Goal: Task Accomplishment & Management: Manage account settings

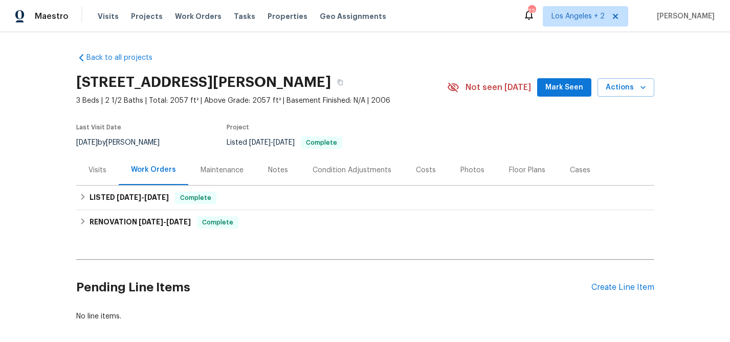
click at [276, 172] on div "Notes" at bounding box center [278, 170] width 20 height 10
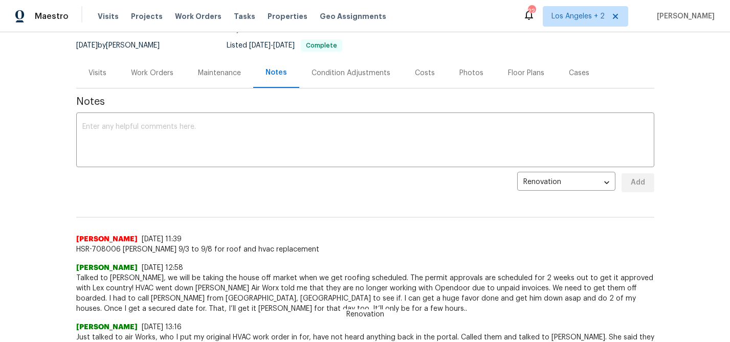
scroll to position [1, 0]
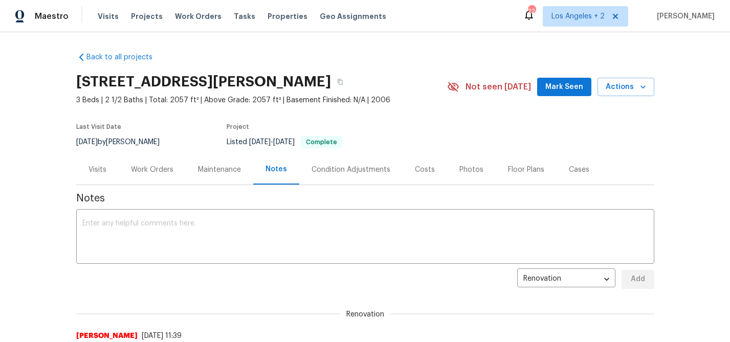
click at [139, 169] on div "Work Orders" at bounding box center [152, 170] width 42 height 10
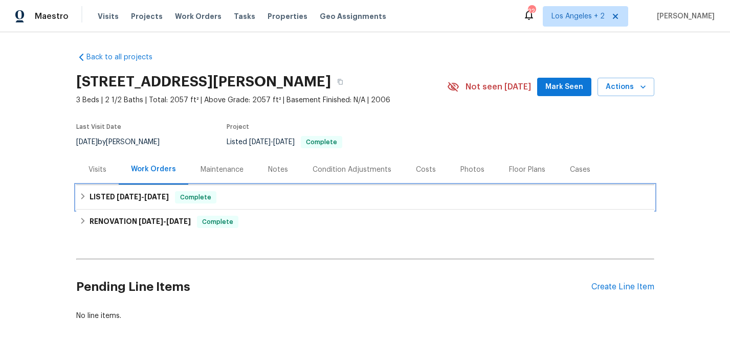
click at [136, 202] on h6 "LISTED 8/30/25 - 9/1/25" at bounding box center [129, 197] width 79 height 12
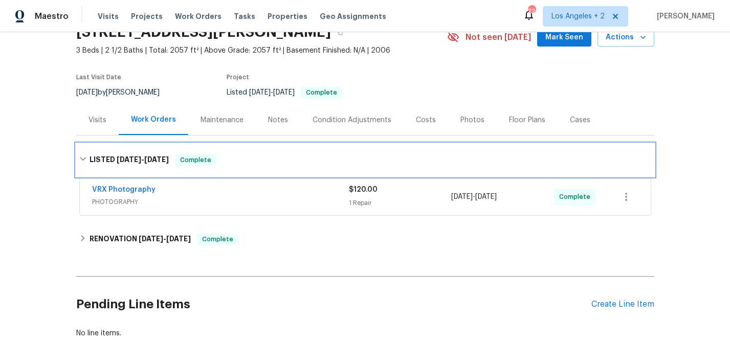
scroll to position [51, 0]
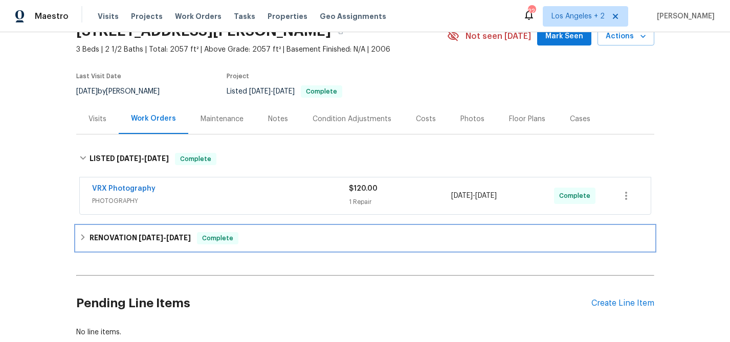
click at [138, 237] on h6 "RENOVATION 8/18/25 - 8/28/25" at bounding box center [140, 238] width 101 height 12
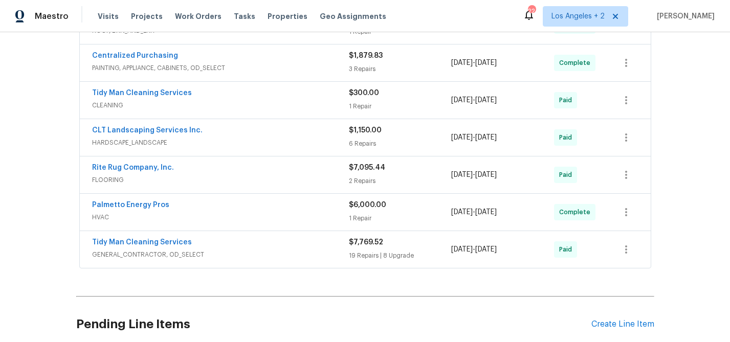
scroll to position [309, 0]
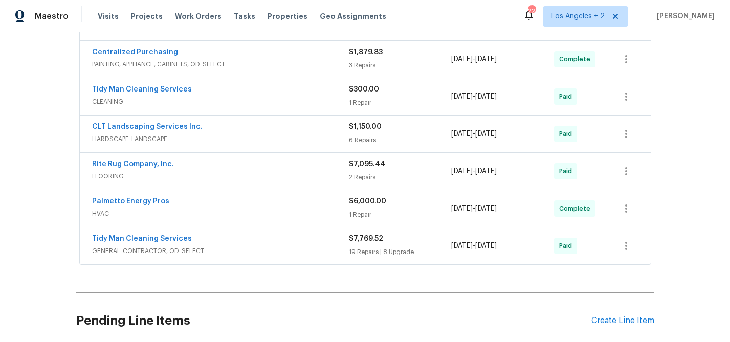
click at [330, 258] on div "Tidy Man Cleaning Services GENERAL_CONTRACTOR, OD_SELECT $7,769.52 19 Repairs |…" at bounding box center [365, 246] width 571 height 37
click at [319, 251] on span "GENERAL_CONTRACTOR, OD_SELECT" at bounding box center [220, 251] width 257 height 10
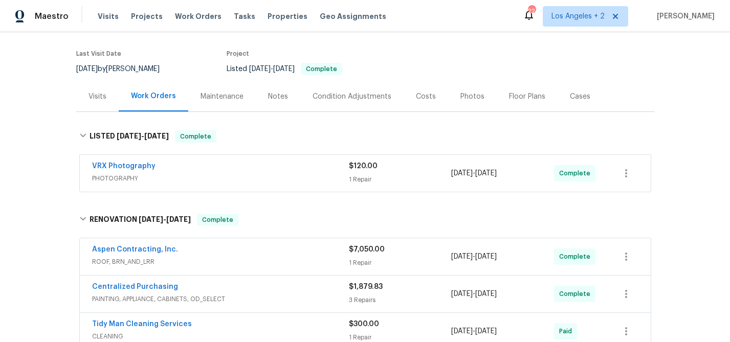
scroll to position [0, 0]
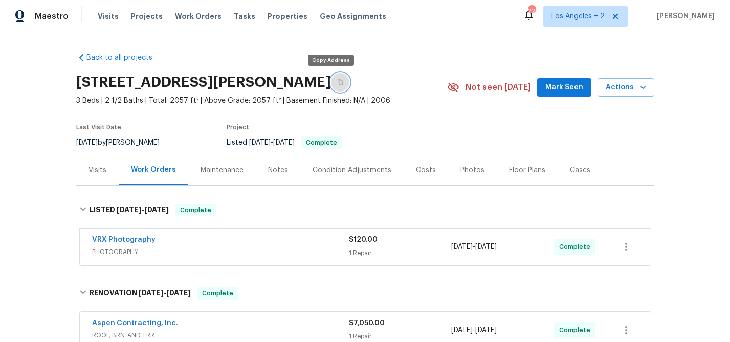
click at [333, 81] on button "button" at bounding box center [340, 82] width 18 height 18
click at [588, 12] on span "Los Angeles + 2" at bounding box center [578, 16] width 53 height 10
click at [144, 19] on span "Projects" at bounding box center [147, 16] width 32 height 10
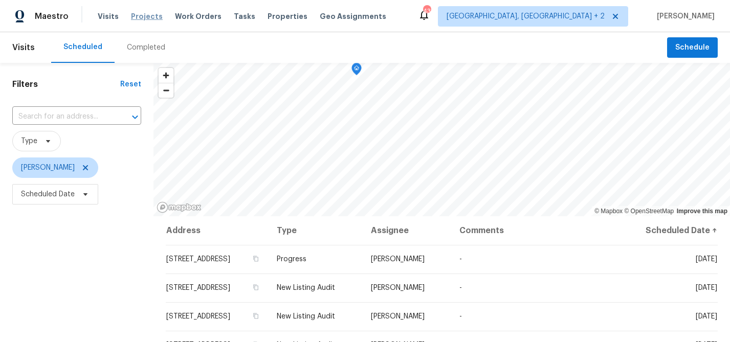
click at [148, 15] on span "Projects" at bounding box center [147, 16] width 32 height 10
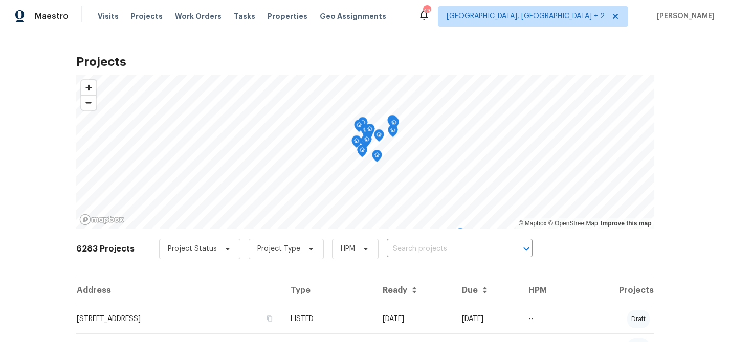
click at [455, 255] on input "text" at bounding box center [445, 250] width 117 height 16
type input "136 bliss"
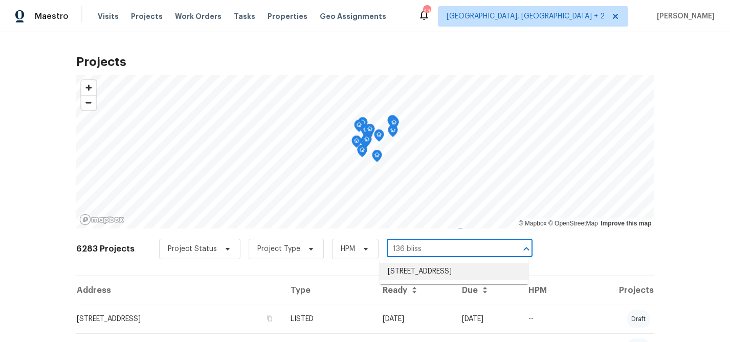
click at [455, 272] on li "136 Bliss Ln, Columbia, SC 29229" at bounding box center [454, 272] width 149 height 17
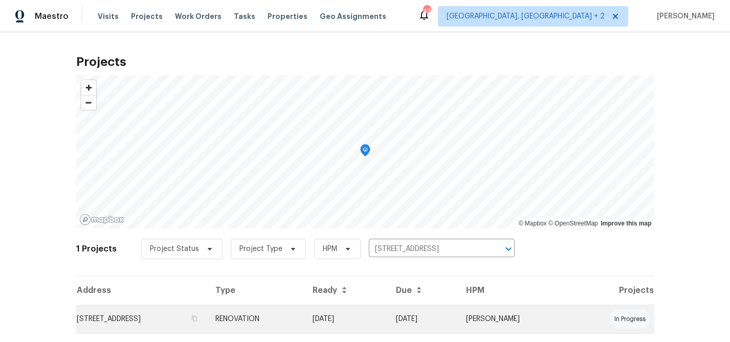
click at [142, 314] on td "136 Bliss Ln, Columbia, SC 29229" at bounding box center [142, 319] width 132 height 29
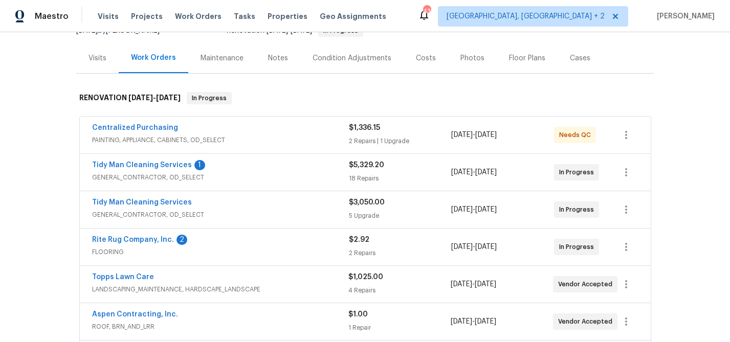
scroll to position [118, 0]
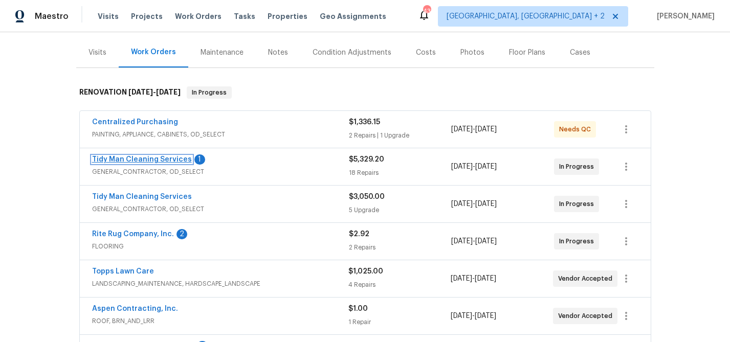
click at [158, 159] on link "Tidy Man Cleaning Services" at bounding box center [142, 159] width 100 height 7
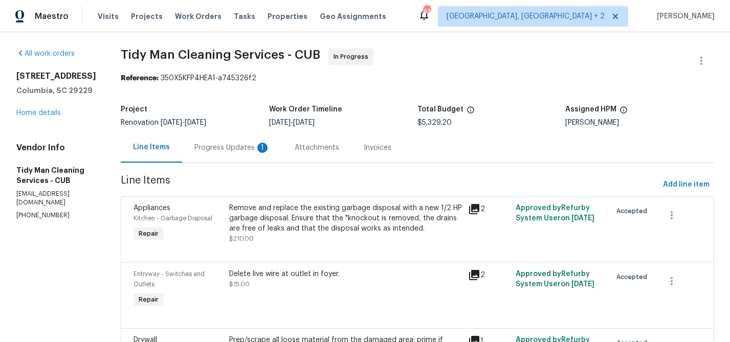
click at [215, 155] on div "Progress Updates 1" at bounding box center [232, 148] width 100 height 30
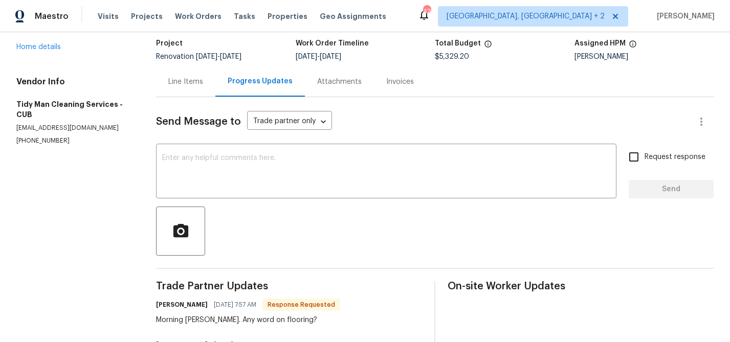
scroll to position [32, 0]
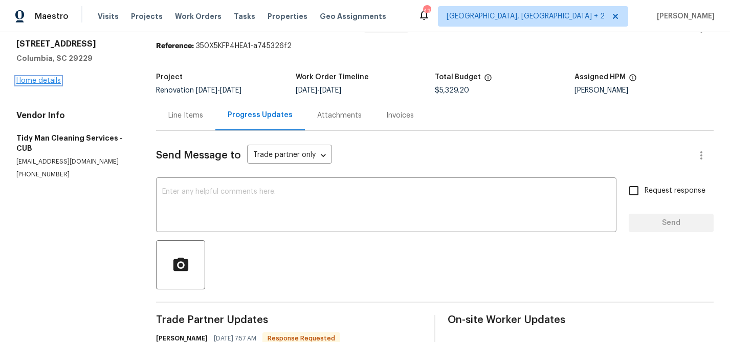
click at [51, 82] on link "Home details" at bounding box center [38, 80] width 45 height 7
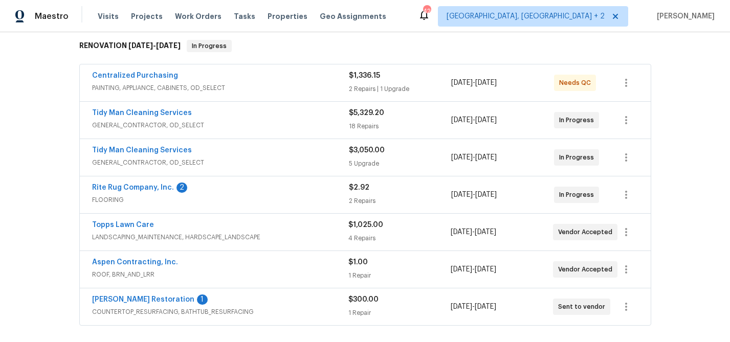
scroll to position [166, 0]
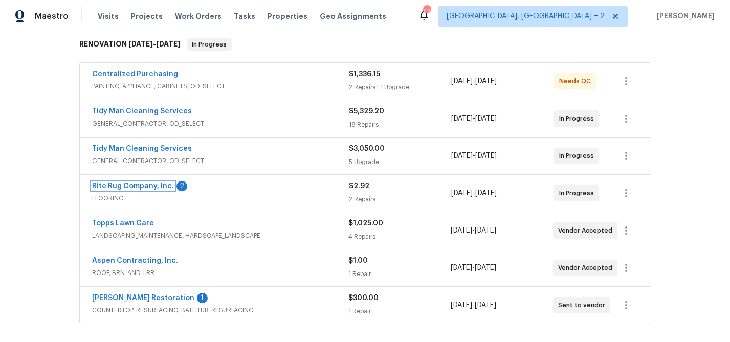
click at [138, 185] on link "Rite Rug Company, Inc." at bounding box center [133, 186] width 82 height 7
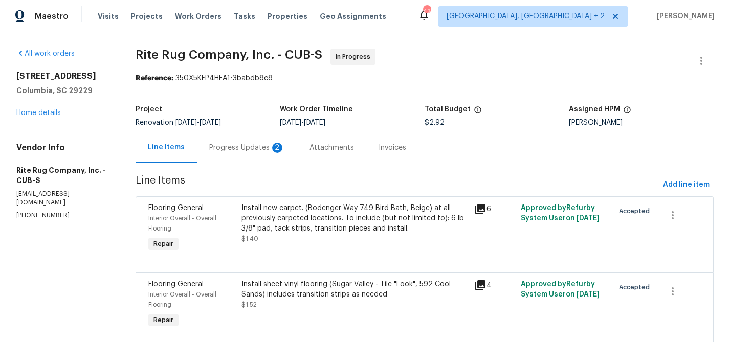
click at [246, 149] on div "Progress Updates 2" at bounding box center [247, 148] width 76 height 10
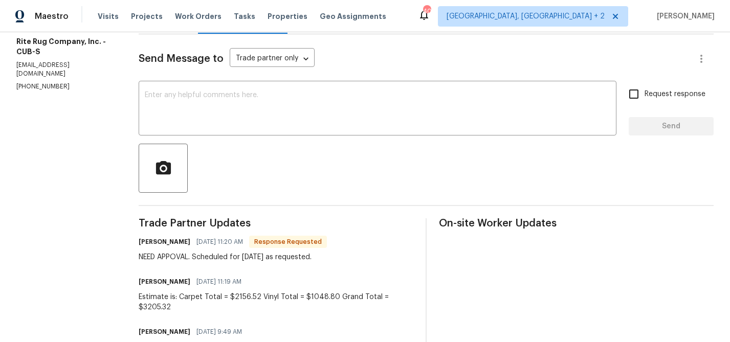
scroll to position [129, 0]
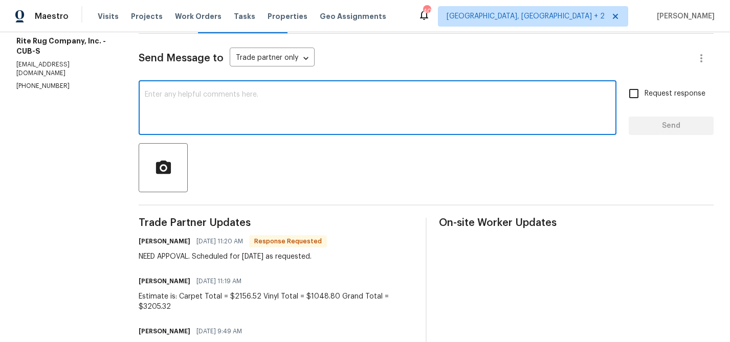
click at [212, 100] on textarea at bounding box center [378, 109] width 466 height 36
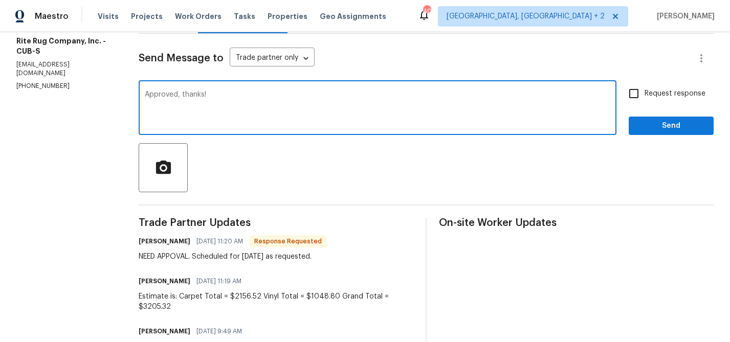
type textarea "Approved, thanks!"
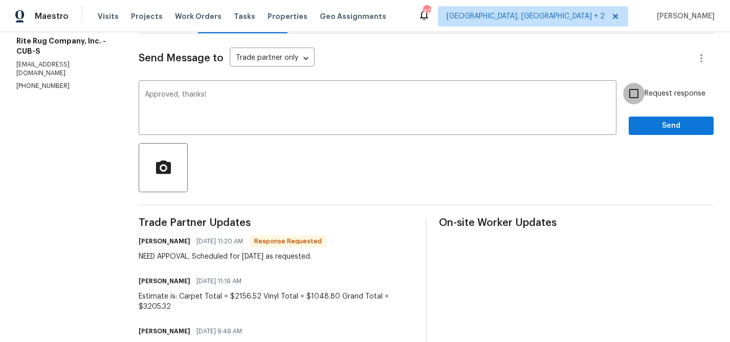
click at [645, 96] on input "Request response" at bounding box center [633, 93] width 21 height 21
checkbox input "true"
click at [656, 126] on span "Send" at bounding box center [671, 126] width 69 height 13
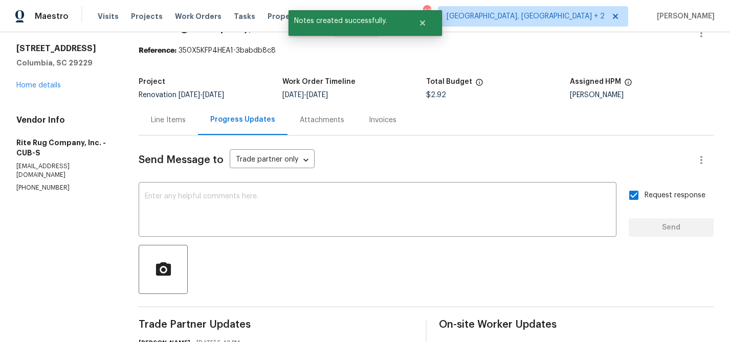
scroll to position [0, 0]
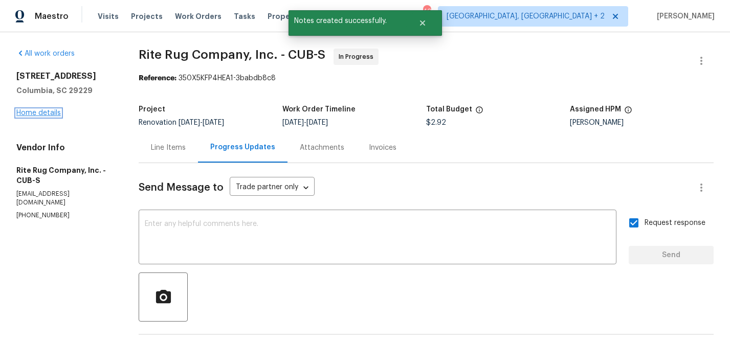
click at [43, 111] on link "Home details" at bounding box center [38, 113] width 45 height 7
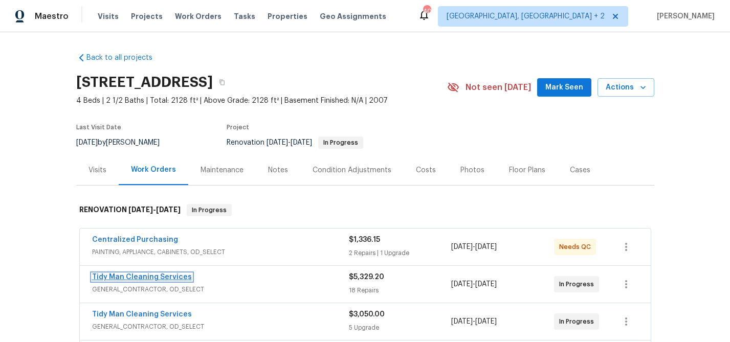
click at [132, 276] on link "Tidy Man Cleaning Services" at bounding box center [142, 277] width 100 height 7
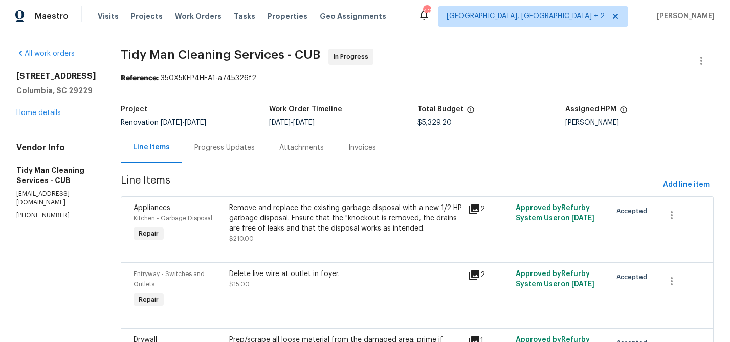
click at [225, 147] on div "Progress Updates" at bounding box center [224, 148] width 60 height 10
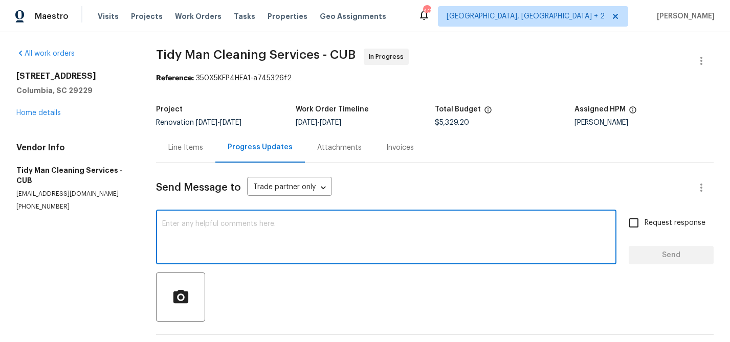
click at [252, 235] on textarea at bounding box center [386, 239] width 448 height 36
type textarea "Flooring confirmed for Friday"
click at [683, 226] on span "Request response" at bounding box center [675, 223] width 61 height 11
click at [645, 226] on input "Request response" at bounding box center [633, 222] width 21 height 21
checkbox input "true"
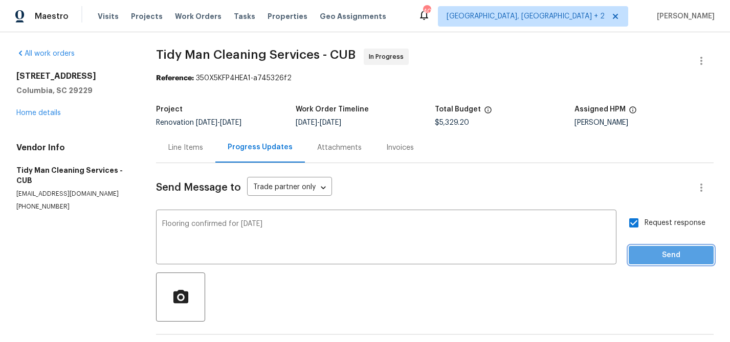
click at [680, 251] on span "Send" at bounding box center [671, 255] width 69 height 13
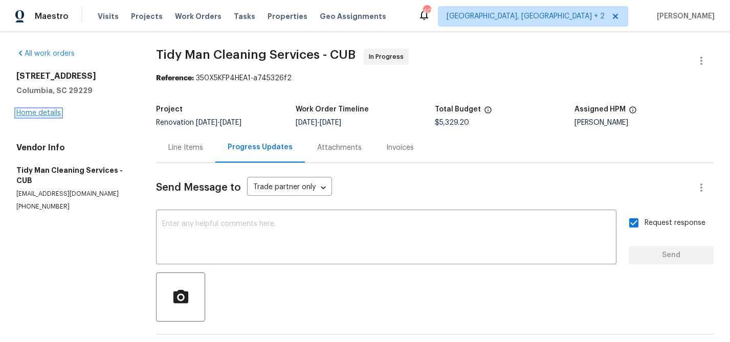
click at [48, 116] on link "Home details" at bounding box center [38, 113] width 45 height 7
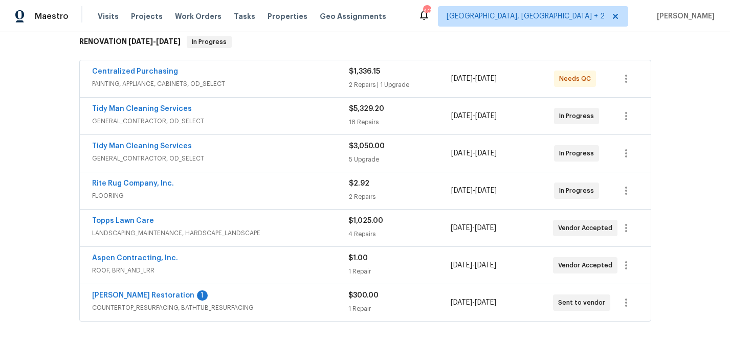
scroll to position [169, 0]
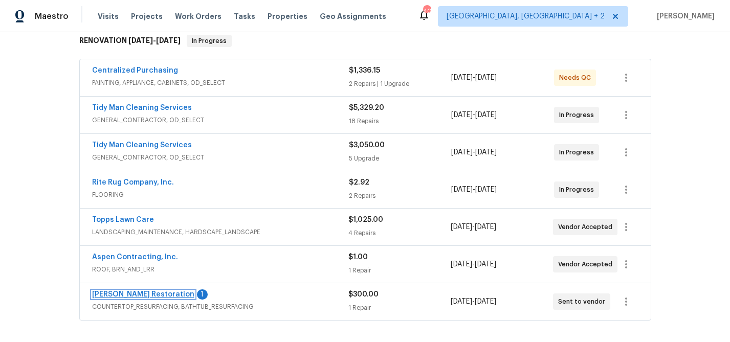
click at [131, 295] on link "Griffin Restoration" at bounding box center [143, 294] width 102 height 7
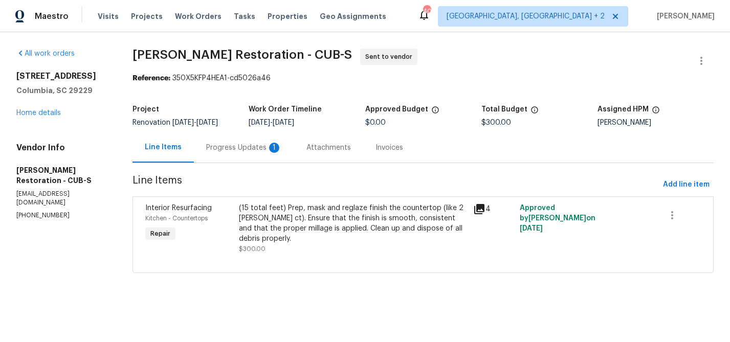
click at [248, 150] on div "Progress Updates 1" at bounding box center [244, 148] width 76 height 10
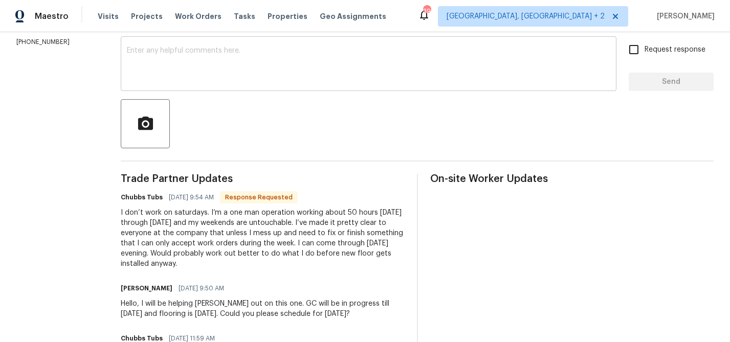
scroll to position [175, 0]
click at [332, 90] on div "x ​" at bounding box center [369, 64] width 496 height 52
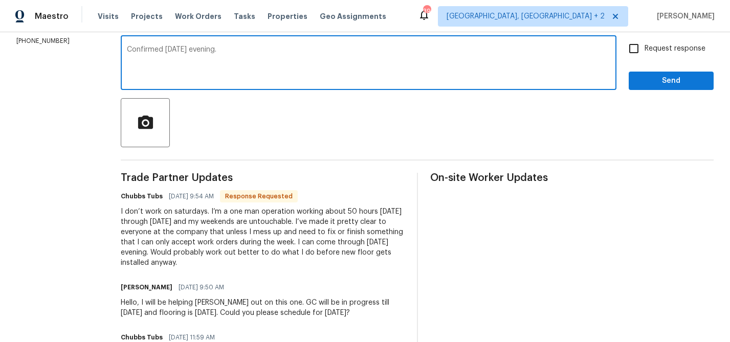
type textarea "Confirmed Thursday evening."
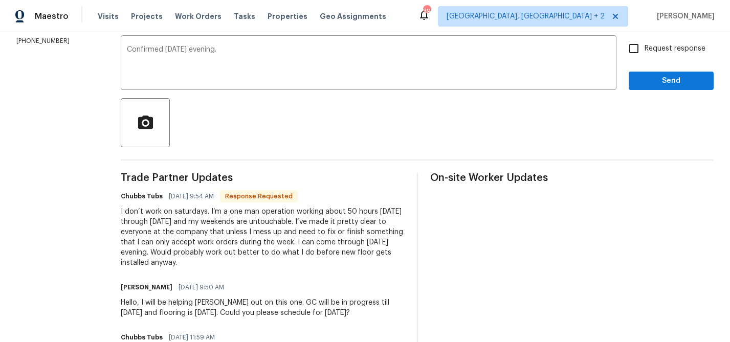
click at [690, 53] on span "Request response" at bounding box center [675, 49] width 61 height 11
click at [645, 53] on input "Request response" at bounding box center [633, 48] width 21 height 21
checkbox input "true"
click at [683, 73] on button "Send" at bounding box center [671, 81] width 85 height 19
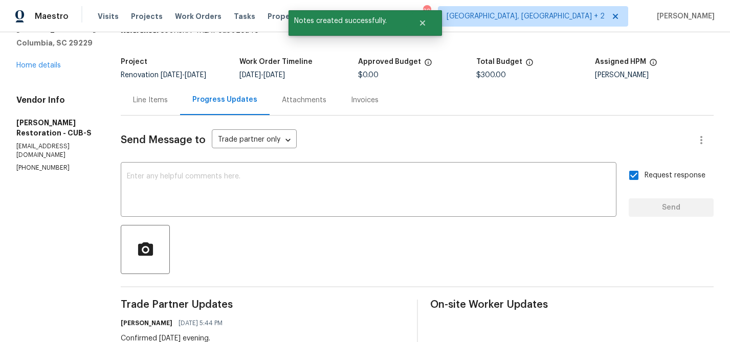
scroll to position [0, 0]
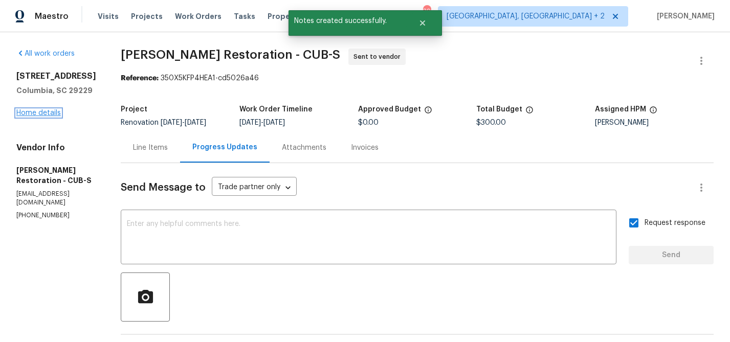
click at [44, 115] on link "Home details" at bounding box center [38, 113] width 45 height 7
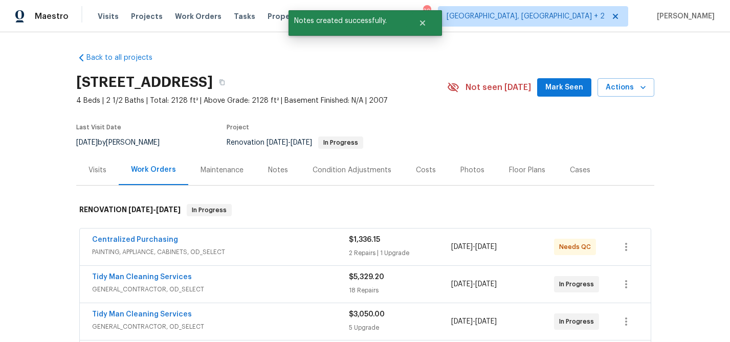
click at [274, 165] on div "Notes" at bounding box center [278, 170] width 20 height 10
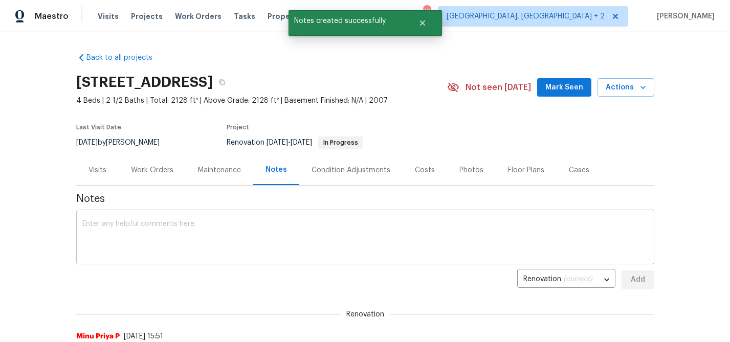
click at [246, 233] on textarea at bounding box center [365, 239] width 566 height 36
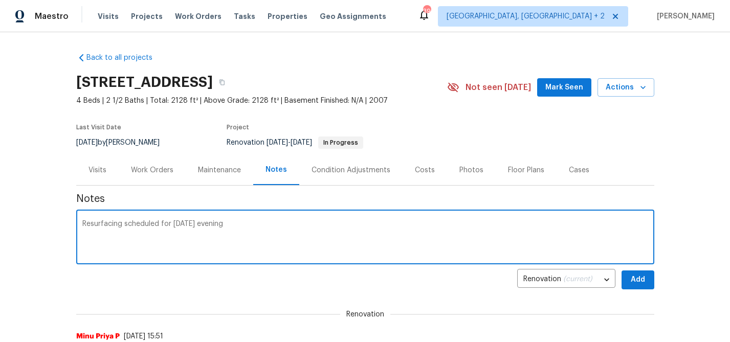
type textarea "Resurfacing scheduled for Thursday evening"
click at [650, 281] on button "Add" at bounding box center [638, 280] width 33 height 19
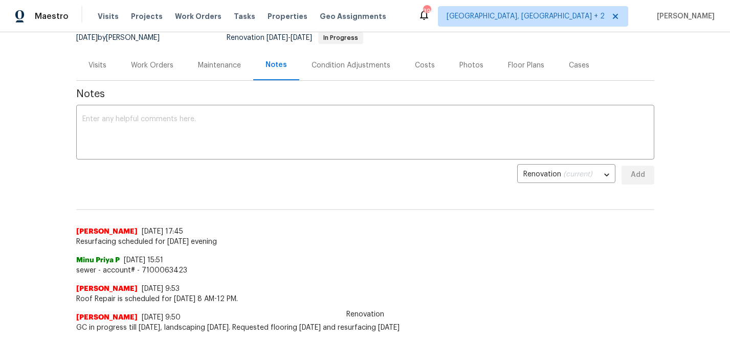
scroll to position [90, 0]
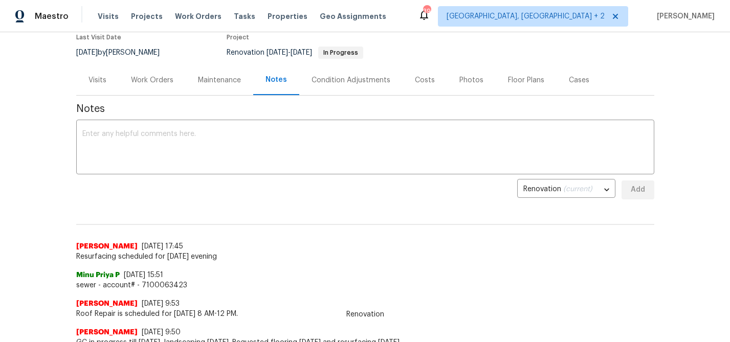
click at [122, 57] on div "9/12/2025 by Ryan Middleton" at bounding box center [124, 53] width 96 height 12
click at [125, 76] on div "Work Orders" at bounding box center [152, 80] width 67 height 30
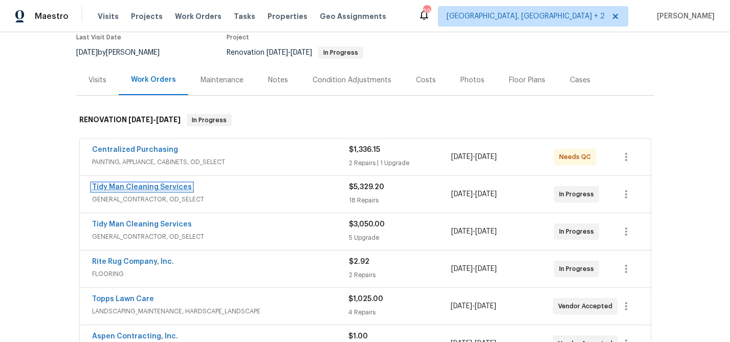
click at [123, 189] on link "Tidy Man Cleaning Services" at bounding box center [142, 187] width 100 height 7
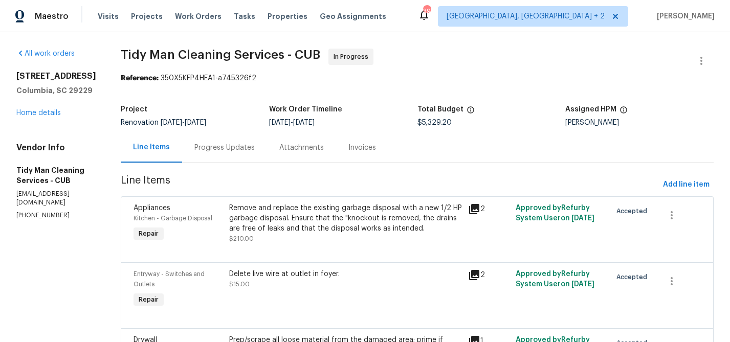
click at [205, 143] on div "Progress Updates" at bounding box center [224, 148] width 60 height 10
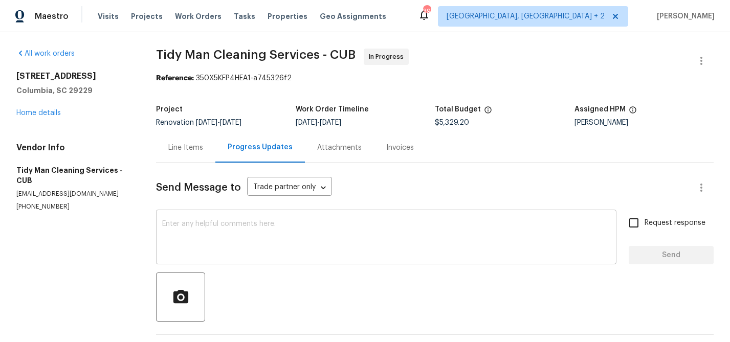
click at [240, 237] on textarea at bounding box center [386, 239] width 448 height 36
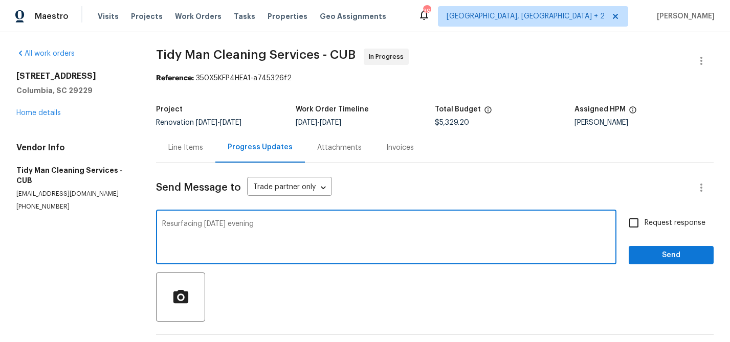
type textarea "Resurfacing Thursday evening"
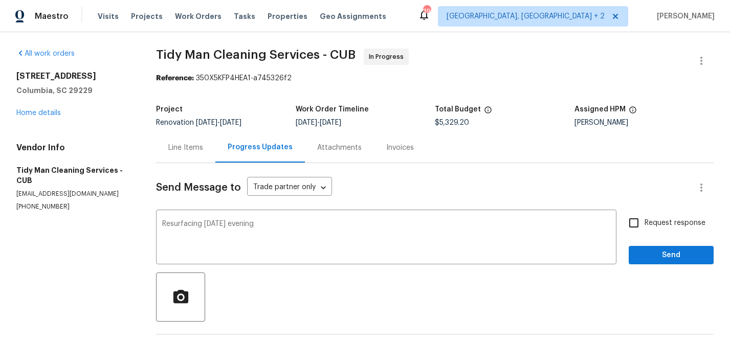
click at [669, 225] on span "Request response" at bounding box center [675, 223] width 61 height 11
click at [645, 225] on input "Request response" at bounding box center [633, 222] width 21 height 21
checkbox input "true"
click at [668, 251] on span "Send" at bounding box center [671, 255] width 69 height 13
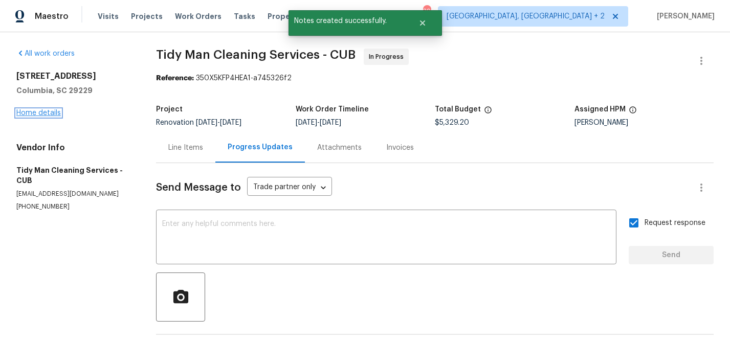
click at [57, 112] on link "Home details" at bounding box center [38, 113] width 45 height 7
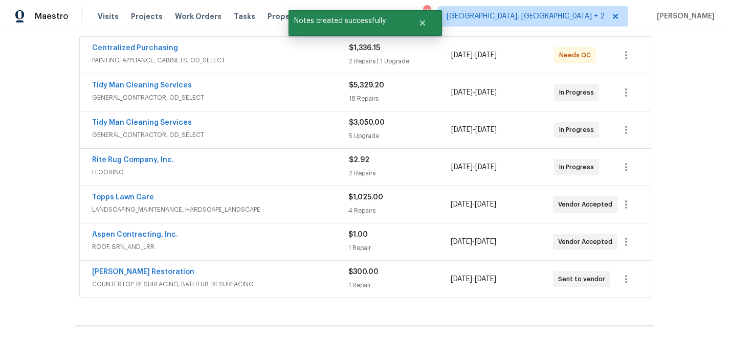
scroll to position [204, 0]
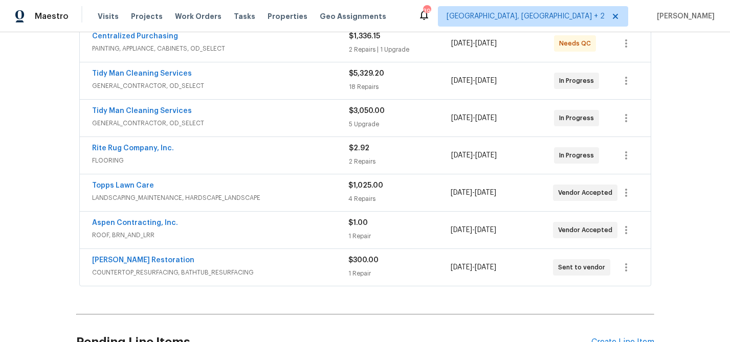
click at [140, 144] on span "Rite Rug Company, Inc." at bounding box center [133, 148] width 82 height 10
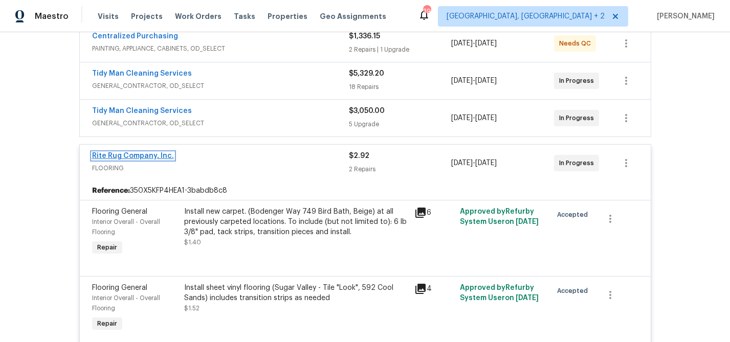
click at [138, 155] on link "Rite Rug Company, Inc." at bounding box center [133, 156] width 82 height 7
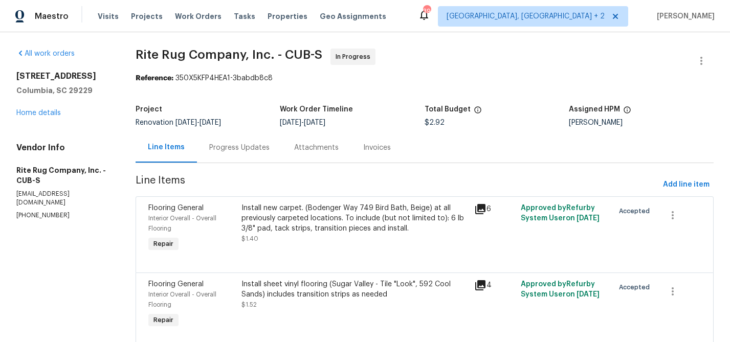
click at [242, 147] on div "Progress Updates" at bounding box center [239, 148] width 60 height 10
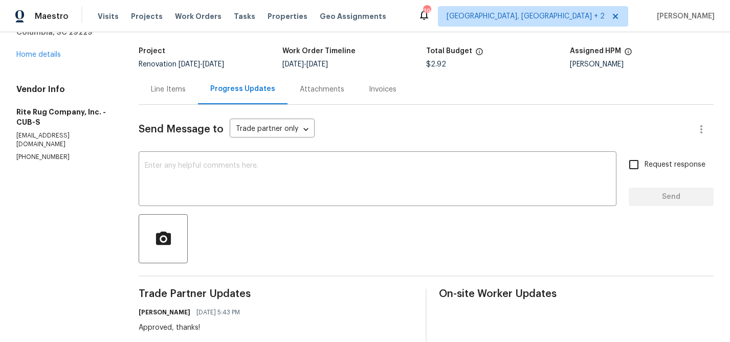
scroll to position [21, 0]
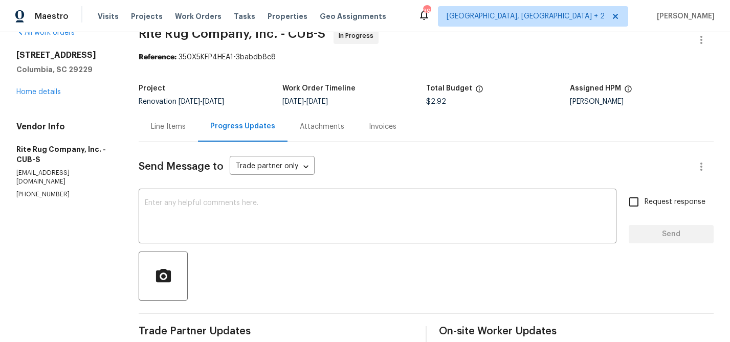
click at [175, 126] on div "Line Items" at bounding box center [168, 127] width 35 height 10
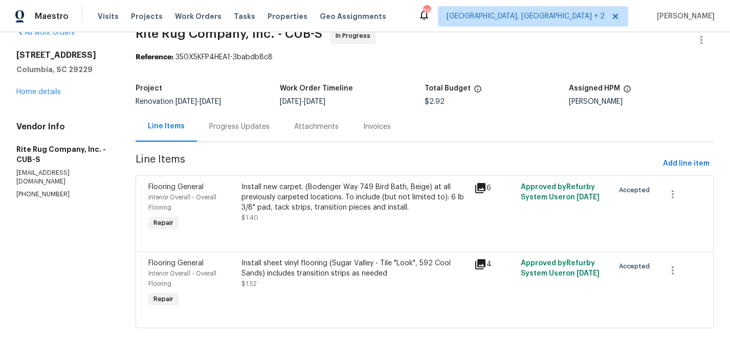
click at [307, 207] on div "Install new carpet. (Bodenger Way 749 Bird Bath, Beige) at all previously carpe…" at bounding box center [355, 197] width 227 height 31
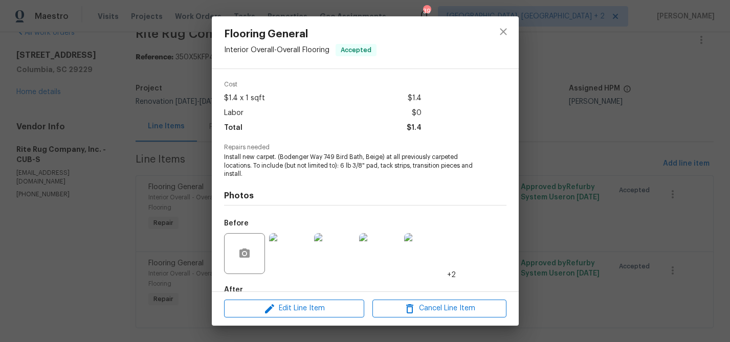
scroll to position [95, 0]
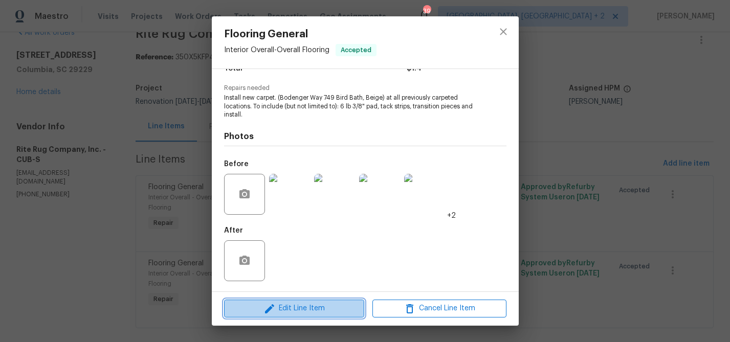
click at [296, 311] on span "Edit Line Item" at bounding box center [294, 308] width 134 height 13
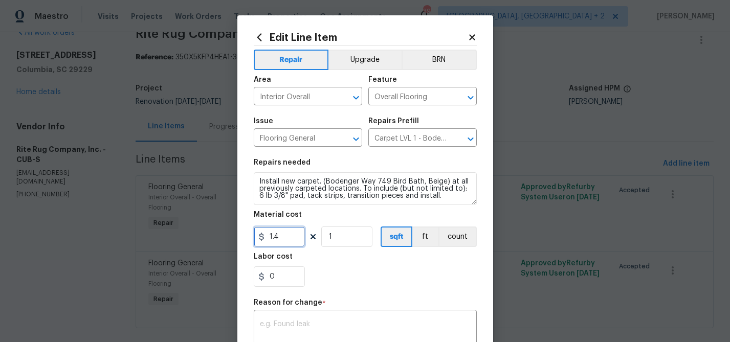
drag, startPoint x: 290, startPoint y: 241, endPoint x: 236, endPoint y: 236, distance: 53.9
click at [236, 236] on div "Edit Line Item Repair Upgrade BRN Area Interior Overall ​ Feature Overall Floor…" at bounding box center [365, 171] width 730 height 342
type input "2156.52"
click at [280, 328] on textarea at bounding box center [365, 331] width 211 height 21
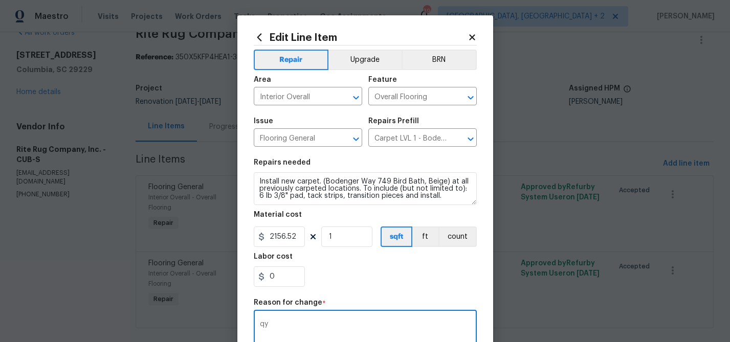
type textarea "q"
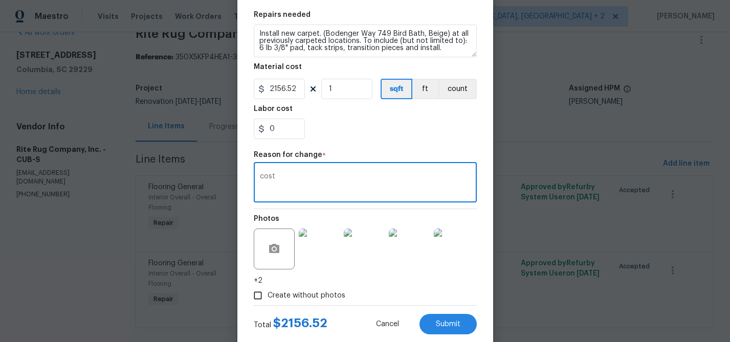
scroll to position [172, 0]
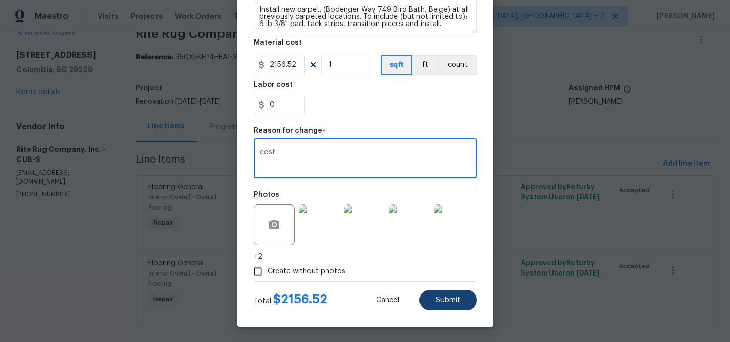
type textarea "cost"
click at [443, 296] on button "Submit" at bounding box center [448, 300] width 57 height 20
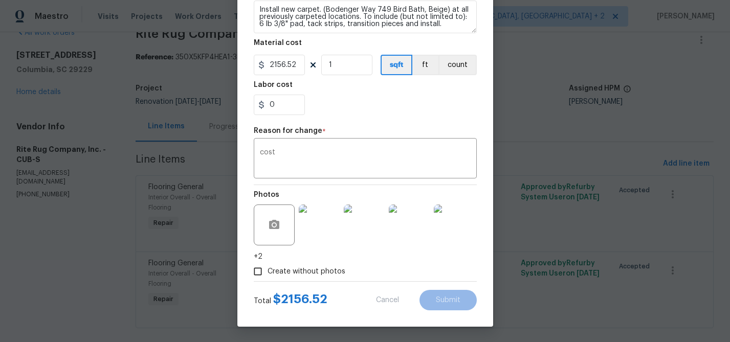
type input "1.4"
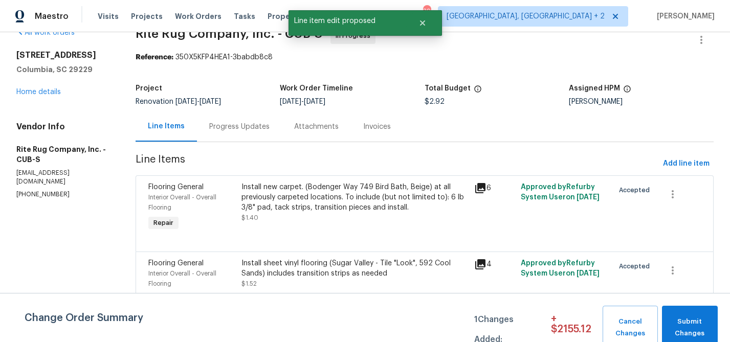
scroll to position [0, 0]
click at [673, 315] on button "Submit Changes" at bounding box center [690, 328] width 56 height 44
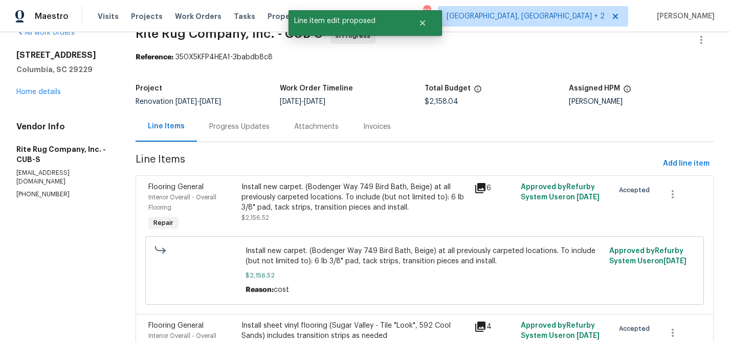
click at [226, 128] on div "Progress Updates" at bounding box center [239, 127] width 60 height 10
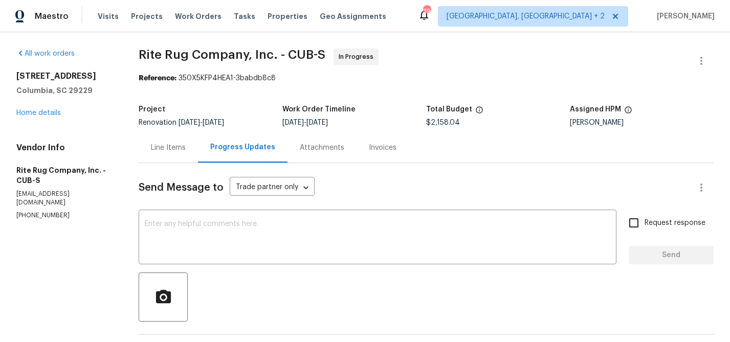
click at [160, 147] on div "Line Items" at bounding box center [168, 148] width 35 height 10
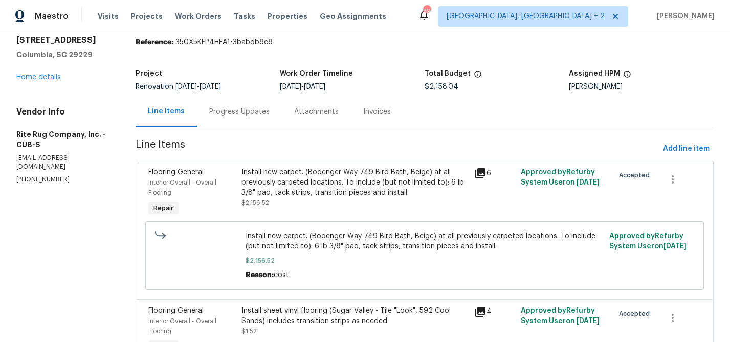
scroll to position [99, 0]
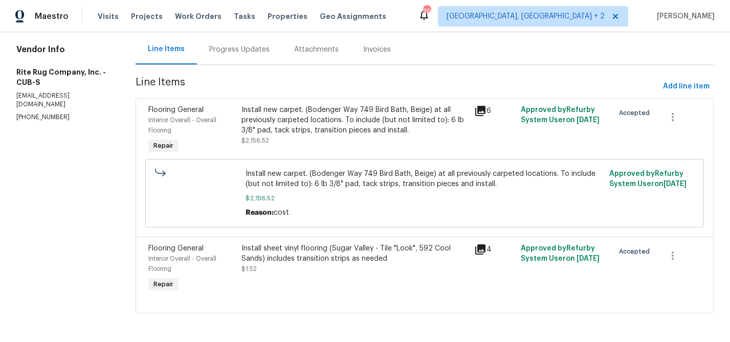
click at [283, 270] on div "Install sheet vinyl flooring (Sugar Valley - Tile "Look", 592 Cool Sands) inclu…" at bounding box center [355, 259] width 227 height 31
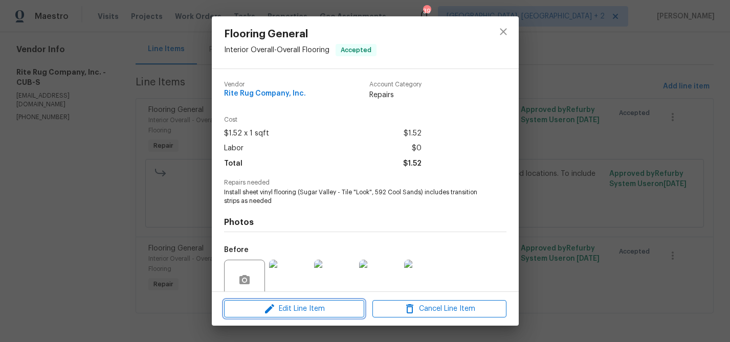
click at [286, 310] on span "Edit Line Item" at bounding box center [294, 309] width 134 height 13
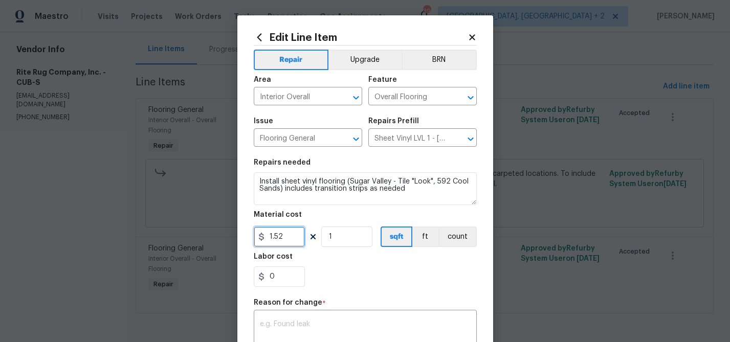
drag, startPoint x: 285, startPoint y: 240, endPoint x: 265, endPoint y: 240, distance: 20.0
click at [265, 240] on div "1.52" at bounding box center [279, 237] width 51 height 20
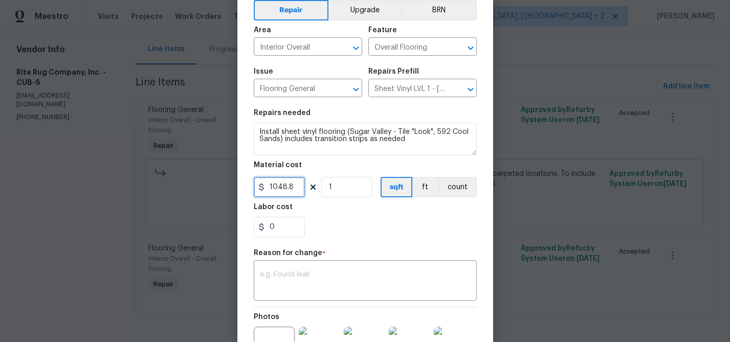
scroll to position [67, 0]
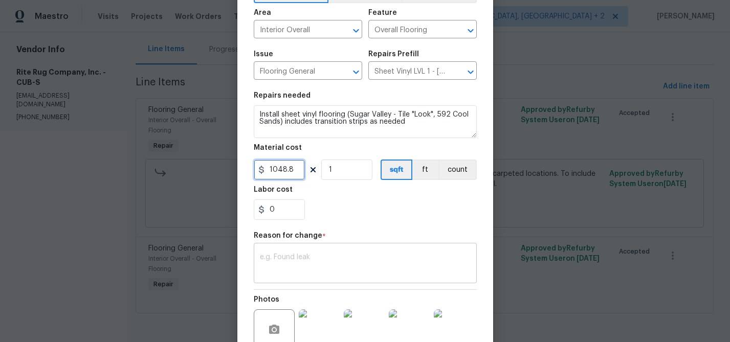
type input "1048.8"
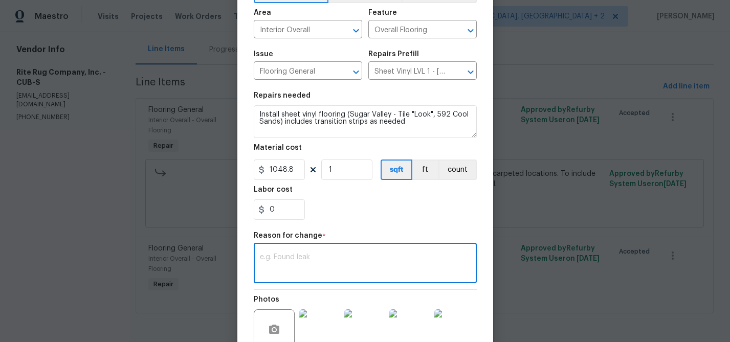
click at [276, 262] on textarea at bounding box center [365, 264] width 211 height 21
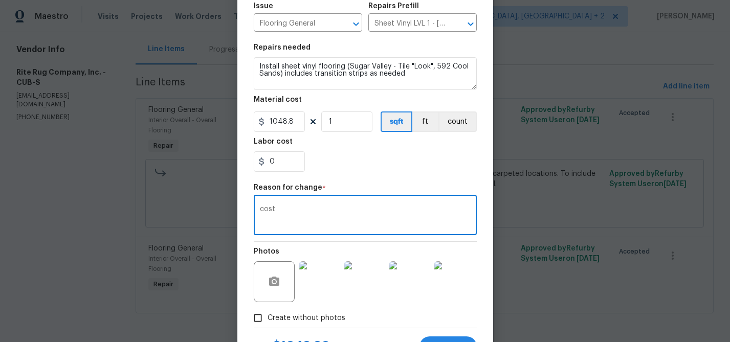
scroll to position [162, 0]
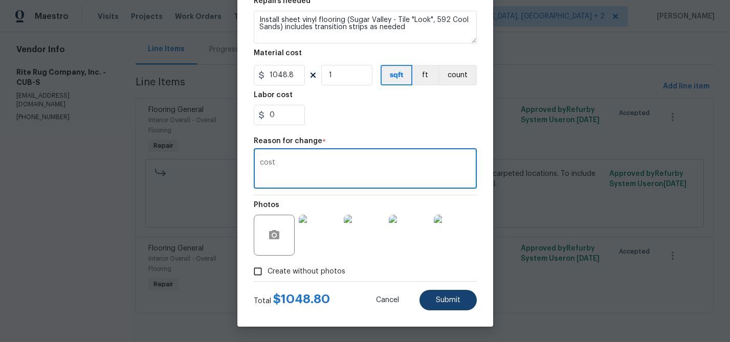
type textarea "cost"
click at [428, 301] on button "Submit" at bounding box center [448, 300] width 57 height 20
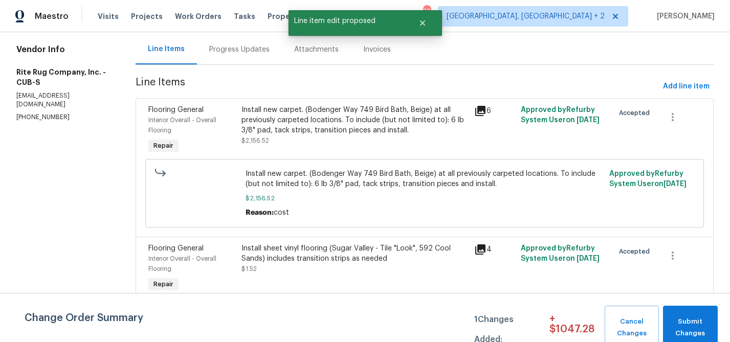
scroll to position [0, 0]
click at [694, 317] on span "Submit Changes" at bounding box center [690, 328] width 45 height 24
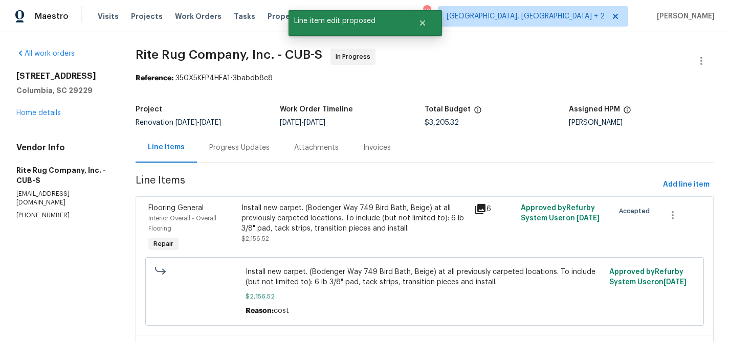
click at [224, 146] on div "Progress Updates" at bounding box center [239, 148] width 60 height 10
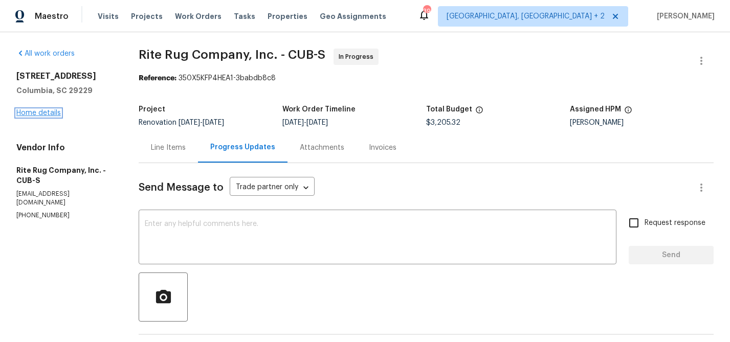
click at [42, 113] on link "Home details" at bounding box center [38, 113] width 45 height 7
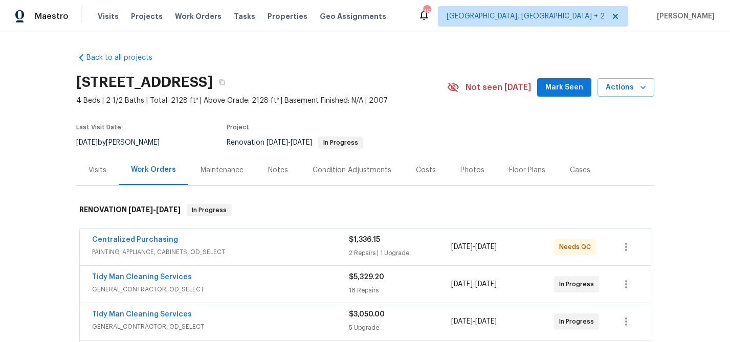
click at [276, 172] on div "Notes" at bounding box center [278, 170] width 20 height 10
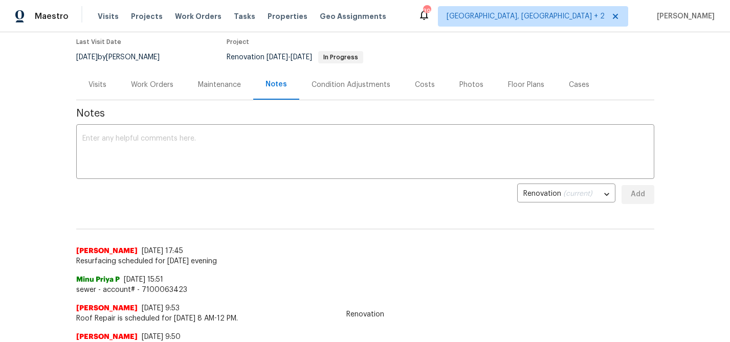
scroll to position [84, 0]
click at [154, 93] on div "Work Orders" at bounding box center [152, 86] width 67 height 30
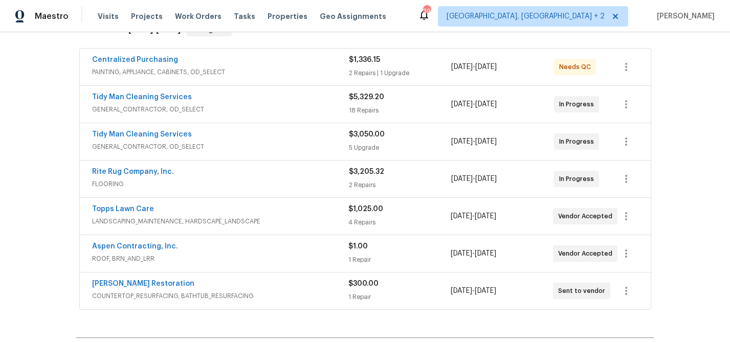
scroll to position [181, 0]
click at [266, 144] on span "GENERAL_CONTRACTOR, OD_SELECT" at bounding box center [220, 146] width 257 height 10
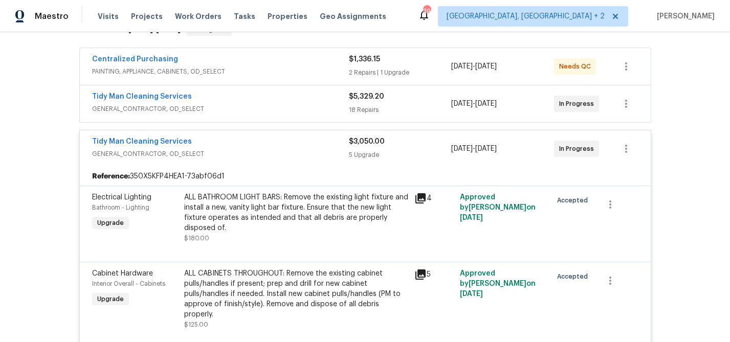
click at [266, 144] on div "Tidy Man Cleaning Services" at bounding box center [220, 143] width 257 height 12
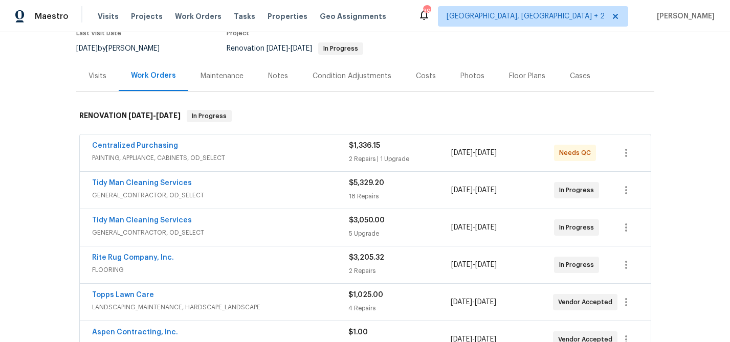
scroll to position [81, 0]
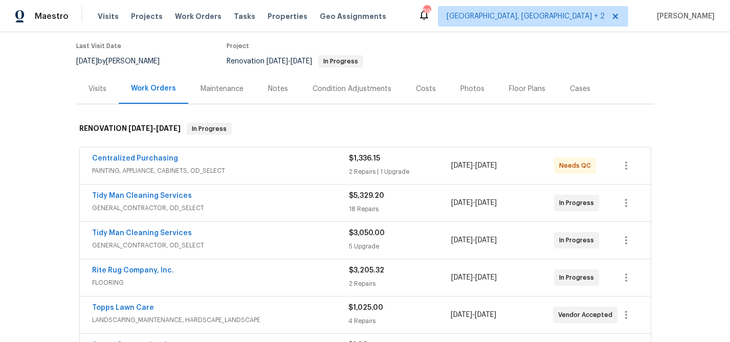
click at [272, 86] on div "Notes" at bounding box center [278, 89] width 20 height 10
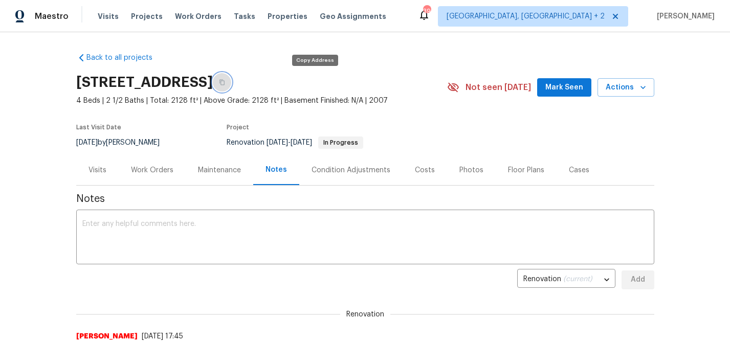
click at [225, 83] on icon "button" at bounding box center [222, 82] width 6 height 6
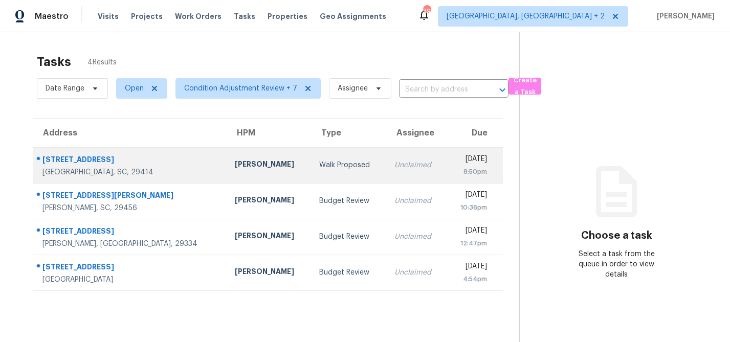
click at [311, 159] on td "Walk Proposed" at bounding box center [348, 165] width 75 height 36
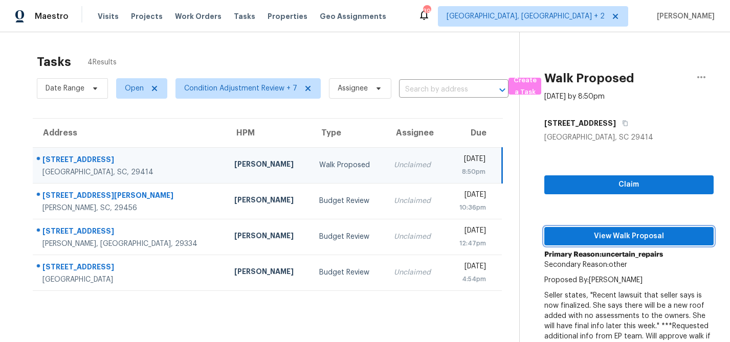
click at [571, 243] on button "View Walk Proposal" at bounding box center [629, 236] width 169 height 19
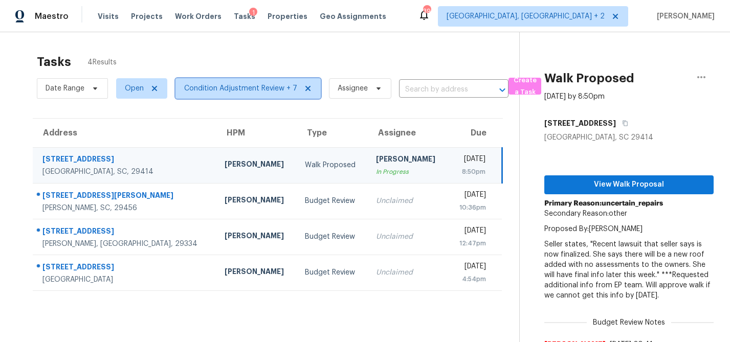
click at [233, 86] on span "Condition Adjustment Review + 7" at bounding box center [240, 88] width 113 height 10
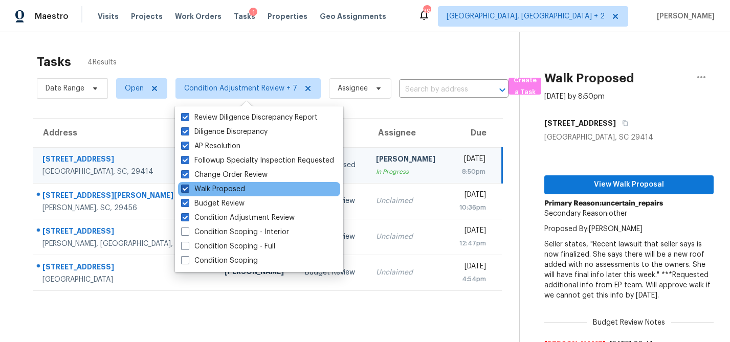
click at [189, 187] on span at bounding box center [185, 189] width 8 height 8
click at [188, 187] on input "Walk Proposed" at bounding box center [184, 187] width 7 height 7
checkbox input "false"
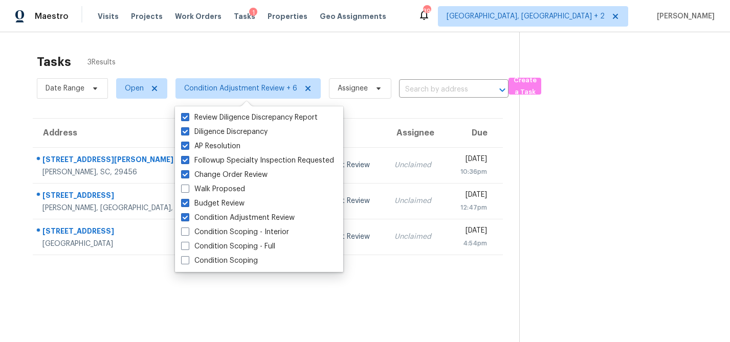
click at [12, 120] on div "Tasks 3 Results Date Range Open Condition Adjustment Review + 6 Assignee ​ Crea…" at bounding box center [365, 203] width 730 height 342
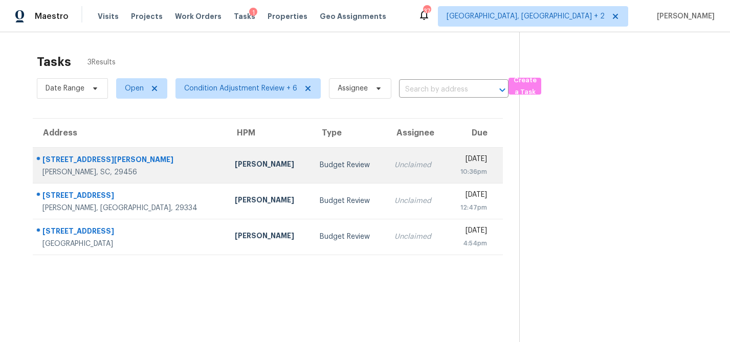
click at [89, 156] on div "303 Pembrook St" at bounding box center [130, 161] width 176 height 13
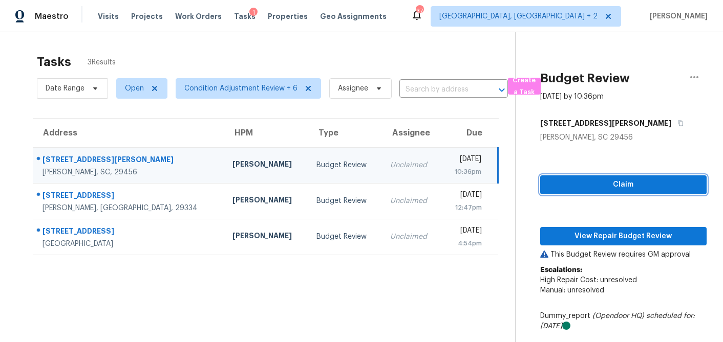
click at [590, 182] on span "Claim" at bounding box center [623, 185] width 150 height 13
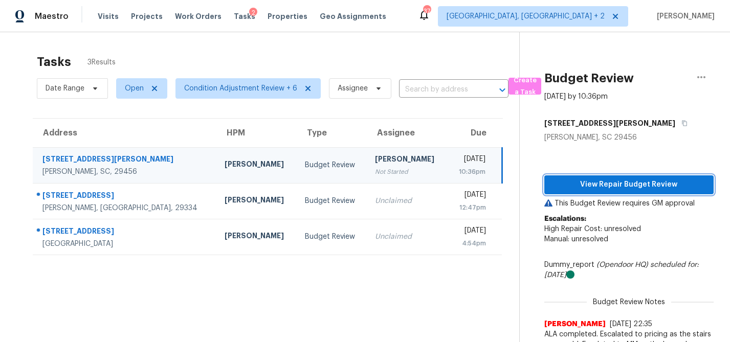
click at [601, 189] on span "View Repair Budget Review" at bounding box center [629, 185] width 153 height 13
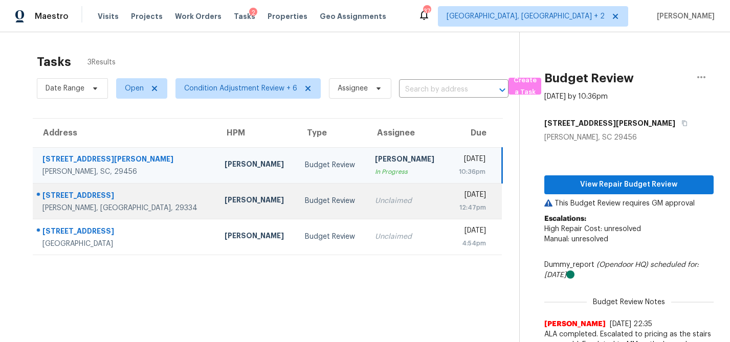
click at [216, 209] on td "William Bynum" at bounding box center [256, 201] width 80 height 36
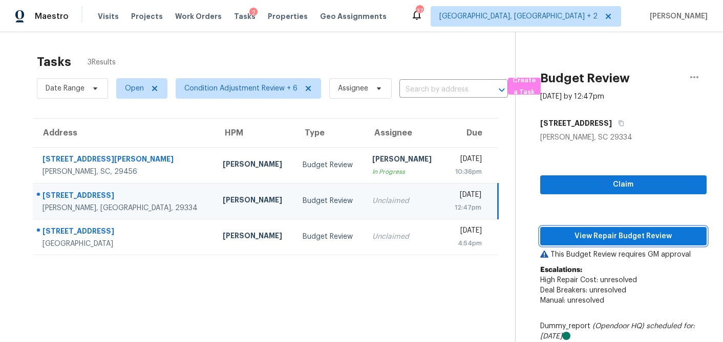
click at [609, 227] on button "View Repair Budget Review" at bounding box center [623, 236] width 166 height 19
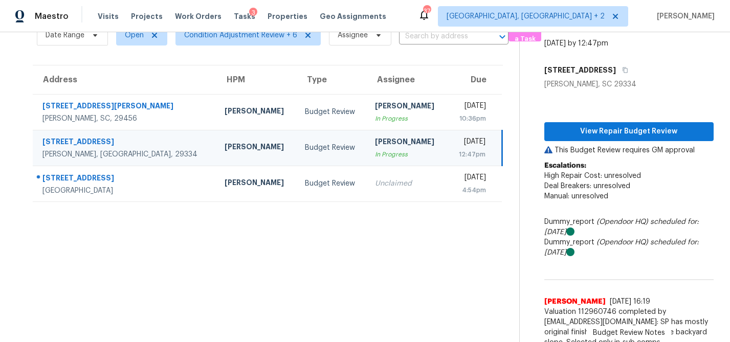
scroll to position [60, 0]
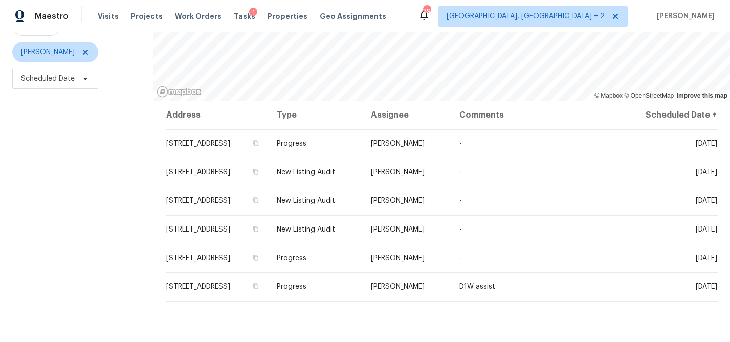
scroll to position [122, 0]
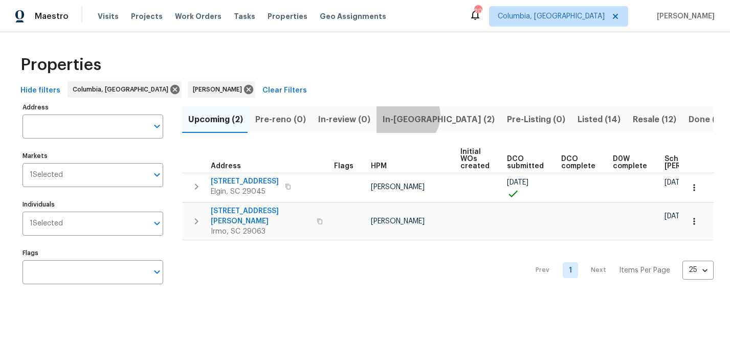
click at [400, 115] on span "In-reno (2)" at bounding box center [439, 120] width 112 height 14
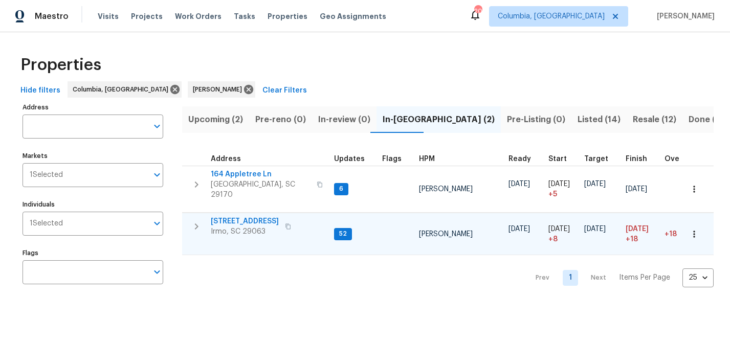
click at [225, 216] on span "105 Kenton Ct" at bounding box center [245, 221] width 68 height 10
click at [219, 125] on span "Upcoming (2)" at bounding box center [215, 120] width 55 height 14
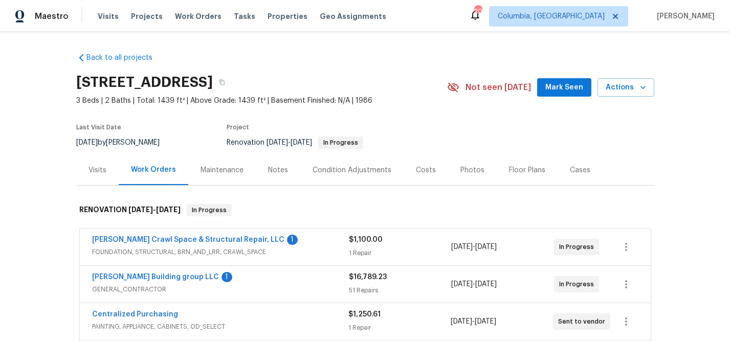
click at [282, 174] on div "Notes" at bounding box center [278, 170] width 20 height 10
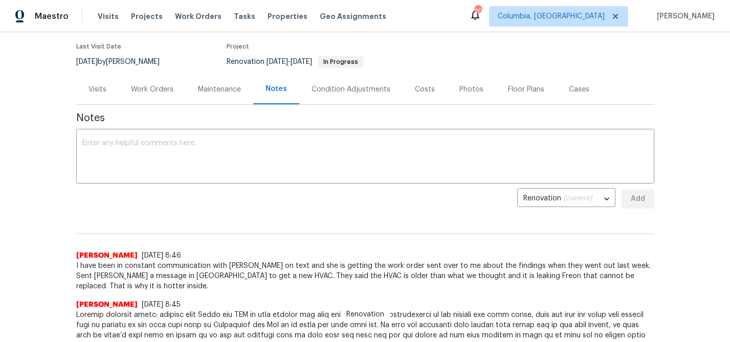
scroll to position [84, 0]
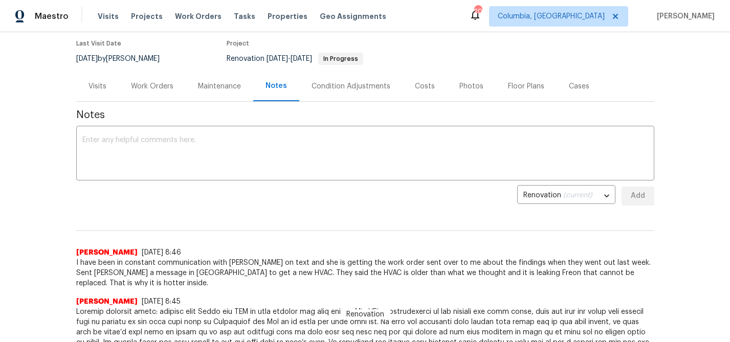
click at [159, 93] on div "Work Orders" at bounding box center [152, 86] width 67 height 30
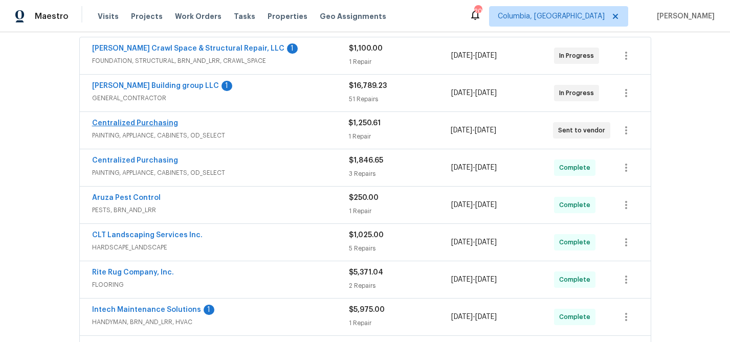
scroll to position [188, 0]
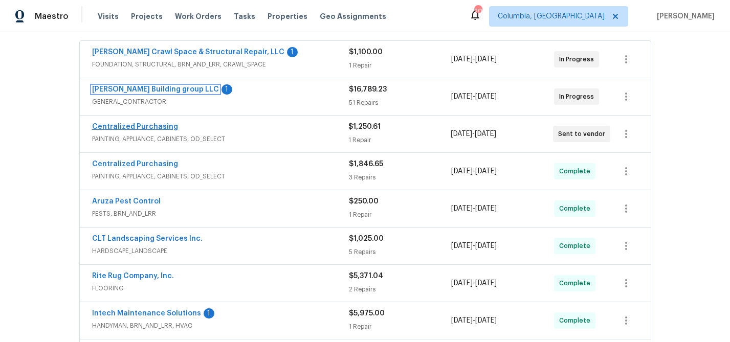
click at [160, 88] on link "[PERSON_NAME] Building group LLC" at bounding box center [155, 89] width 127 height 7
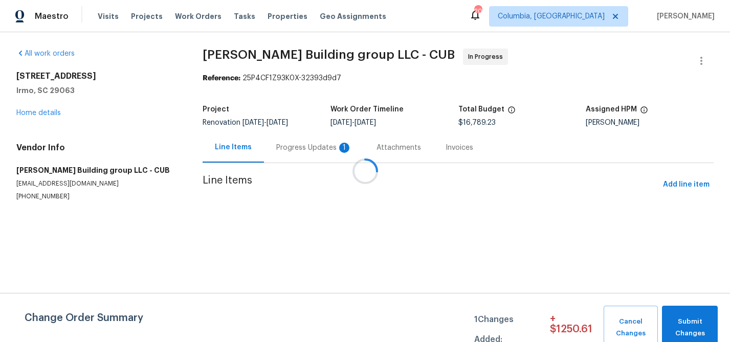
click at [293, 156] on div at bounding box center [365, 171] width 730 height 342
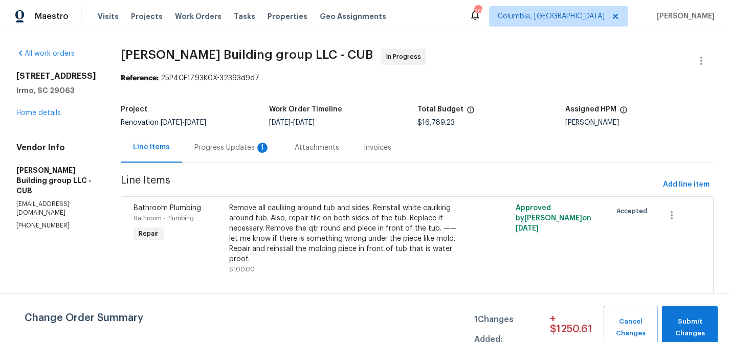
click at [223, 145] on div "Progress Updates 1" at bounding box center [232, 148] width 76 height 10
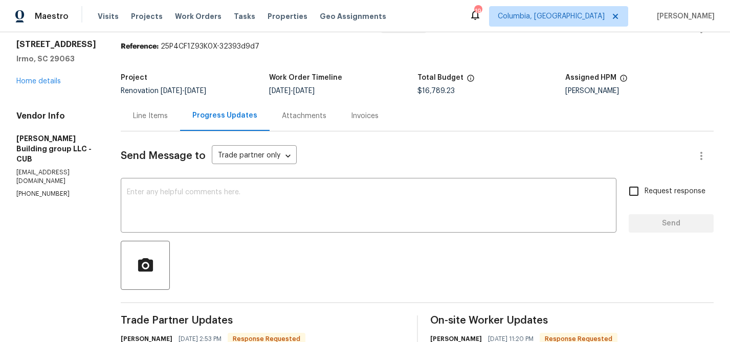
scroll to position [30, 0]
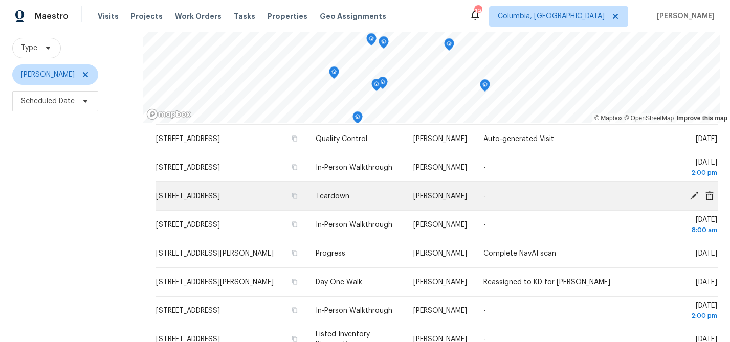
scroll to position [205, 0]
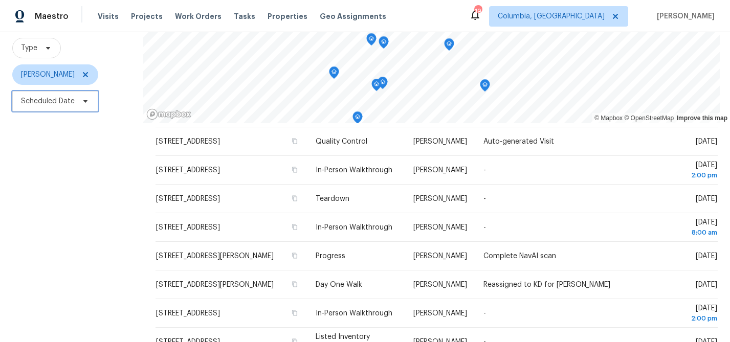
click at [46, 108] on span "Scheduled Date" at bounding box center [55, 101] width 86 height 20
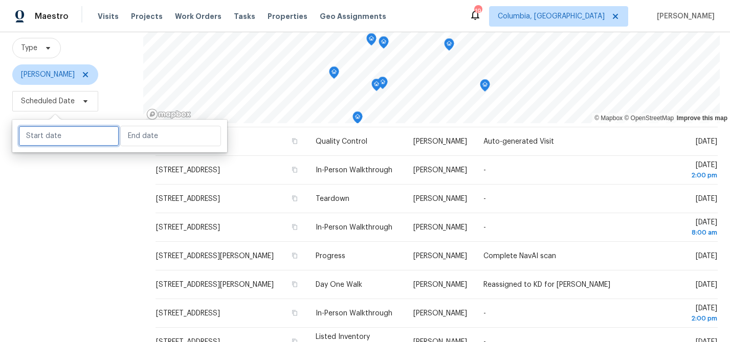
click at [53, 131] on input "text" at bounding box center [68, 136] width 101 height 20
select select "8"
select select "2025"
select select "9"
select select "2025"
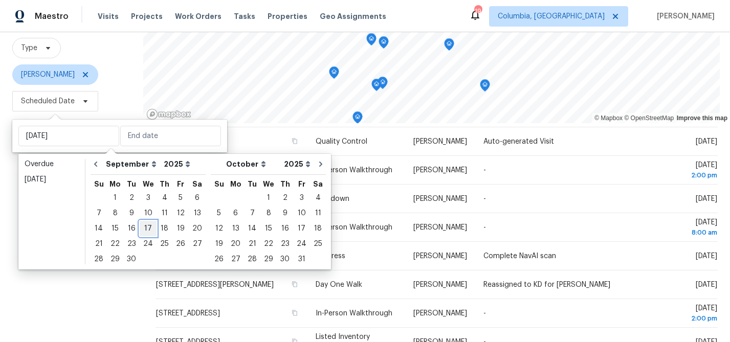
click at [144, 229] on div "17" at bounding box center [148, 229] width 17 height 14
type input "[DATE]"
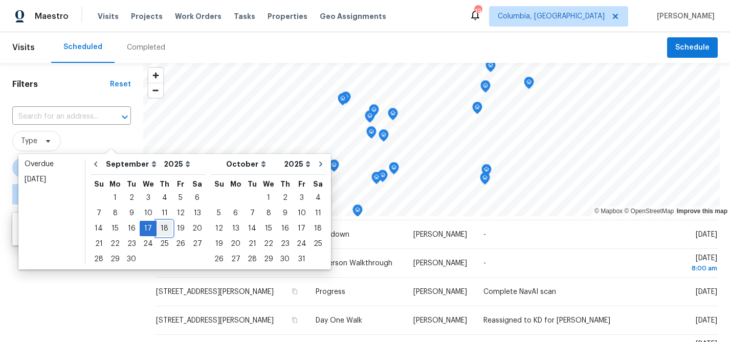
click at [158, 227] on div "18" at bounding box center [165, 229] width 16 height 14
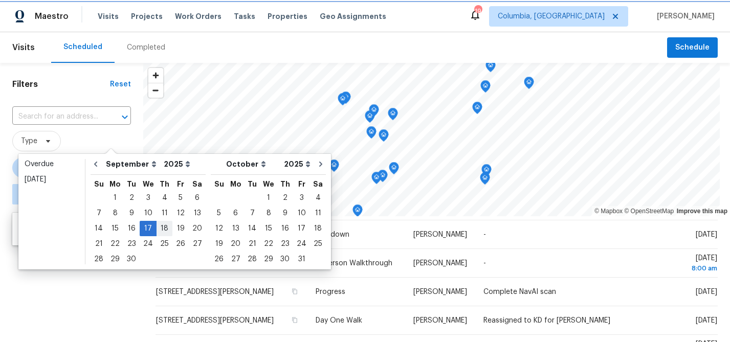
type input "Thu, Sep 18"
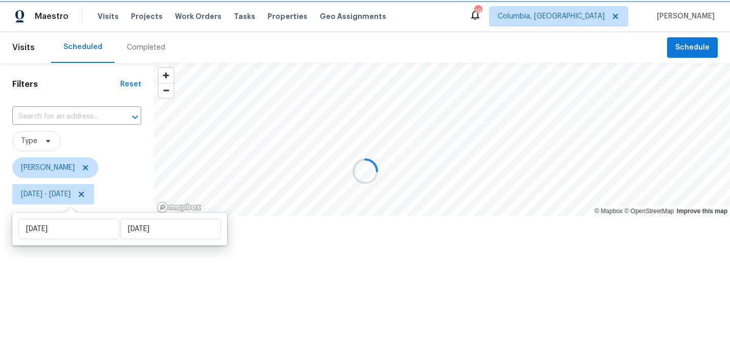
scroll to position [144, 0]
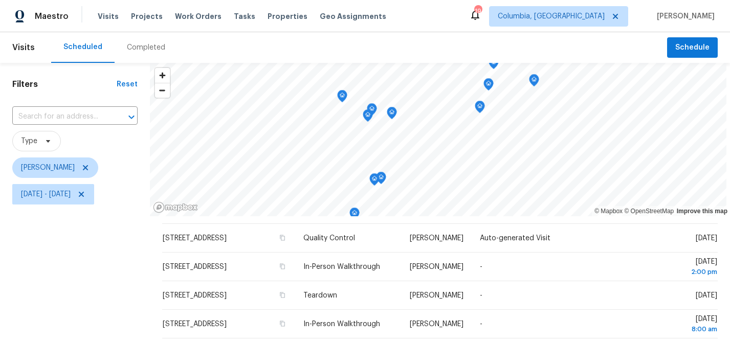
click at [112, 285] on div "Filters Reset ​ Type Kati Dunn Wed, Sep 17 - Thu, Sep 18" at bounding box center [75, 276] width 150 height 427
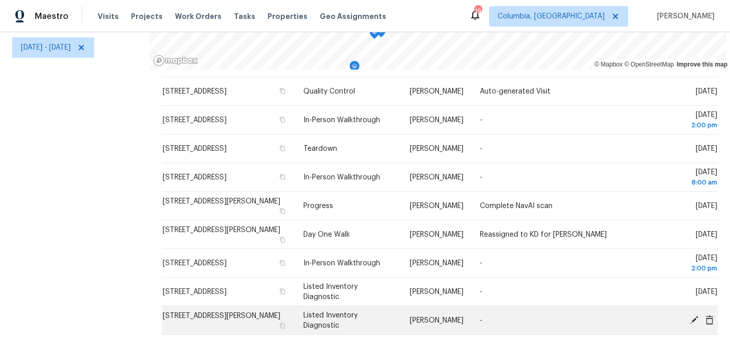
click at [709, 320] on icon at bounding box center [710, 319] width 8 height 9
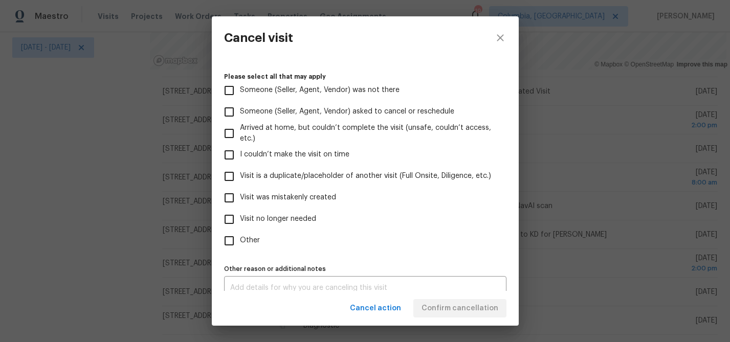
scroll to position [110, 0]
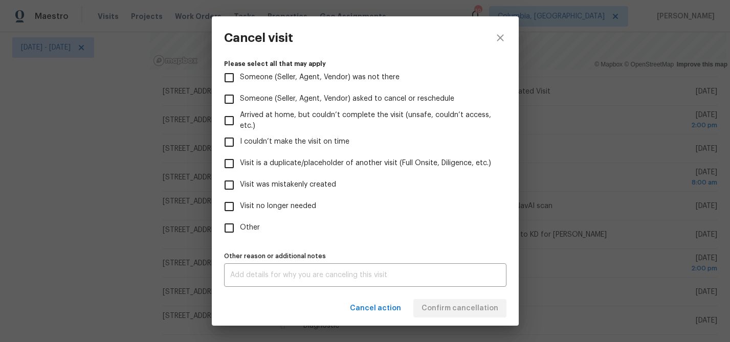
click at [293, 186] on span "Visit was mistakenly created" at bounding box center [288, 185] width 96 height 11
click at [240, 186] on input "Visit was mistakenly created" at bounding box center [229, 185] width 21 height 21
checkbox input "true"
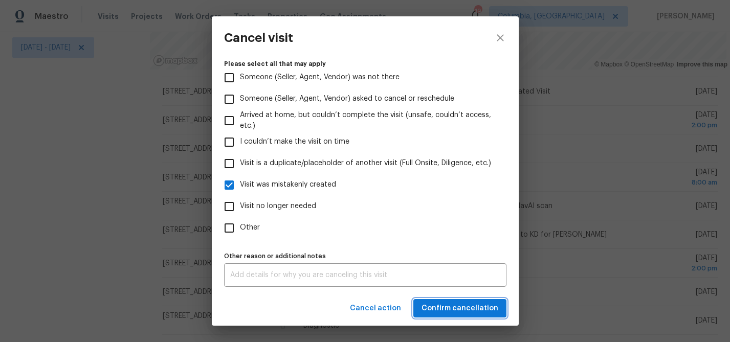
click at [471, 308] on span "Confirm cancellation" at bounding box center [460, 308] width 77 height 13
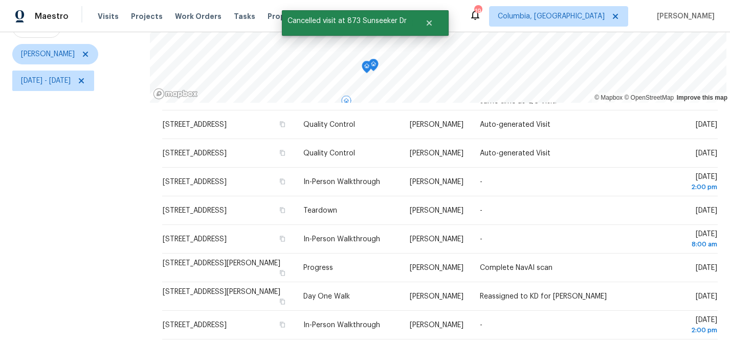
scroll to position [148, 0]
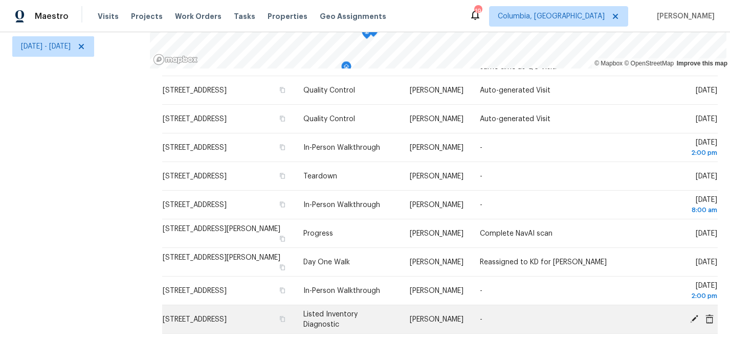
click at [227, 317] on span "155 Doverside Dr, Columbia, SC 29212" at bounding box center [195, 319] width 64 height 7
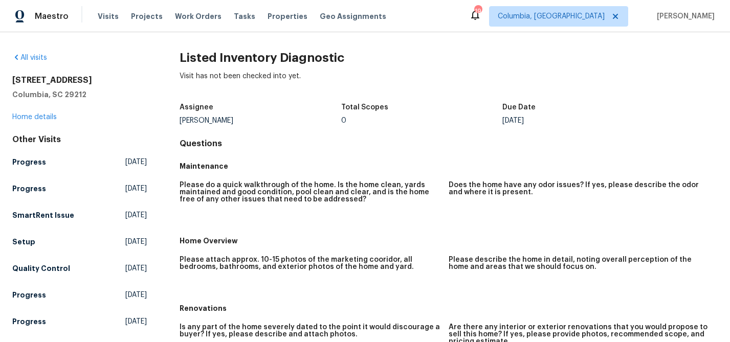
click at [37, 113] on div "155 Doverside Dr Columbia, SC 29212 Home details" at bounding box center [79, 98] width 135 height 47
click at [38, 119] on link "Home details" at bounding box center [34, 117] width 45 height 7
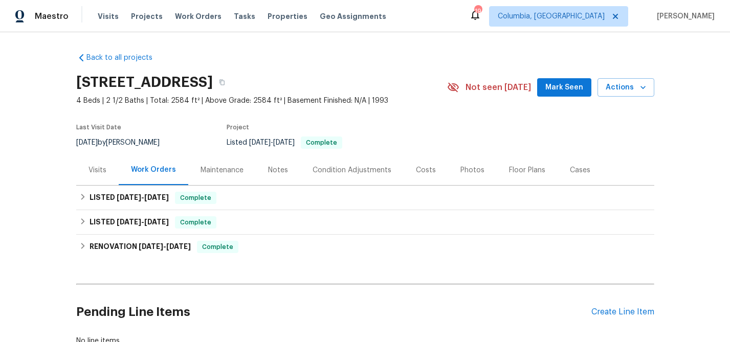
click at [110, 178] on div "Visits" at bounding box center [97, 170] width 42 height 30
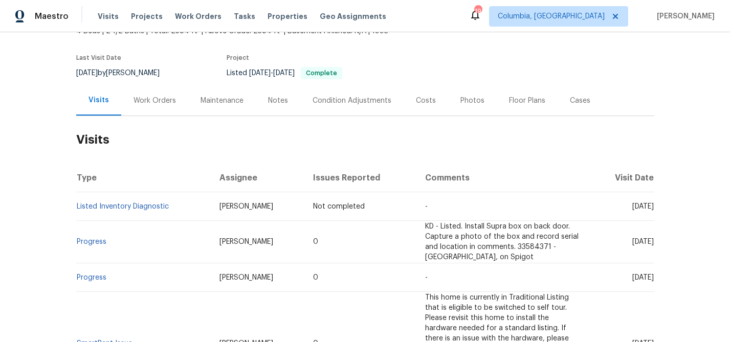
scroll to position [118, 0]
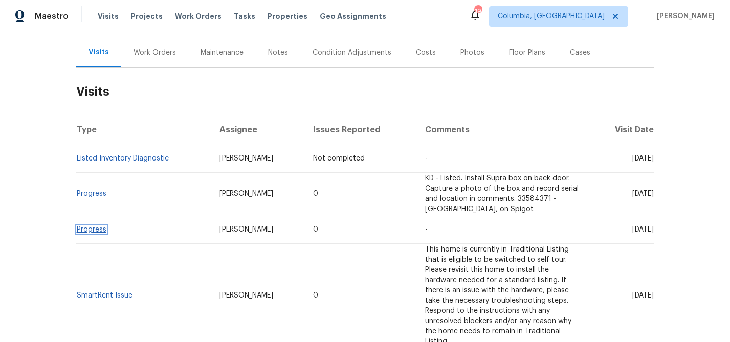
click at [98, 229] on link "Progress" at bounding box center [92, 229] width 30 height 7
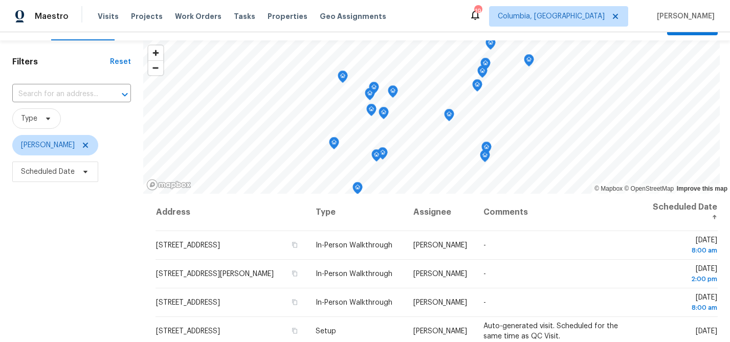
scroll to position [24, 0]
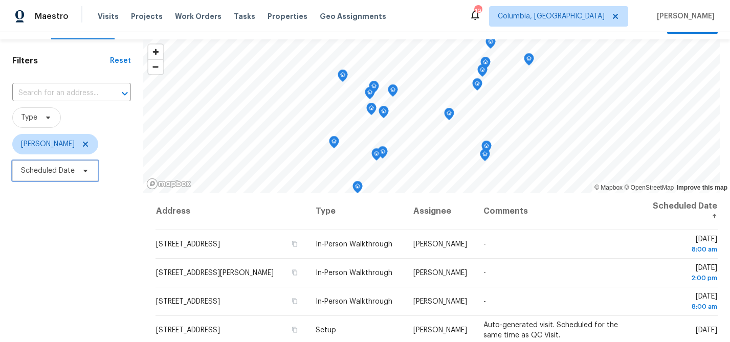
click at [71, 175] on span "Scheduled Date" at bounding box center [48, 171] width 54 height 10
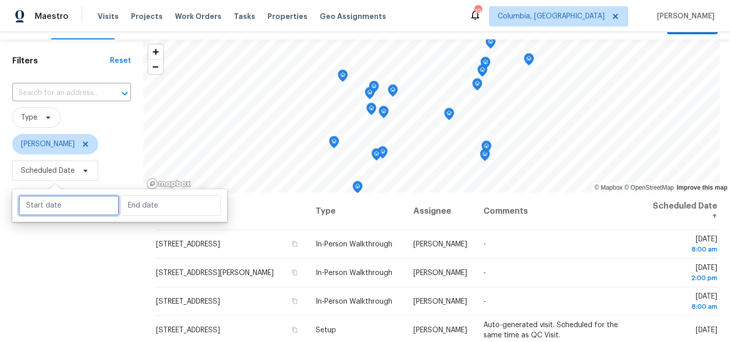
select select "8"
select select "2025"
select select "9"
select select "2025"
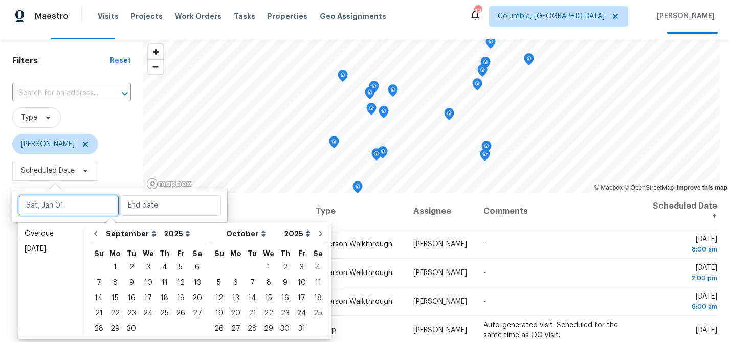
click at [70, 208] on input "text" at bounding box center [68, 206] width 101 height 20
click at [157, 298] on div "18" at bounding box center [165, 298] width 16 height 14
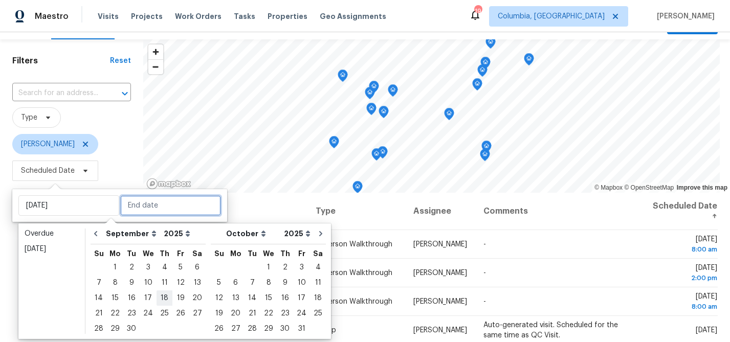
type input "Thu, Sep 18"
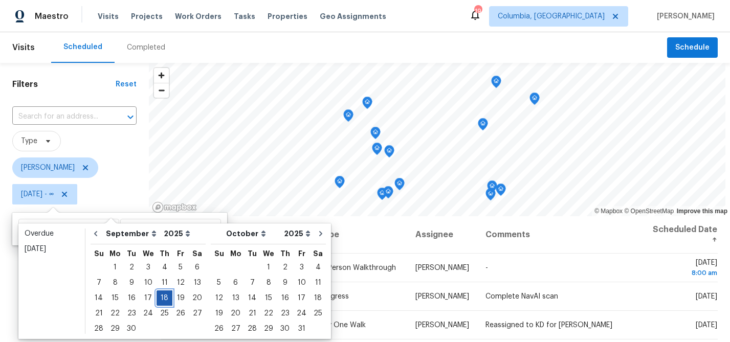
click at [157, 298] on div "18" at bounding box center [165, 298] width 16 height 14
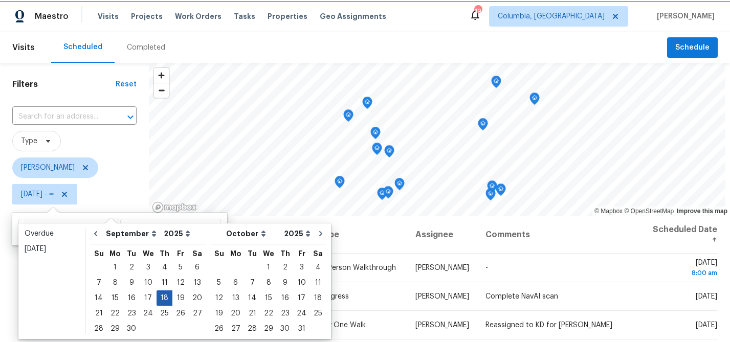
type input "Thu, Sep 18"
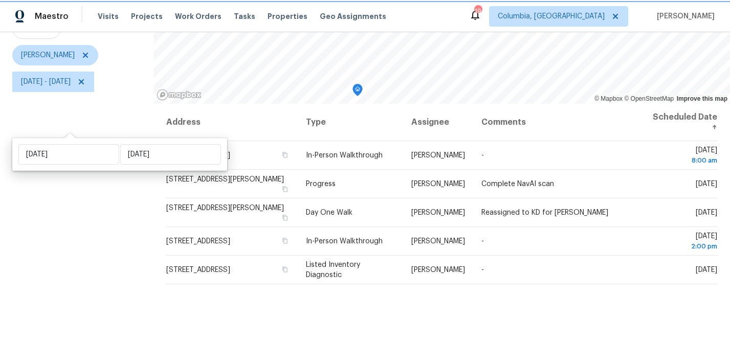
scroll to position [148, 0]
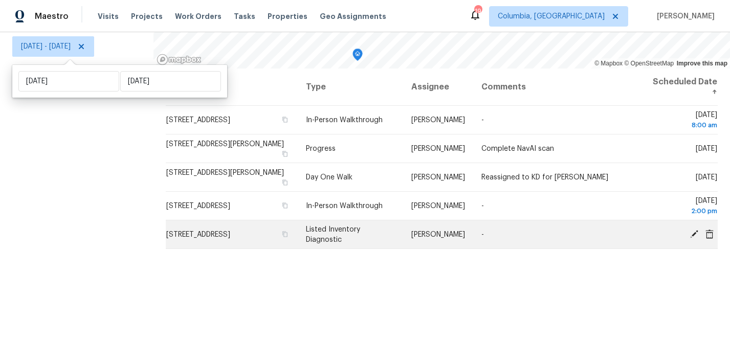
click at [710, 235] on icon at bounding box center [710, 233] width 8 height 9
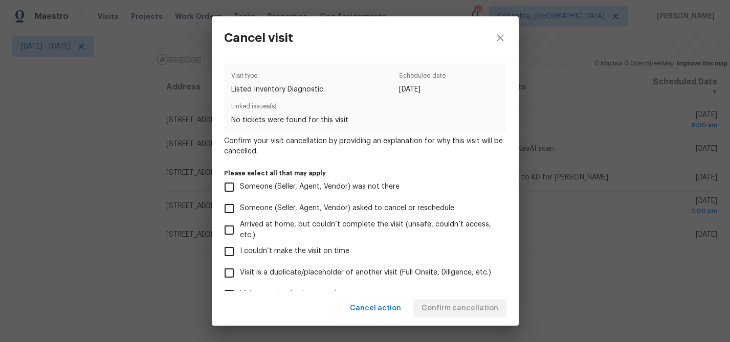
scroll to position [110, 0]
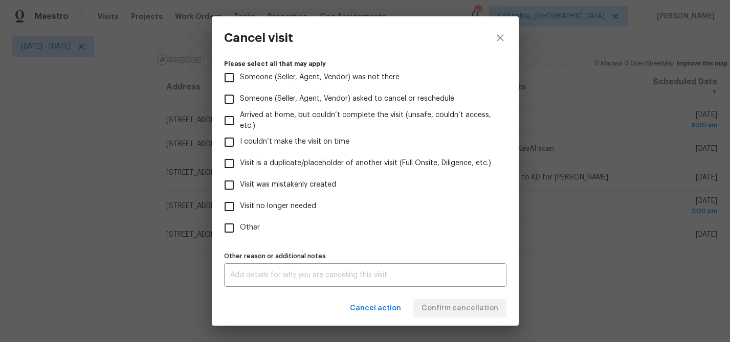
click at [266, 185] on span "Visit was mistakenly created" at bounding box center [288, 185] width 96 height 11
click at [240, 185] on input "Visit was mistakenly created" at bounding box center [229, 185] width 21 height 21
checkbox input "true"
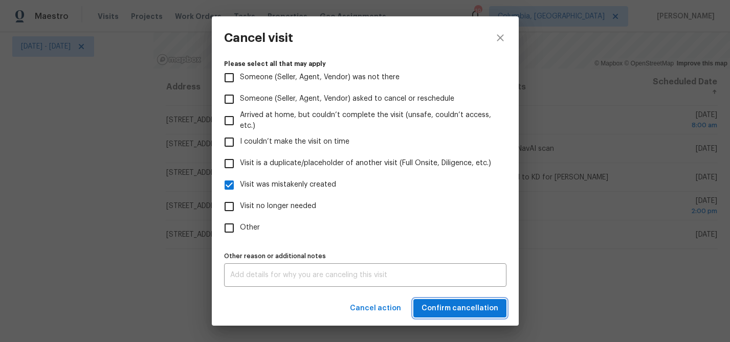
click at [477, 313] on span "Confirm cancellation" at bounding box center [460, 308] width 77 height 13
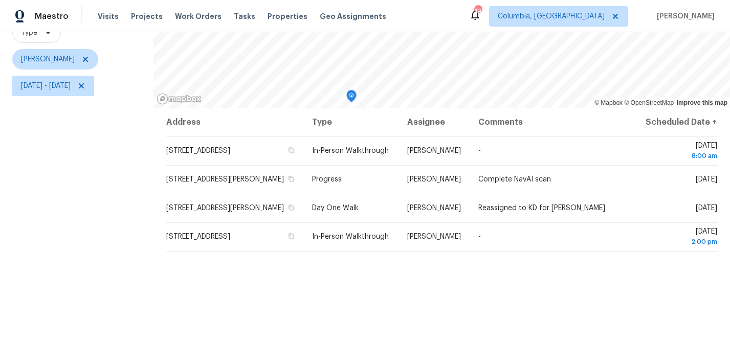
scroll to position [108, 0]
click at [60, 91] on span "Thu, Sep 18 - Thu, Sep 18" at bounding box center [46, 86] width 50 height 10
click at [66, 110] on div "Thu, Sep 18 Thu, Sep 18" at bounding box center [119, 121] width 215 height 33
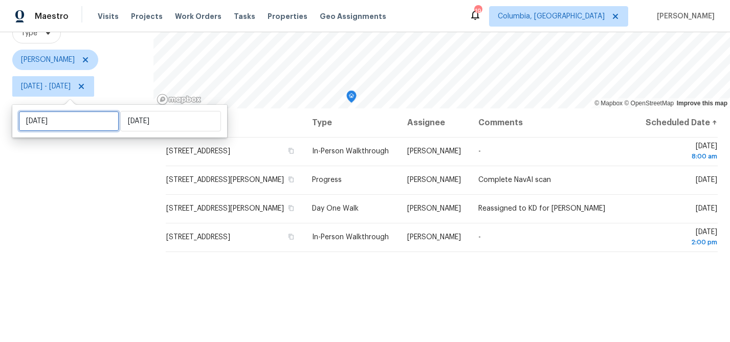
select select "8"
select select "2025"
select select "9"
select select "2025"
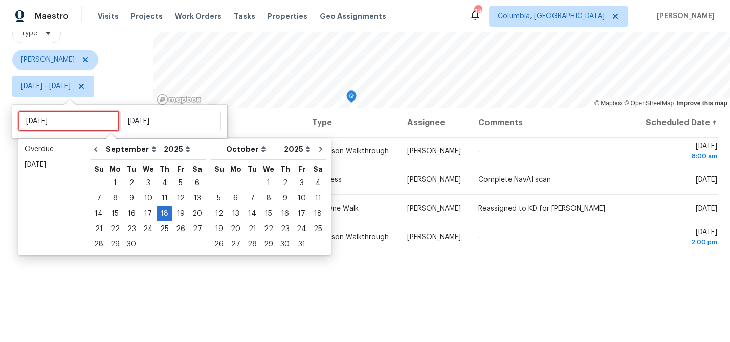
click at [66, 120] on input "Thu, Sep 18" at bounding box center [68, 121] width 101 height 20
type input "Fri, Sep 19"
click at [175, 215] on div "19" at bounding box center [180, 214] width 16 height 14
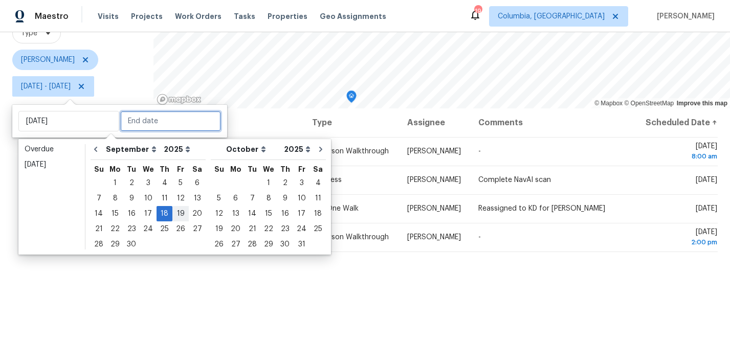
type input "Fri, Sep 19"
type input "Thu, Sep 18"
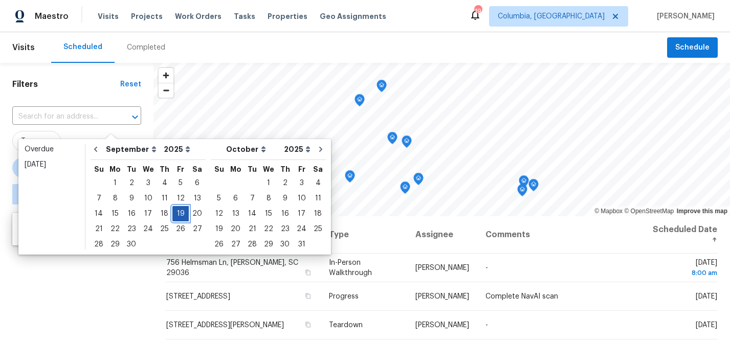
click at [175, 215] on div "19" at bounding box center [180, 214] width 16 height 14
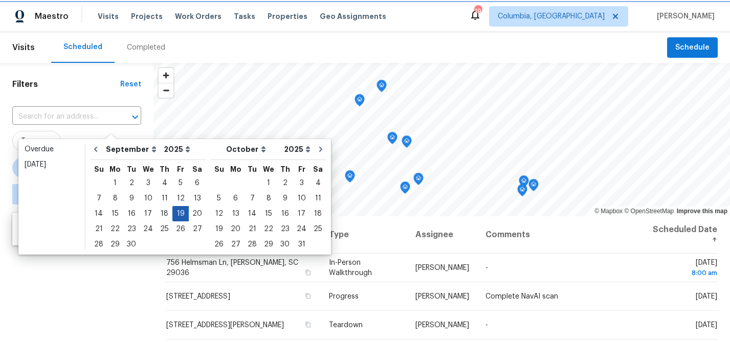
type input "Fri, Sep 19"
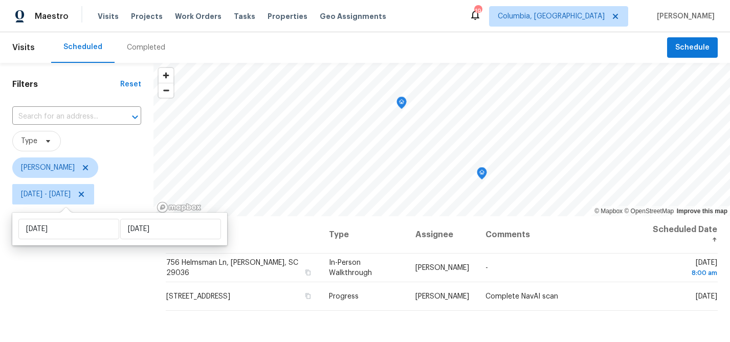
click at [124, 294] on div "Filters Reset ​ Type Kati Dunn Fri, Sep 19 - Fri, Sep 19" at bounding box center [77, 276] width 154 height 427
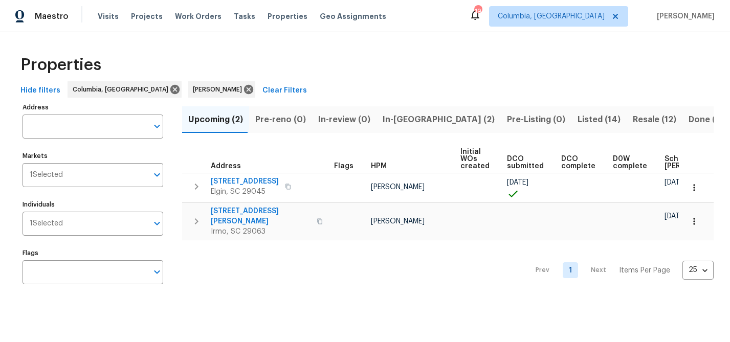
click at [397, 115] on span "In-[GEOGRAPHIC_DATA] (2)" at bounding box center [439, 120] width 112 height 14
click at [633, 117] on span "Resale (12)" at bounding box center [655, 120] width 44 height 14
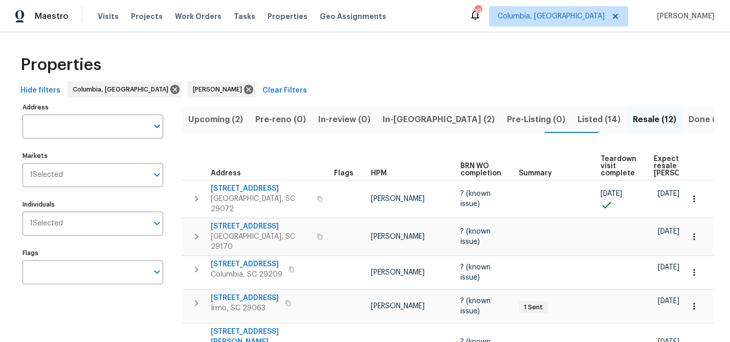
click at [659, 166] on span "Expected resale [PERSON_NAME]" at bounding box center [683, 166] width 58 height 21
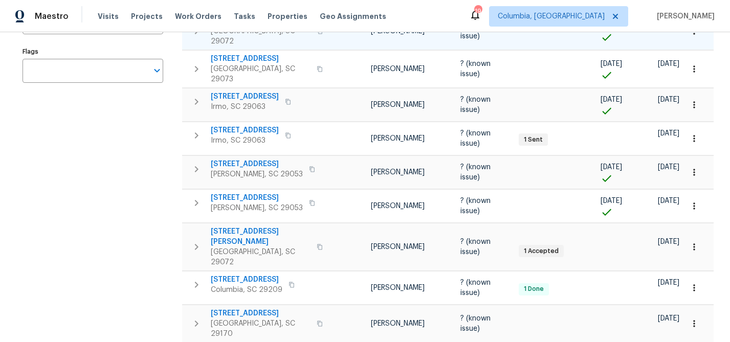
scroll to position [284, 0]
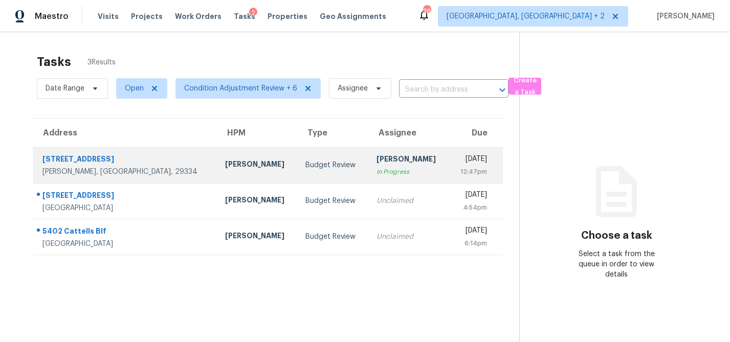
click at [306, 170] on div "Budget Review" at bounding box center [333, 165] width 54 height 10
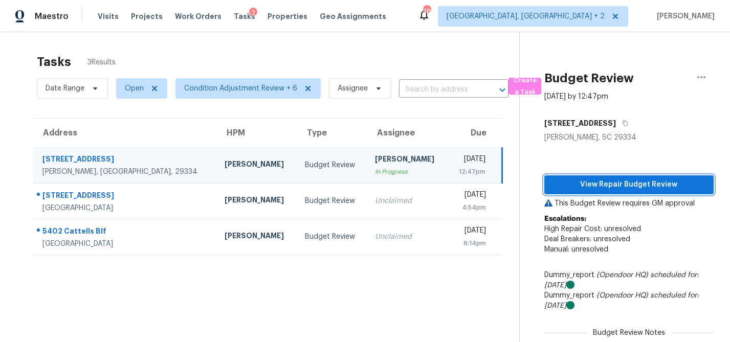
click at [629, 181] on span "View Repair Budget Review" at bounding box center [629, 185] width 153 height 13
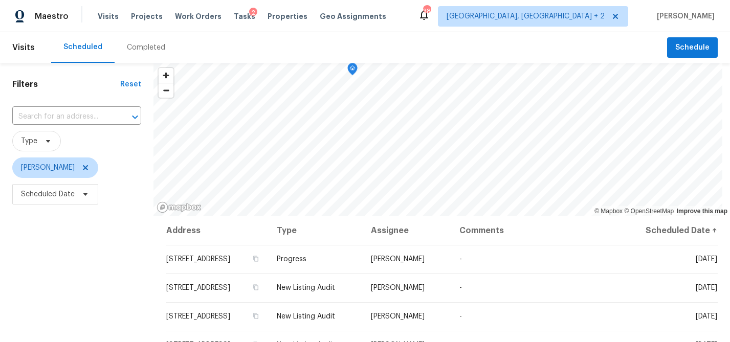
click at [148, 46] on div "Completed" at bounding box center [146, 47] width 38 height 10
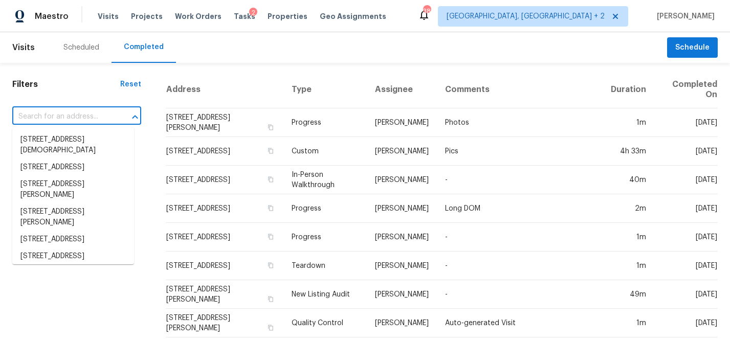
click at [62, 111] on input "text" at bounding box center [62, 117] width 100 height 16
paste input "[STREET_ADDRESS][PERSON_NAME]"
type input "[STREET_ADDRESS][PERSON_NAME]"
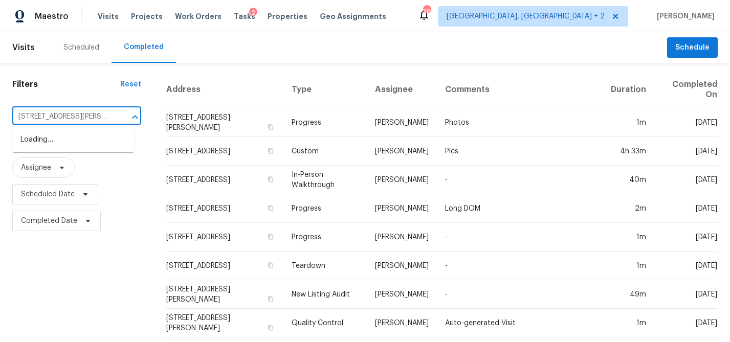
scroll to position [0, 68]
click at [59, 135] on li "[STREET_ADDRESS][PERSON_NAME]" at bounding box center [73, 146] width 122 height 28
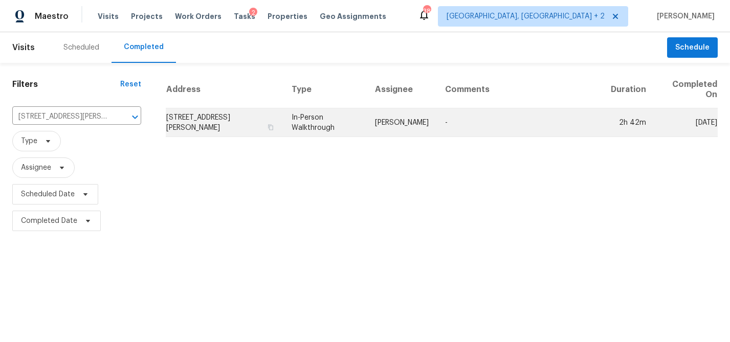
click at [234, 119] on td "[STREET_ADDRESS][PERSON_NAME]" at bounding box center [225, 122] width 118 height 29
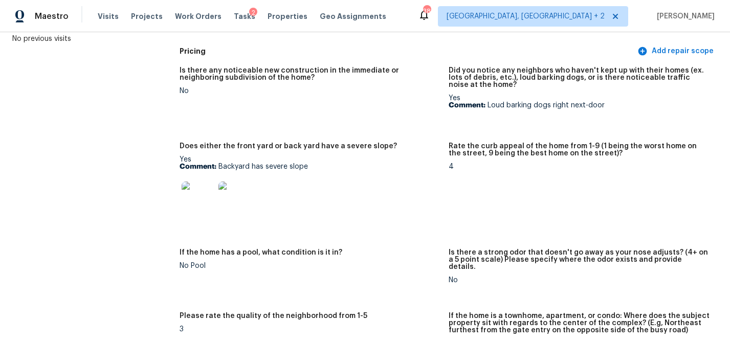
scroll to position [115, 0]
click at [188, 199] on img at bounding box center [198, 198] width 33 height 33
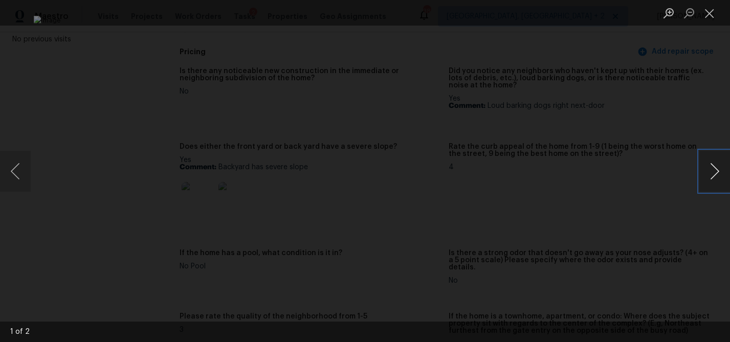
click at [710, 178] on button "Next image" at bounding box center [715, 171] width 31 height 41
click at [663, 238] on div "Lightbox" at bounding box center [365, 171] width 730 height 342
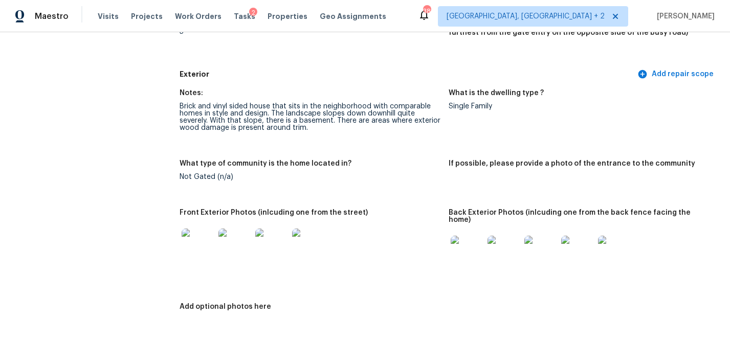
scroll to position [421, 0]
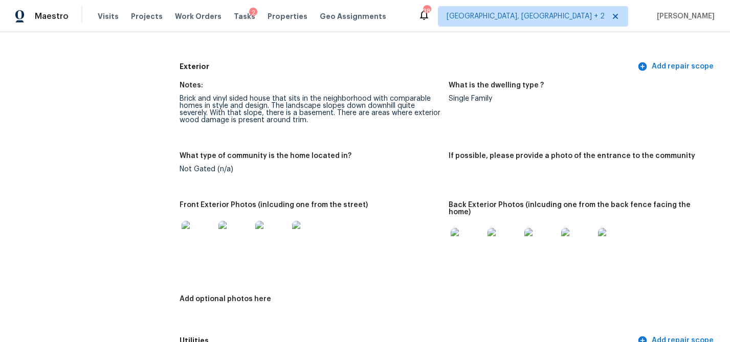
click at [192, 227] on img at bounding box center [198, 237] width 33 height 33
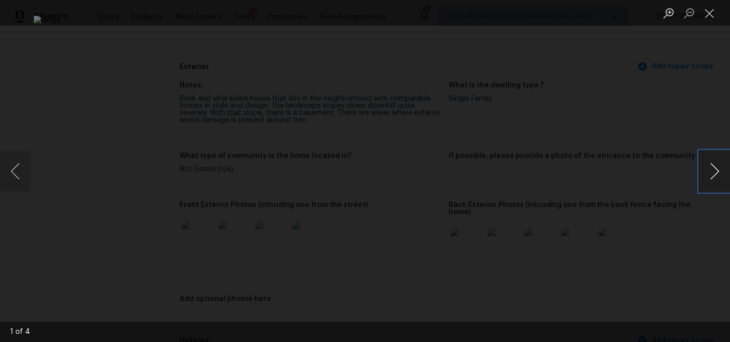
click at [707, 179] on button "Next image" at bounding box center [715, 171] width 31 height 41
click at [680, 227] on div "Lightbox" at bounding box center [365, 171] width 730 height 342
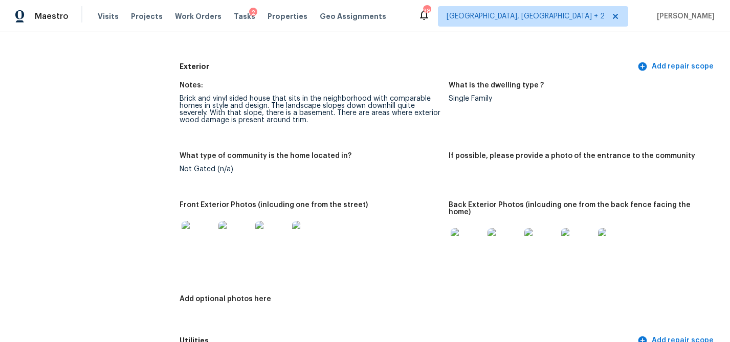
click at [468, 228] on img at bounding box center [467, 244] width 33 height 33
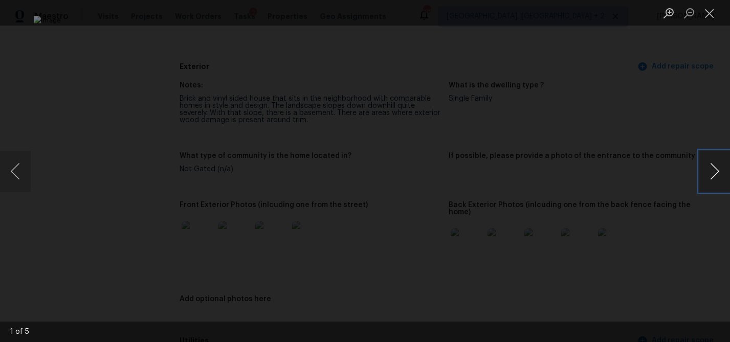
click at [713, 167] on button "Next image" at bounding box center [715, 171] width 31 height 41
click at [663, 234] on div "Lightbox" at bounding box center [365, 171] width 730 height 342
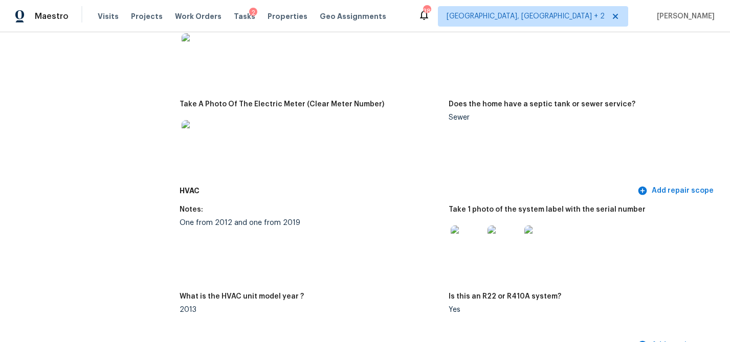
scroll to position [884, 0]
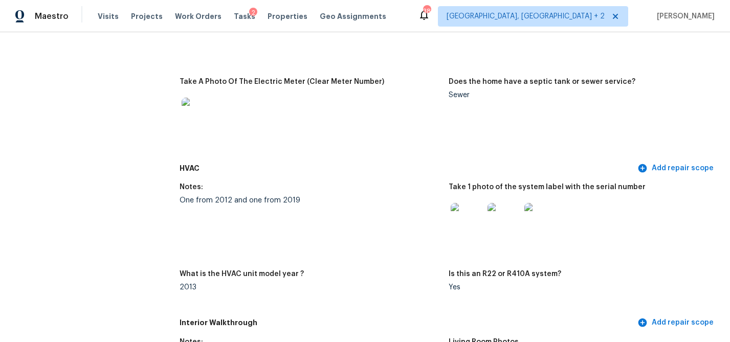
click at [470, 203] on img at bounding box center [467, 219] width 33 height 33
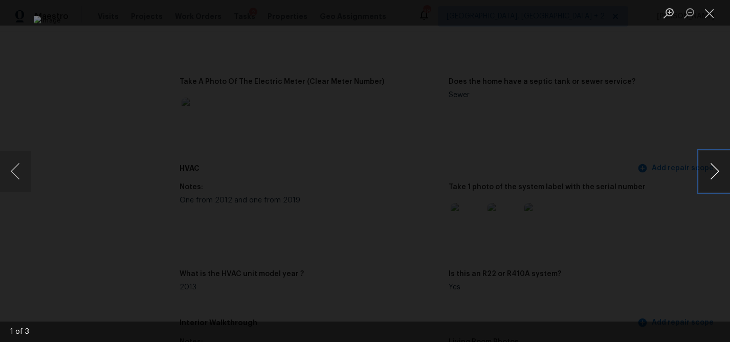
click at [716, 168] on button "Next image" at bounding box center [715, 171] width 31 height 41
click at [717, 169] on button "Next image" at bounding box center [715, 171] width 31 height 41
click at [689, 236] on div "Lightbox" at bounding box center [365, 171] width 730 height 342
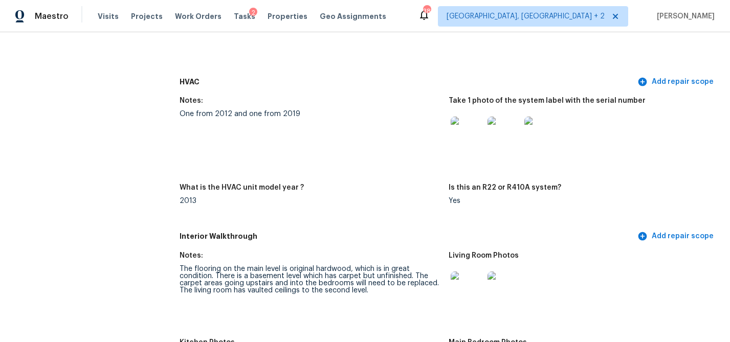
scroll to position [1062, 0]
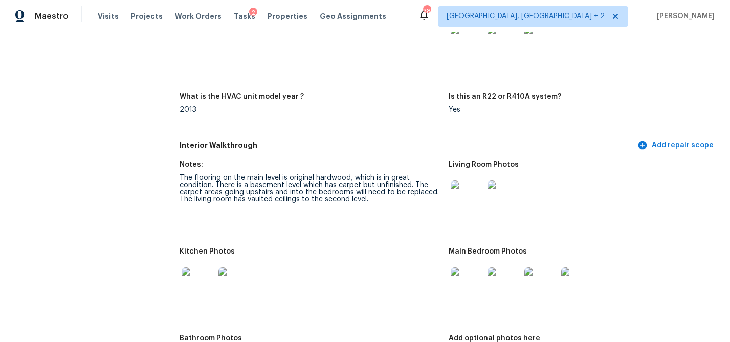
click at [478, 182] on img at bounding box center [467, 197] width 33 height 33
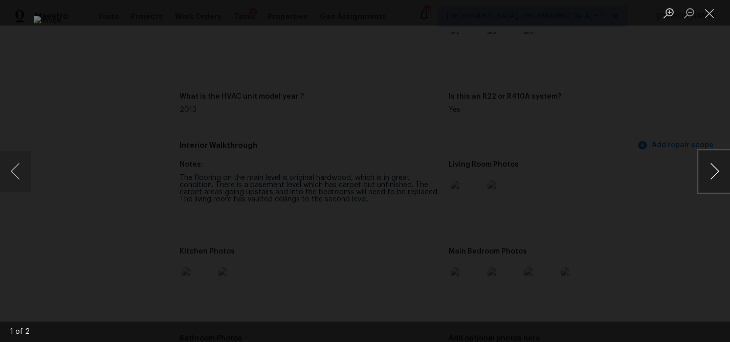
click at [724, 176] on button "Next image" at bounding box center [715, 171] width 31 height 41
click at [658, 230] on div "Lightbox" at bounding box center [365, 171] width 730 height 342
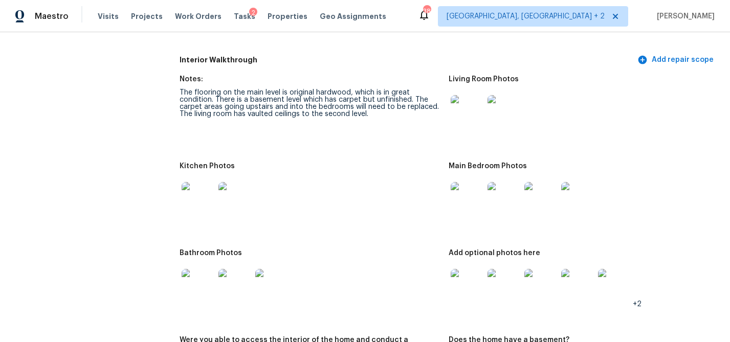
scroll to position [1174, 0]
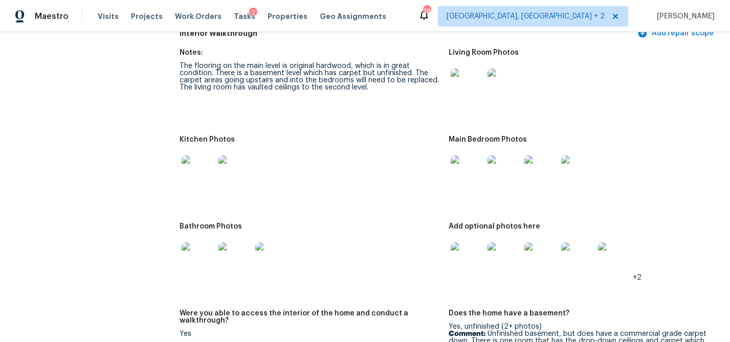
click at [203, 157] on img at bounding box center [198, 172] width 33 height 33
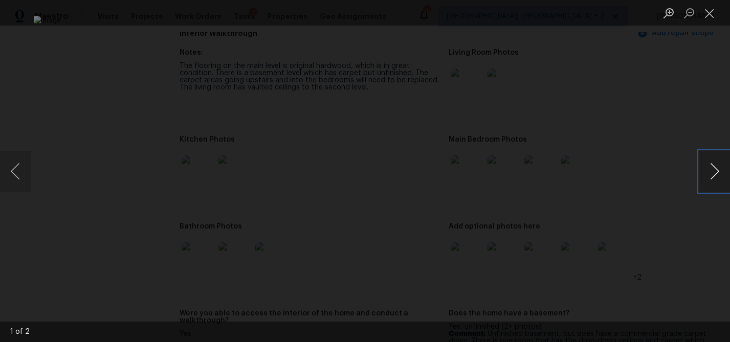
click at [711, 170] on button "Next image" at bounding box center [715, 171] width 31 height 41
click at [666, 256] on div "Lightbox" at bounding box center [365, 171] width 730 height 342
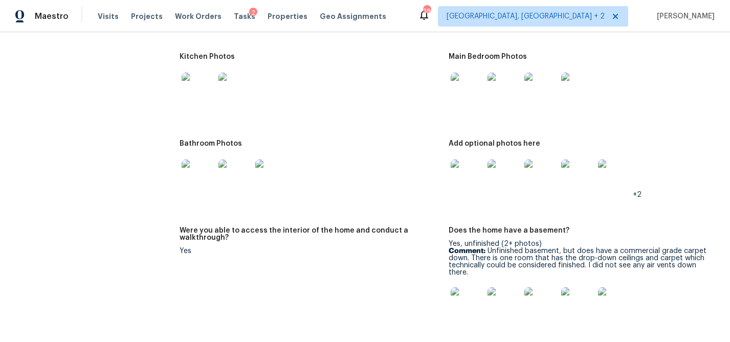
scroll to position [1299, 0]
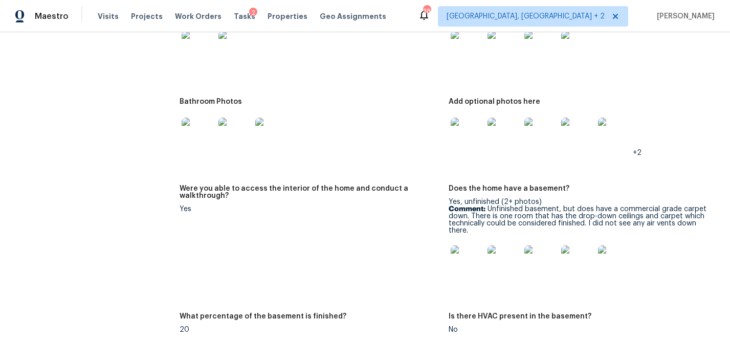
click at [466, 118] on img at bounding box center [467, 134] width 33 height 33
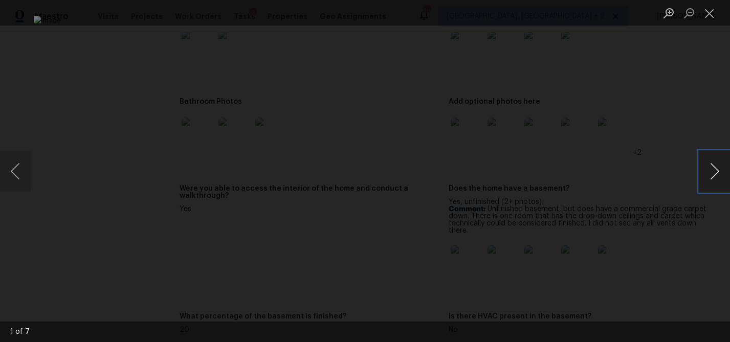
click at [714, 165] on button "Next image" at bounding box center [715, 171] width 31 height 41
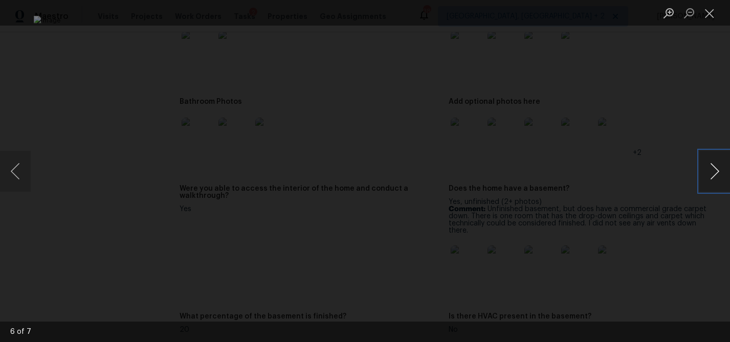
click at [714, 165] on button "Next image" at bounding box center [715, 171] width 31 height 41
click at [673, 224] on div "Lightbox" at bounding box center [365, 171] width 730 height 342
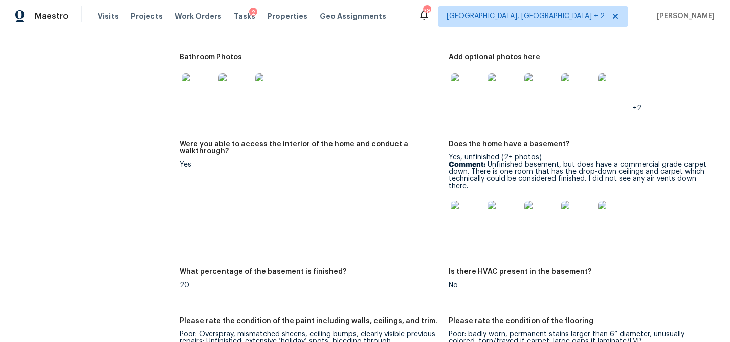
scroll to position [1350, 0]
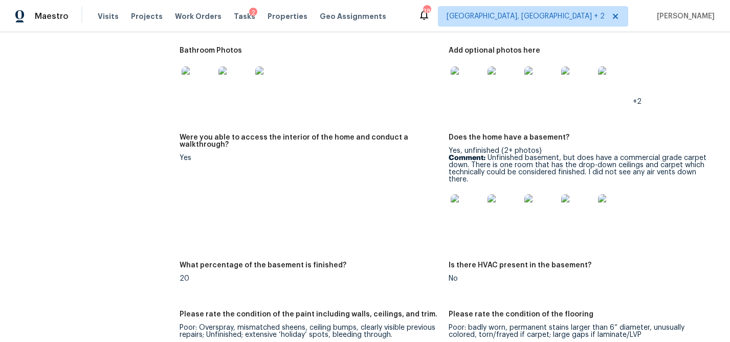
click at [461, 194] on img at bounding box center [467, 210] width 33 height 33
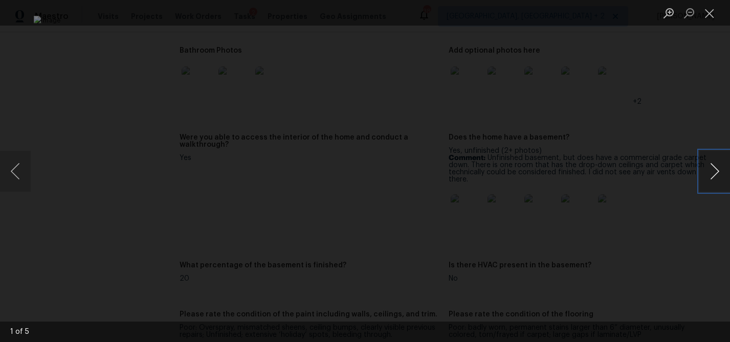
click at [712, 173] on button "Next image" at bounding box center [715, 171] width 31 height 41
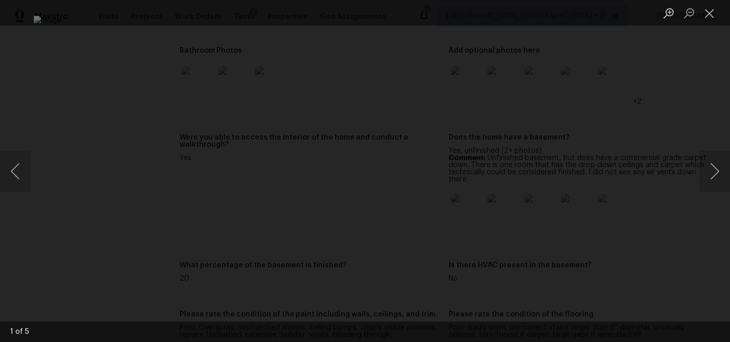
click at [689, 235] on div "Lightbox" at bounding box center [365, 171] width 730 height 342
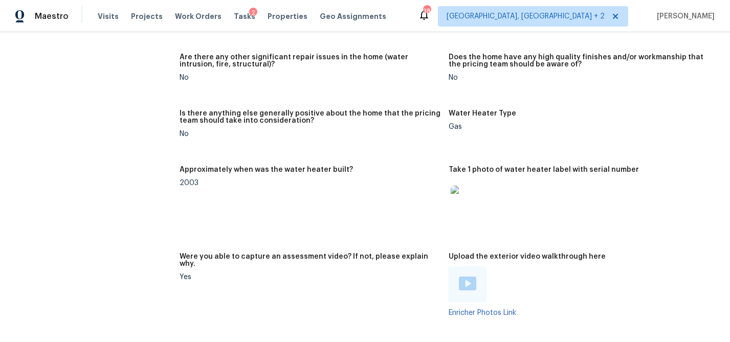
scroll to position [1854, 0]
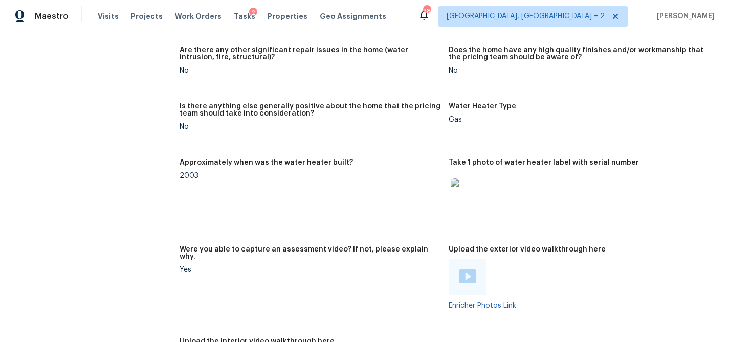
click at [454, 267] on div at bounding box center [468, 277] width 38 height 36
click at [462, 270] on img at bounding box center [467, 277] width 17 height 14
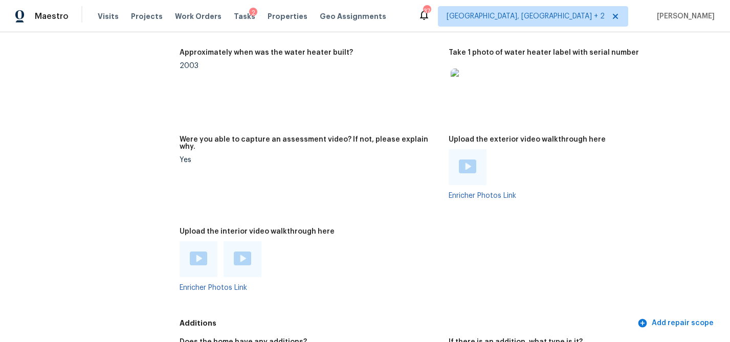
scroll to position [2010, 0]
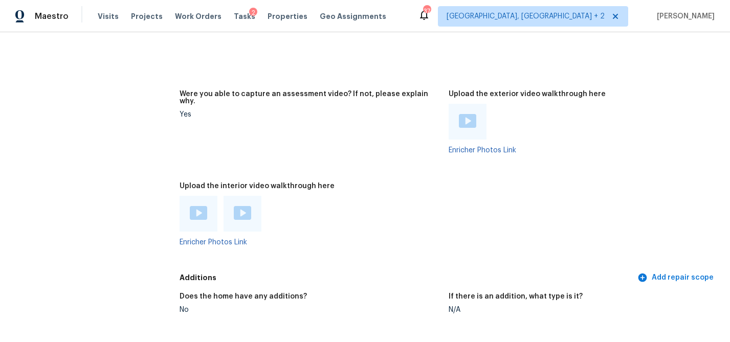
click at [208, 200] on div at bounding box center [199, 214] width 38 height 36
click at [197, 206] on img at bounding box center [198, 213] width 17 height 14
click at [237, 196] on div at bounding box center [243, 214] width 38 height 36
click at [241, 206] on img at bounding box center [242, 213] width 17 height 14
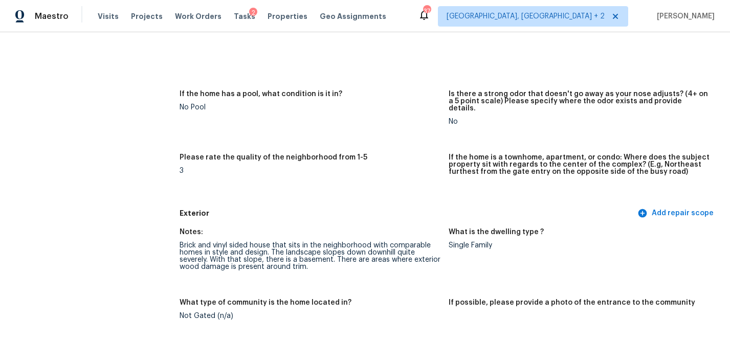
scroll to position [0, 0]
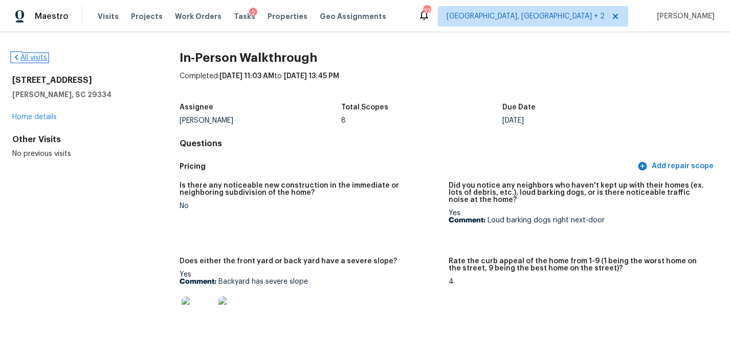
click at [31, 56] on link "All visits" at bounding box center [29, 57] width 35 height 7
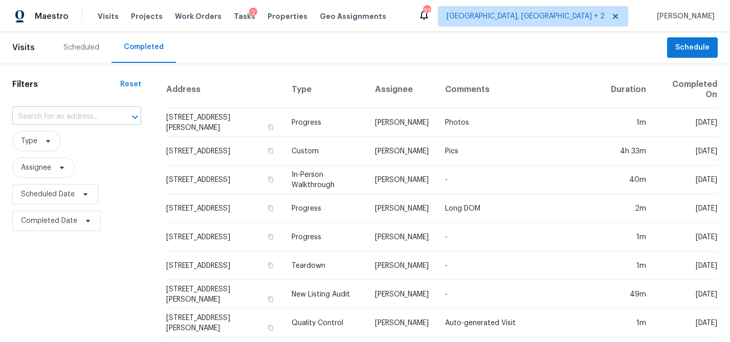
click at [44, 115] on input "text" at bounding box center [62, 117] width 100 height 16
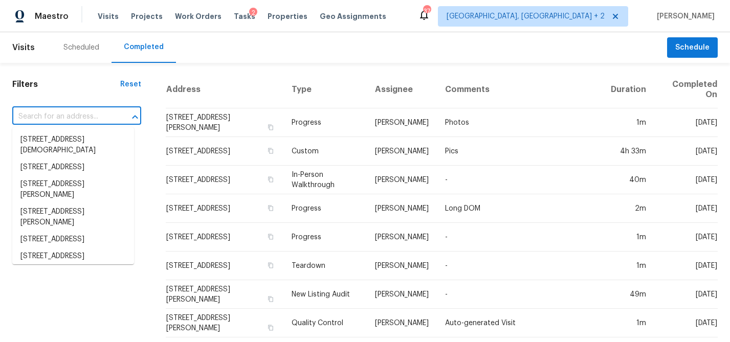
paste input "[STREET_ADDRESS]"
type input "[STREET_ADDRESS]"
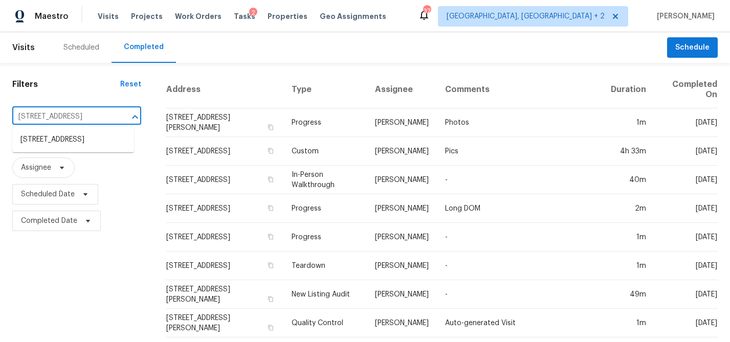
click at [47, 134] on li "[STREET_ADDRESS]" at bounding box center [73, 140] width 122 height 17
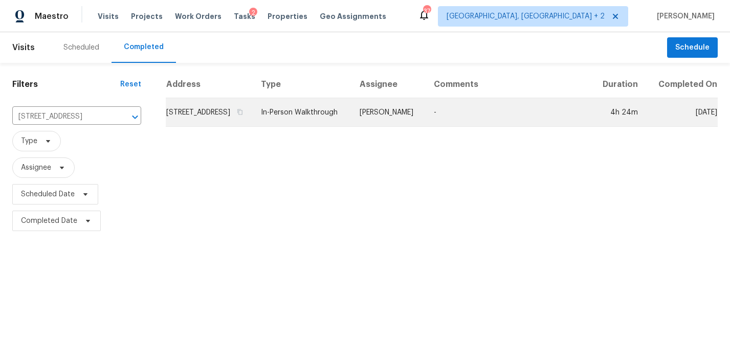
click at [237, 127] on td "[STREET_ADDRESS]" at bounding box center [209, 112] width 87 height 29
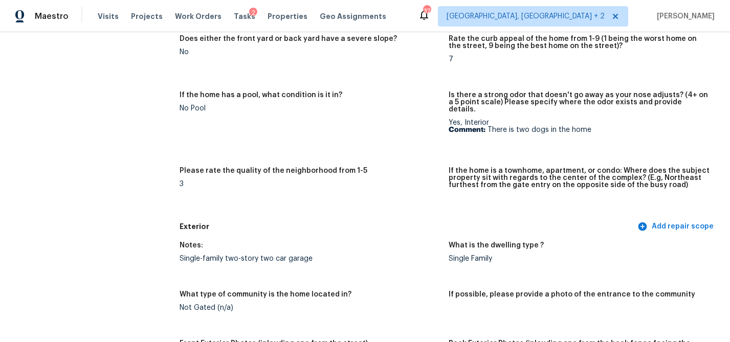
scroll to position [271, 0]
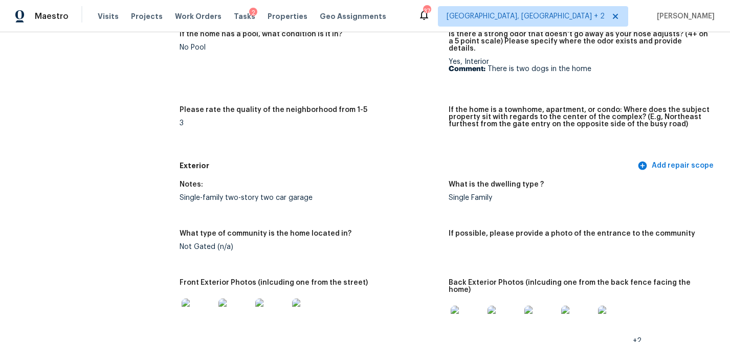
click at [185, 305] on img at bounding box center [198, 315] width 33 height 33
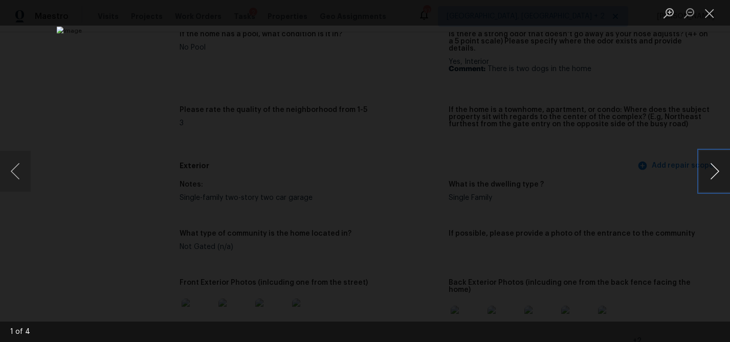
click at [711, 179] on button "Next image" at bounding box center [715, 171] width 31 height 41
click at [714, 172] on button "Next image" at bounding box center [715, 171] width 31 height 41
click at [649, 237] on div "Lightbox" at bounding box center [365, 171] width 730 height 342
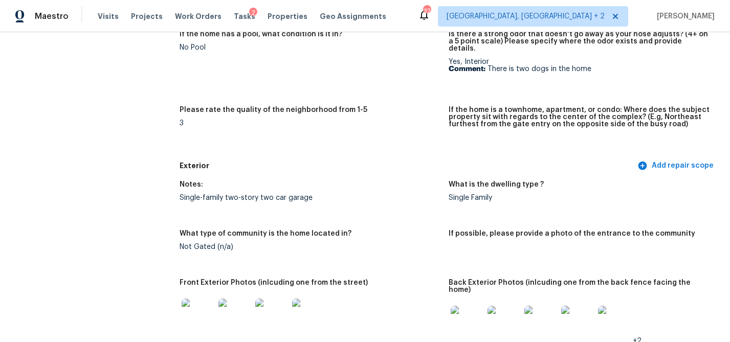
click at [464, 306] on img at bounding box center [467, 322] width 33 height 33
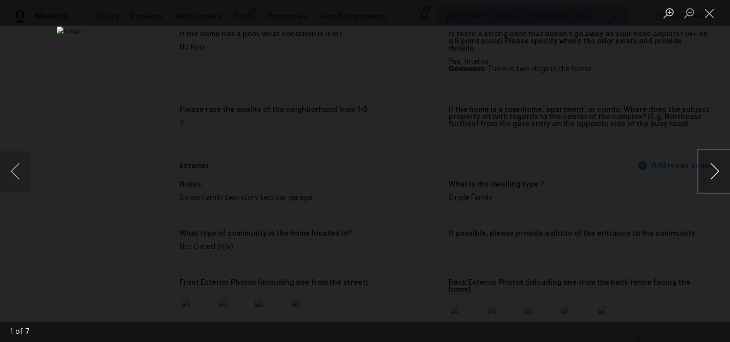
click at [717, 170] on button "Next image" at bounding box center [715, 171] width 31 height 41
click at [665, 229] on div "Lightbox" at bounding box center [365, 171] width 730 height 342
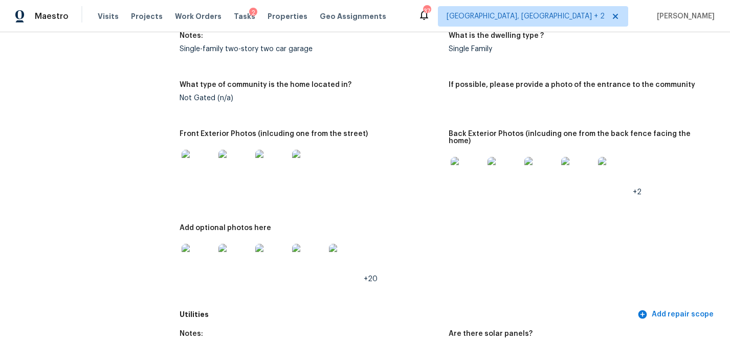
scroll to position [496, 0]
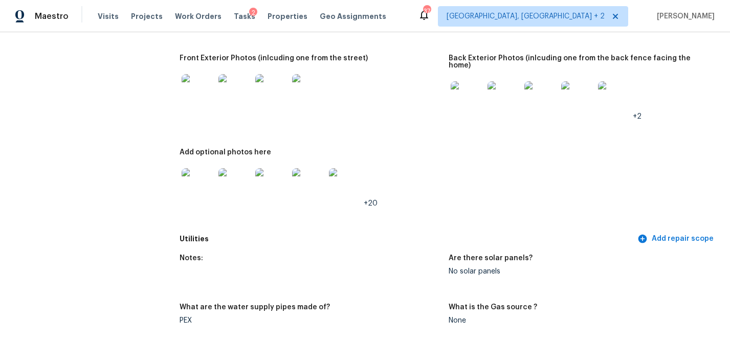
click at [190, 176] on img at bounding box center [198, 184] width 33 height 33
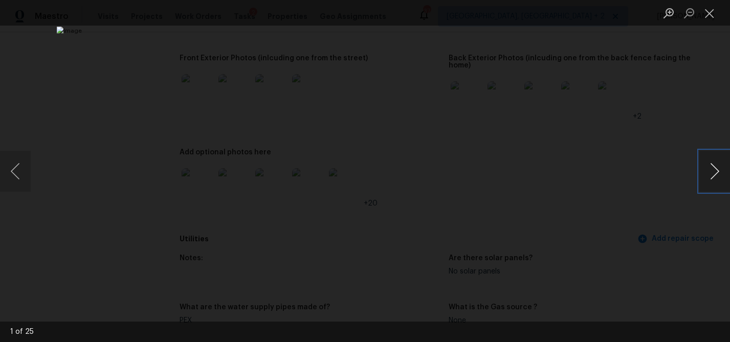
click at [721, 171] on button "Next image" at bounding box center [715, 171] width 31 height 41
click at [668, 219] on div "Lightbox" at bounding box center [365, 171] width 730 height 342
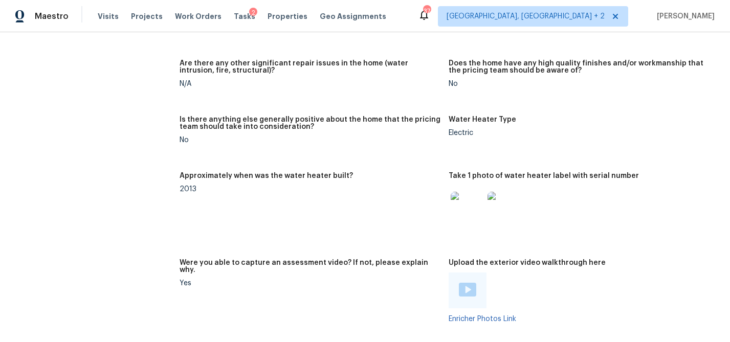
scroll to position [1810, 0]
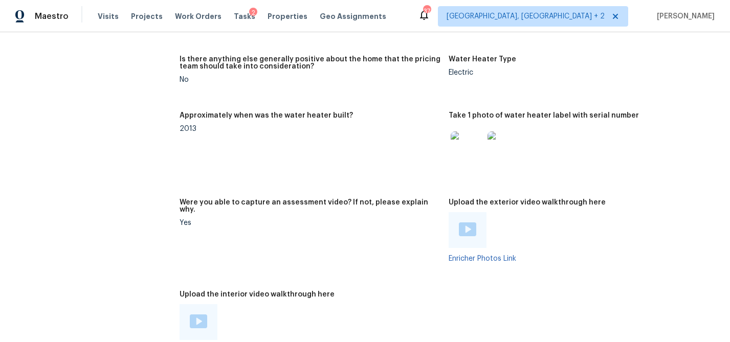
click at [462, 223] on img at bounding box center [467, 230] width 17 height 14
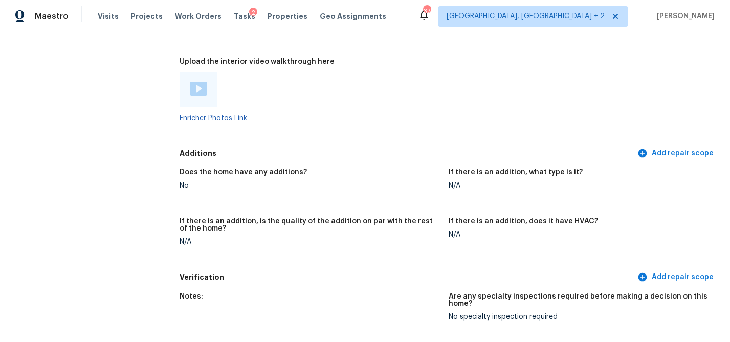
scroll to position [1983, 0]
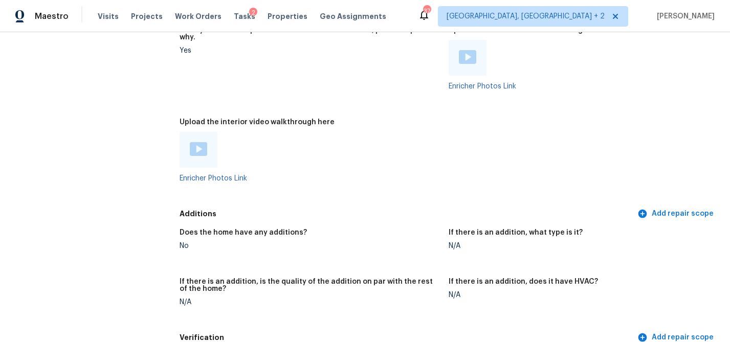
click at [192, 132] on div at bounding box center [199, 150] width 38 height 36
click at [197, 142] on img at bounding box center [198, 149] width 17 height 14
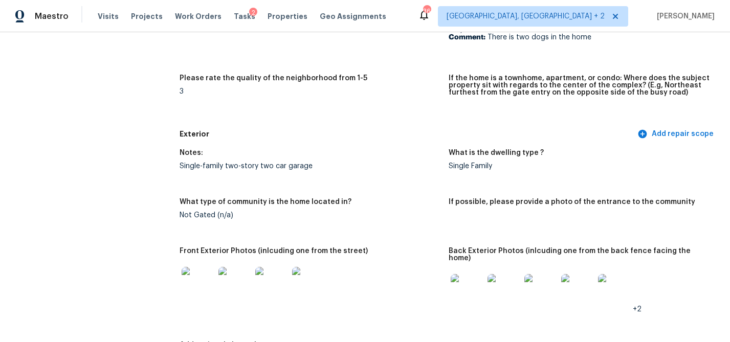
scroll to position [0, 0]
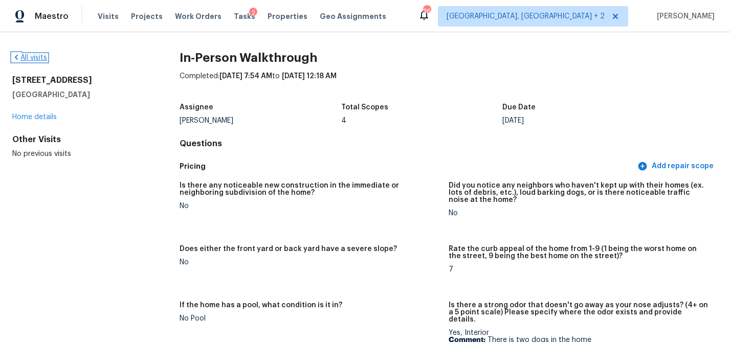
click at [35, 59] on link "All visits" at bounding box center [29, 57] width 35 height 7
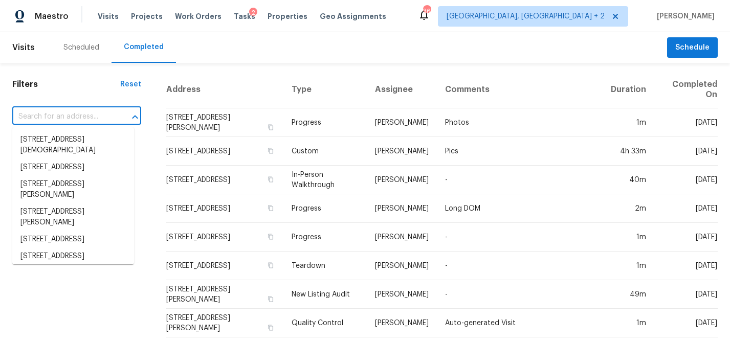
click at [67, 118] on input "text" at bounding box center [62, 117] width 100 height 16
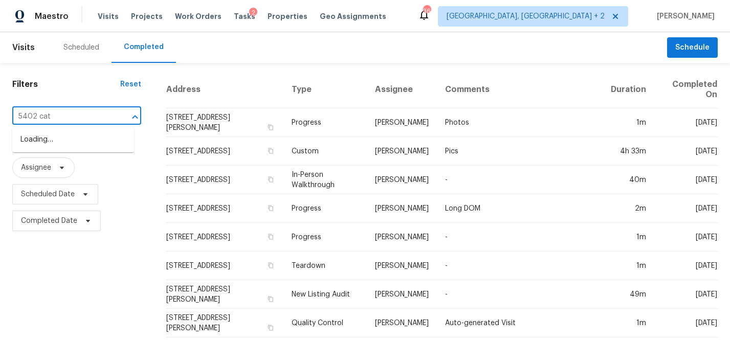
type input "5402 catt"
click at [68, 138] on li "[STREET_ADDRESS]" at bounding box center [73, 140] width 122 height 17
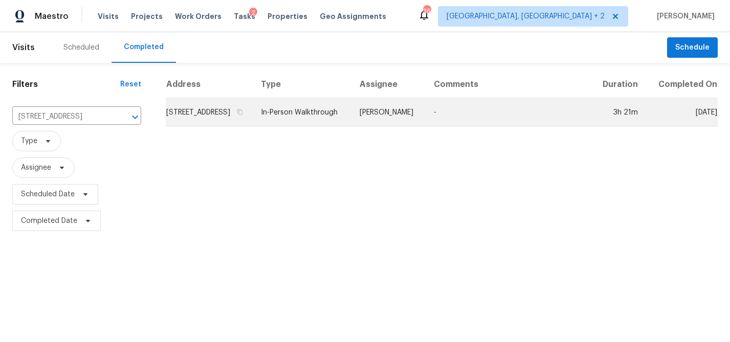
click at [234, 127] on td "[STREET_ADDRESS]" at bounding box center [209, 112] width 87 height 29
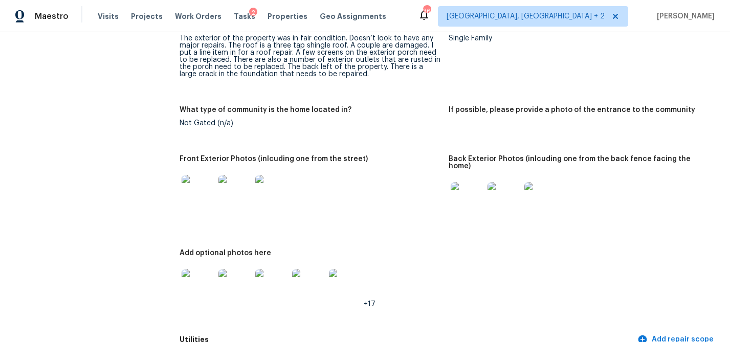
scroll to position [464, 0]
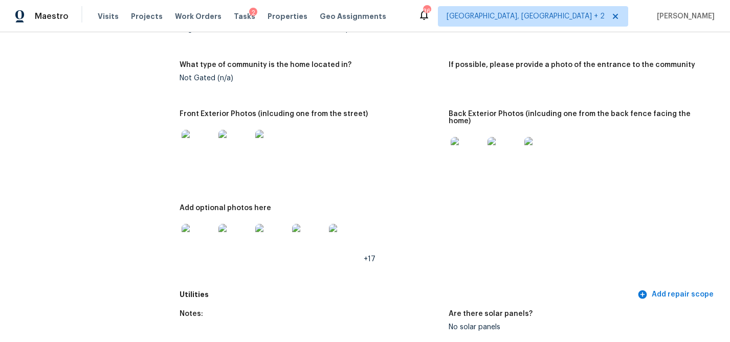
click at [189, 140] on img at bounding box center [198, 146] width 33 height 33
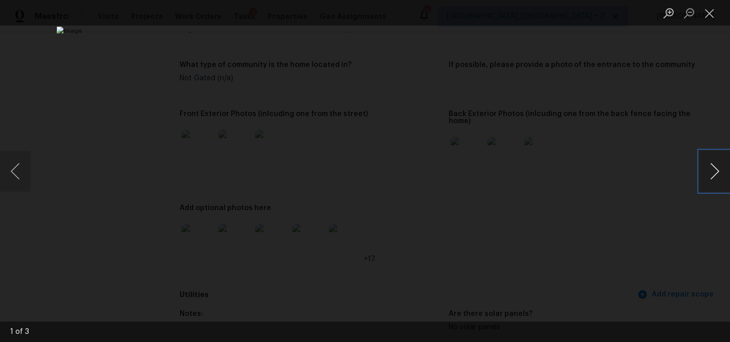
click at [710, 168] on button "Next image" at bounding box center [715, 171] width 31 height 41
click at [681, 207] on div "Lightbox" at bounding box center [365, 171] width 730 height 342
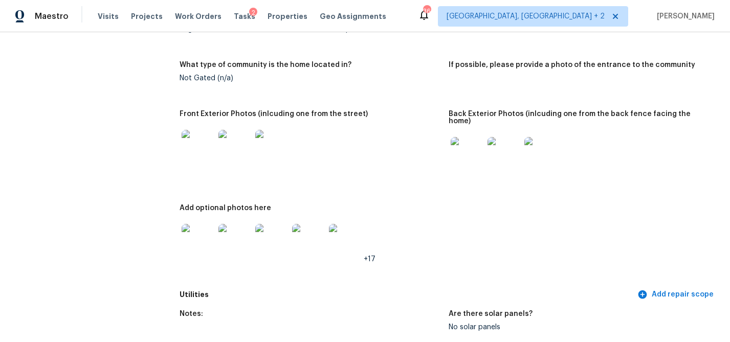
click at [451, 137] on img at bounding box center [467, 153] width 33 height 33
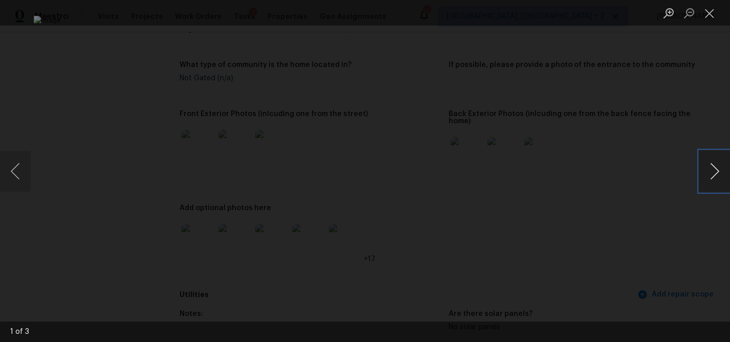
click at [715, 167] on button "Next image" at bounding box center [715, 171] width 31 height 41
click at [711, 172] on button "Next image" at bounding box center [715, 171] width 31 height 41
click at [659, 225] on div "Lightbox" at bounding box center [365, 171] width 730 height 342
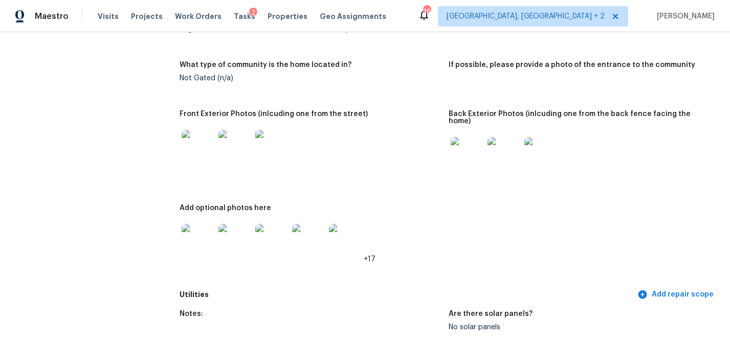
click at [188, 225] on img at bounding box center [198, 240] width 33 height 33
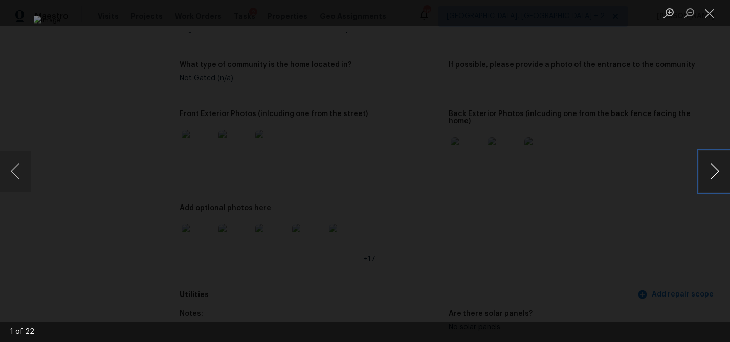
click at [708, 168] on button "Next image" at bounding box center [715, 171] width 31 height 41
click at [712, 172] on button "Next image" at bounding box center [715, 171] width 31 height 41
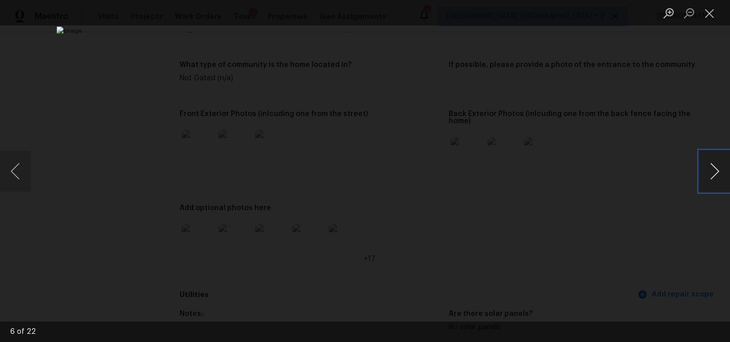
click at [712, 172] on button "Next image" at bounding box center [715, 171] width 31 height 41
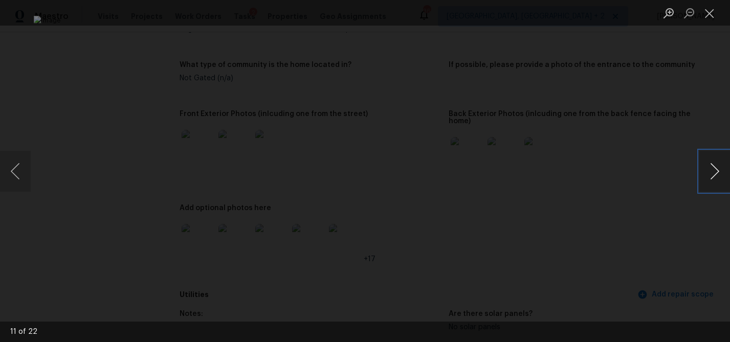
click at [712, 172] on button "Next image" at bounding box center [715, 171] width 31 height 41
click at [698, 161] on div "Lightbox" at bounding box center [365, 171] width 730 height 342
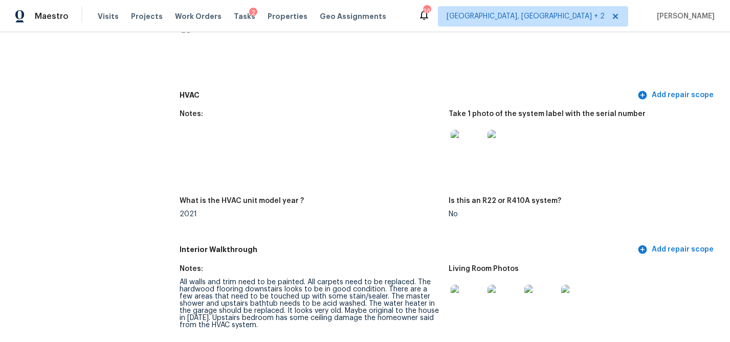
scroll to position [1073, 0]
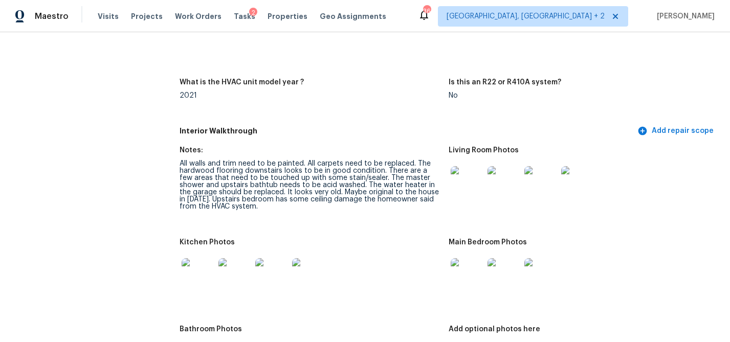
click at [456, 175] on img at bounding box center [467, 182] width 33 height 33
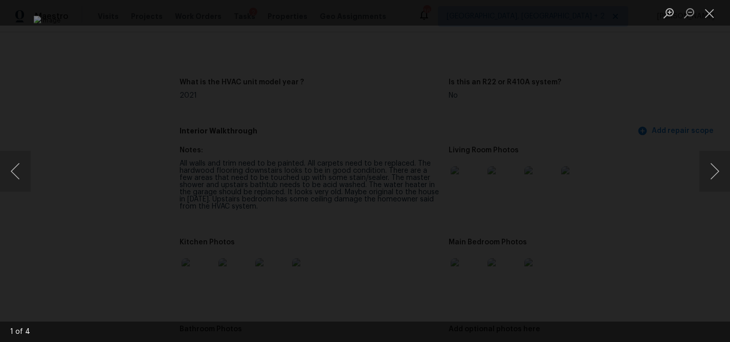
click at [674, 207] on div "Lightbox" at bounding box center [365, 171] width 730 height 342
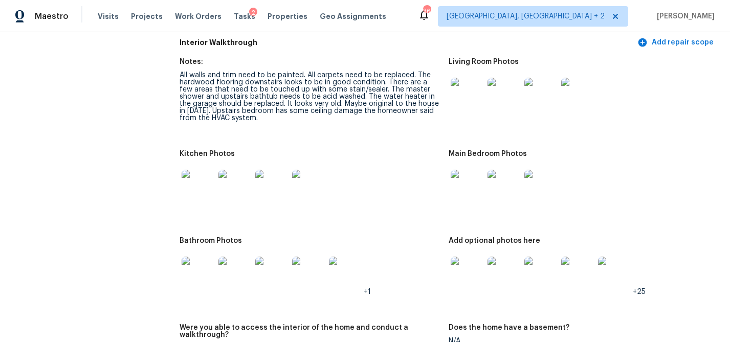
scroll to position [1166, 0]
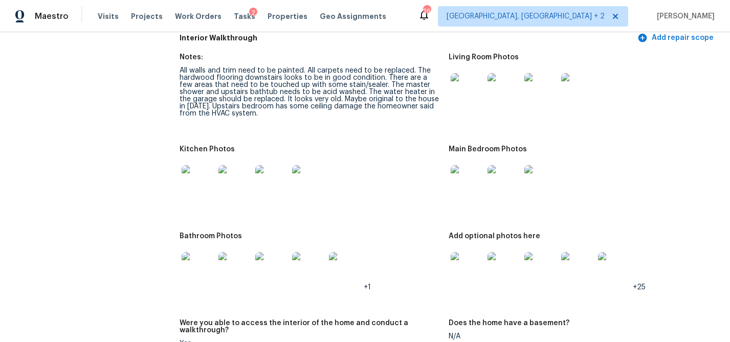
click at [200, 172] on img at bounding box center [198, 181] width 33 height 33
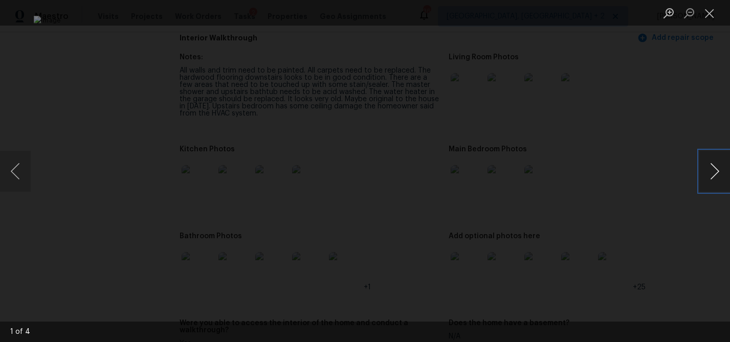
click at [721, 178] on button "Next image" at bounding box center [715, 171] width 31 height 41
click at [675, 241] on div "Lightbox" at bounding box center [365, 171] width 730 height 342
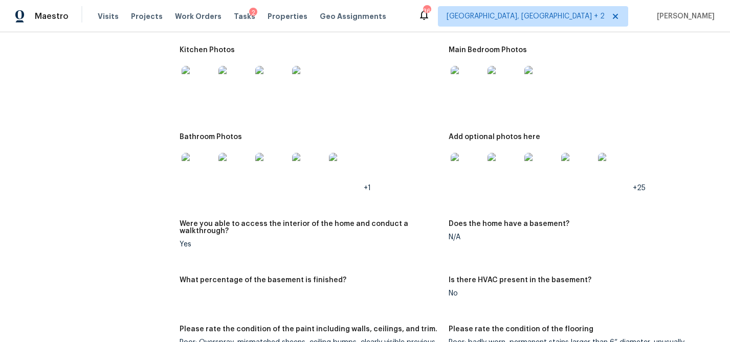
scroll to position [1265, 0]
click at [196, 154] on img at bounding box center [198, 170] width 33 height 33
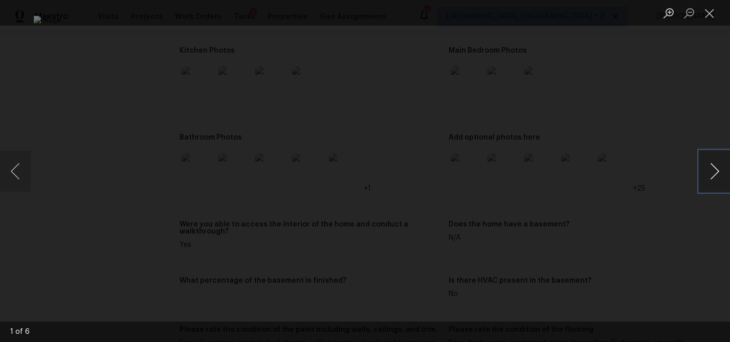
click at [720, 176] on button "Next image" at bounding box center [715, 171] width 31 height 41
click at [16, 163] on button "Previous image" at bounding box center [15, 171] width 31 height 41
click at [693, 231] on div "Lightbox" at bounding box center [365, 171] width 730 height 342
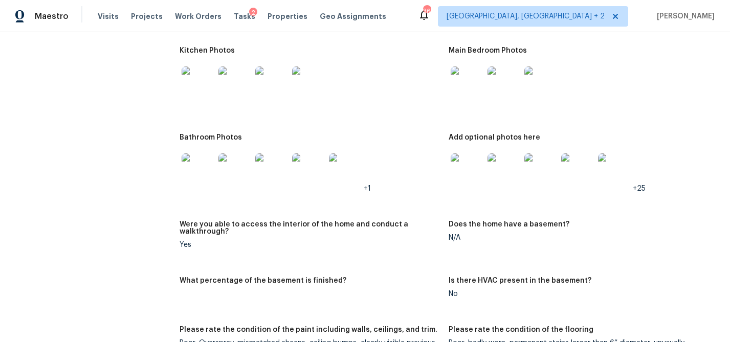
click at [459, 154] on img at bounding box center [467, 170] width 33 height 33
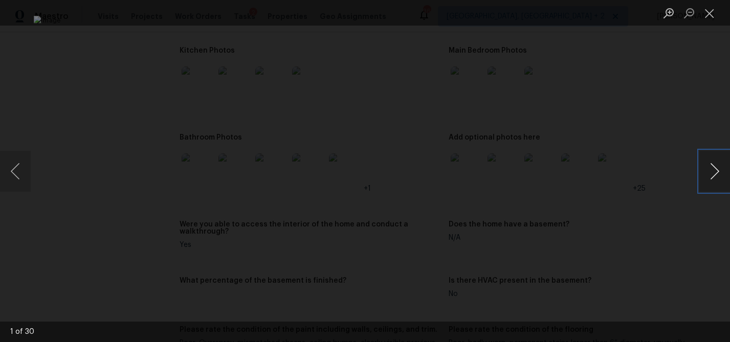
click at [718, 172] on button "Next image" at bounding box center [715, 171] width 31 height 41
click at [697, 230] on div "Lightbox" at bounding box center [365, 171] width 730 height 342
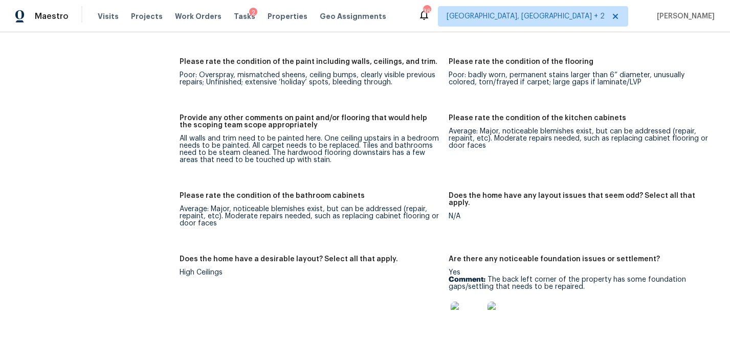
scroll to position [1586, 0]
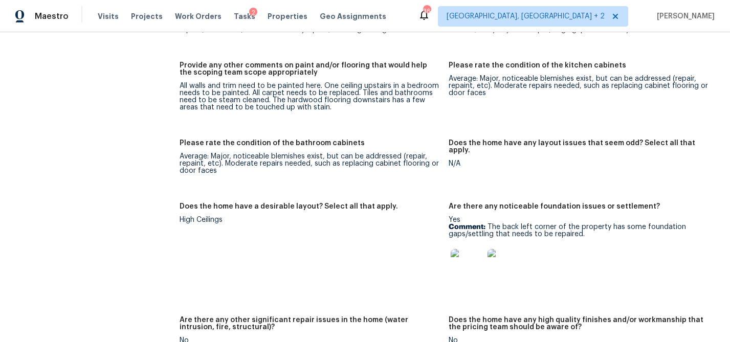
click at [458, 249] on img at bounding box center [467, 265] width 33 height 33
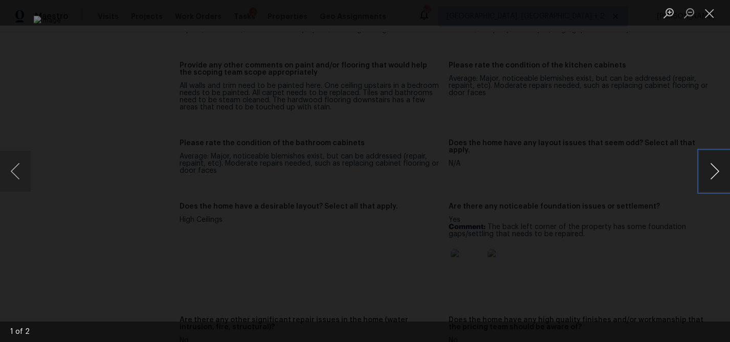
click at [718, 170] on button "Next image" at bounding box center [715, 171] width 31 height 41
click at [688, 231] on div "Lightbox" at bounding box center [365, 171] width 730 height 342
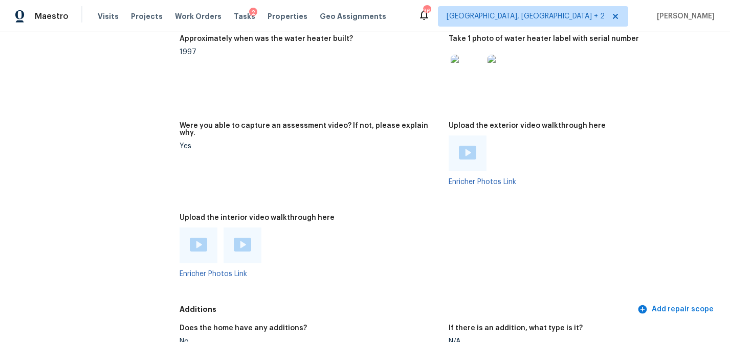
scroll to position [1977, 0]
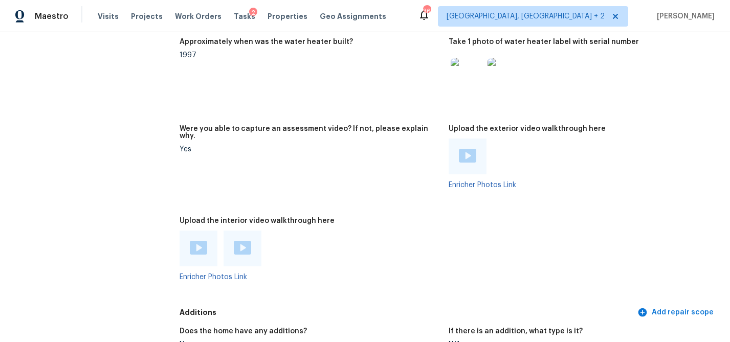
click at [459, 149] on img at bounding box center [467, 156] width 17 height 14
click at [189, 242] on div at bounding box center [199, 249] width 38 height 36
click at [191, 241] on img at bounding box center [198, 248] width 17 height 14
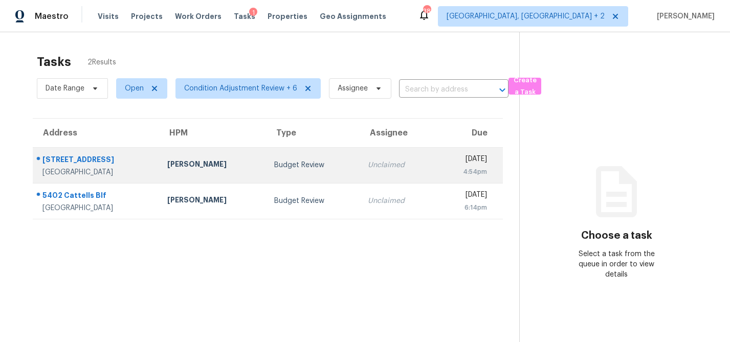
click at [149, 165] on div "[STREET_ADDRESS]" at bounding box center [96, 161] width 108 height 13
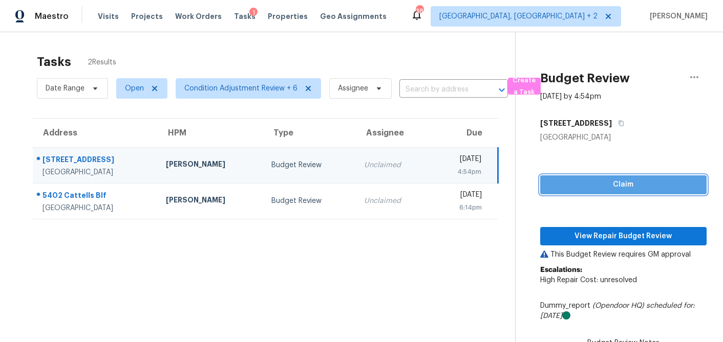
click at [631, 184] on span "Claim" at bounding box center [623, 185] width 150 height 13
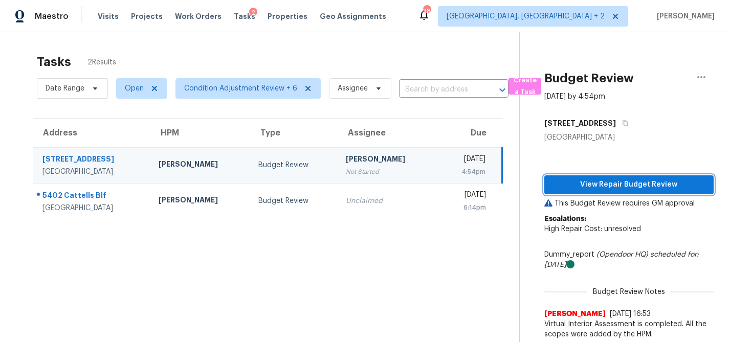
click at [632, 181] on span "View Repair Budget Review" at bounding box center [629, 185] width 153 height 13
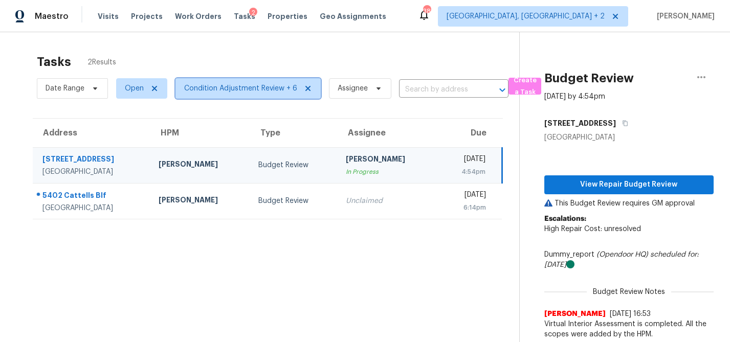
click at [196, 86] on span "Condition Adjustment Review + 6" at bounding box center [240, 88] width 113 height 10
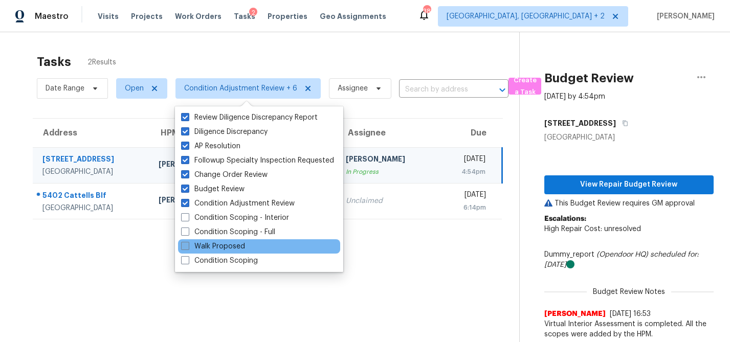
click at [185, 246] on span at bounding box center [185, 246] width 8 height 8
click at [185, 246] on input "Walk Proposed" at bounding box center [184, 245] width 7 height 7
checkbox input "true"
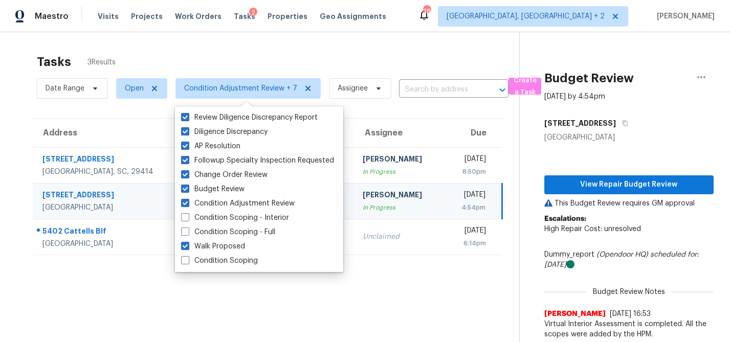
click at [33, 136] on th "Address" at bounding box center [109, 133] width 153 height 29
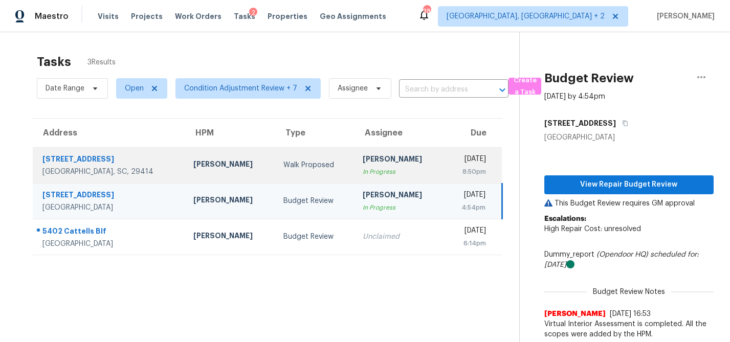
click at [129, 159] on div "2362 Parsonage Rd Apt 7B" at bounding box center [109, 160] width 135 height 13
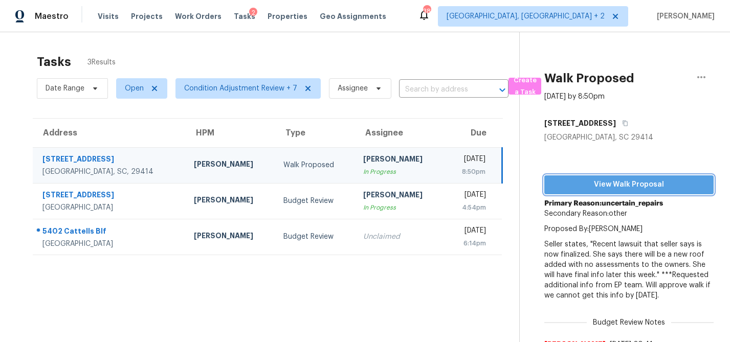
click at [614, 181] on span "View Walk Proposal" at bounding box center [629, 185] width 153 height 13
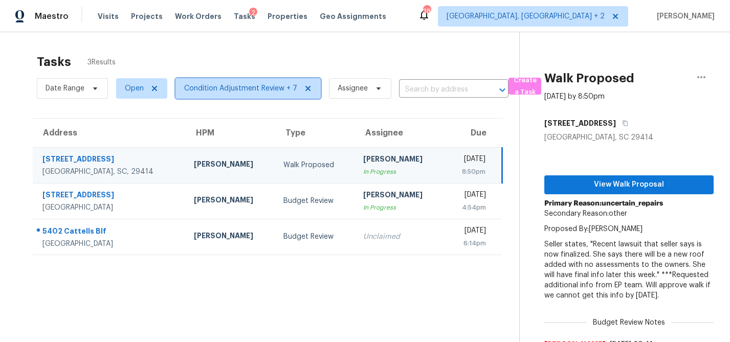
click at [204, 82] on span "Condition Adjustment Review + 7" at bounding box center [248, 88] width 145 height 20
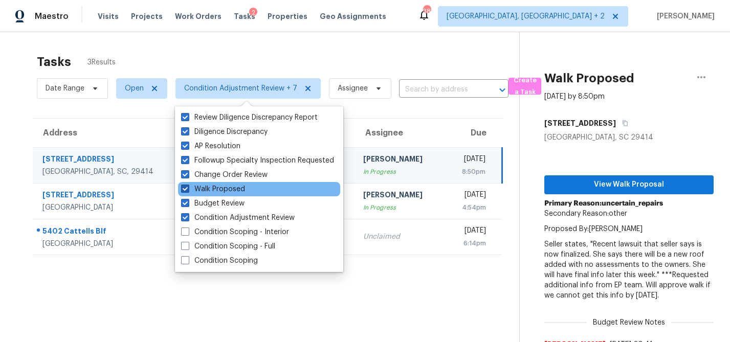
click at [181, 187] on span at bounding box center [185, 189] width 8 height 8
click at [181, 187] on input "Walk Proposed" at bounding box center [184, 187] width 7 height 7
checkbox input "false"
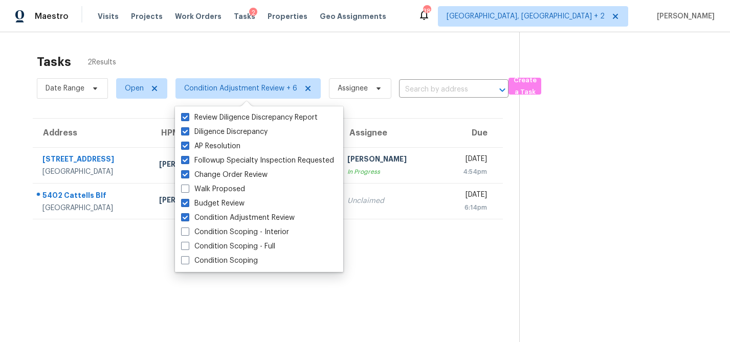
click at [12, 134] on div "Tasks 2 Results Date Range Open Condition Adjustment Review + 6 Assignee ​ Crea…" at bounding box center [365, 203] width 730 height 342
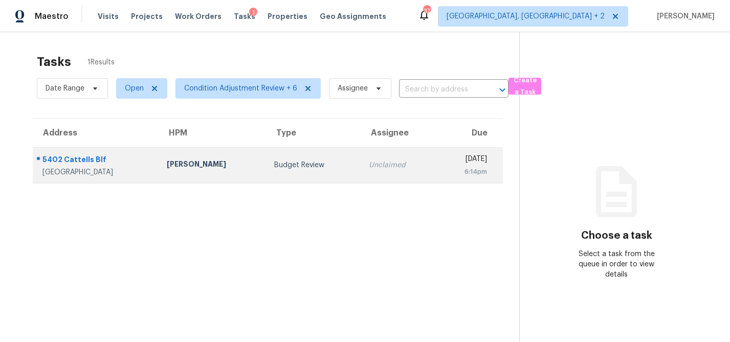
click at [103, 166] on div "5402 Cattells Blf" at bounding box center [96, 161] width 108 height 13
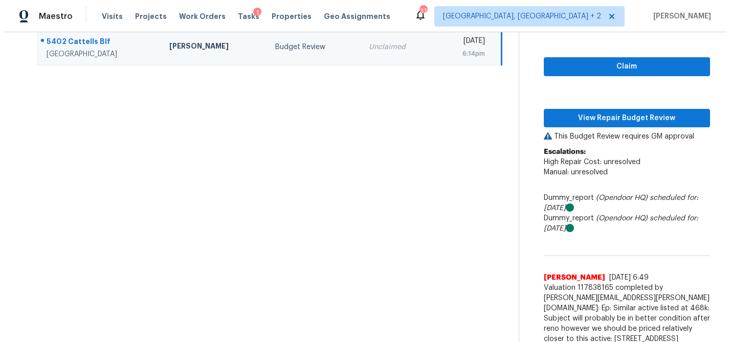
scroll to position [126, 0]
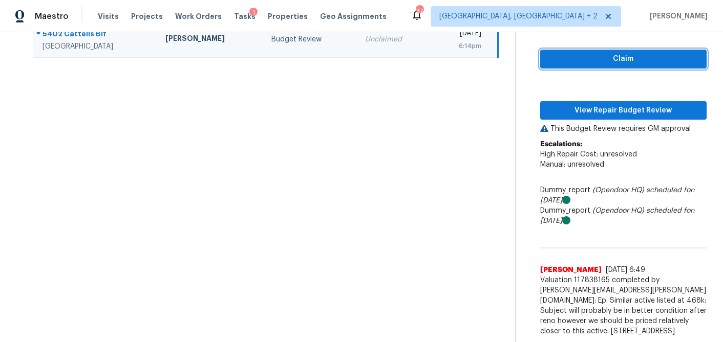
click at [622, 59] on span "Claim" at bounding box center [623, 59] width 150 height 13
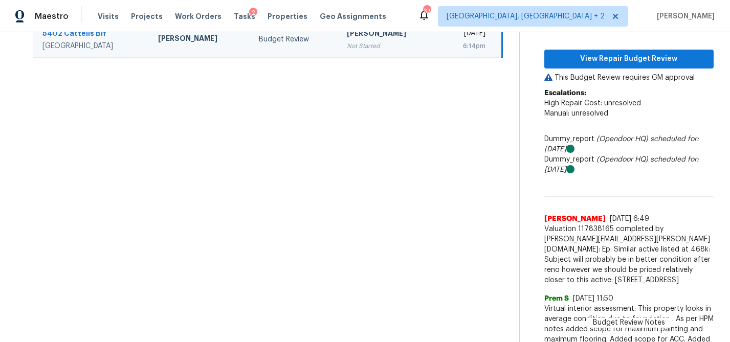
scroll to position [125, 0]
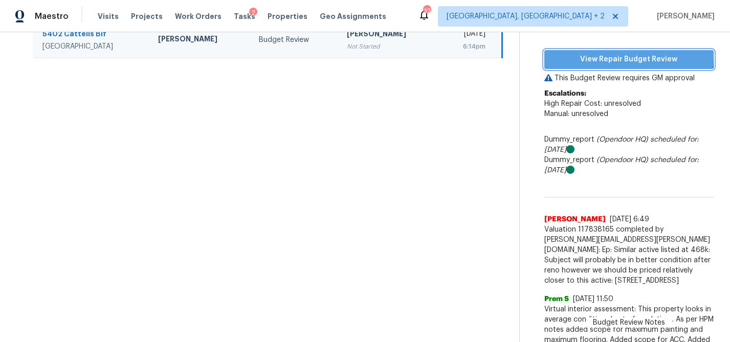
click at [622, 56] on span "View Repair Budget Review" at bounding box center [629, 59] width 153 height 13
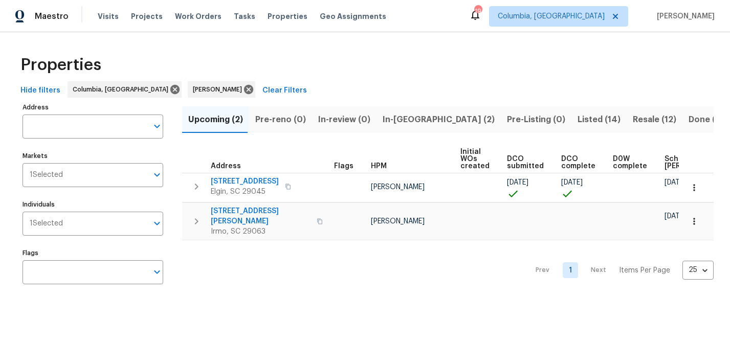
click at [53, 124] on input "Address" at bounding box center [85, 127] width 125 height 24
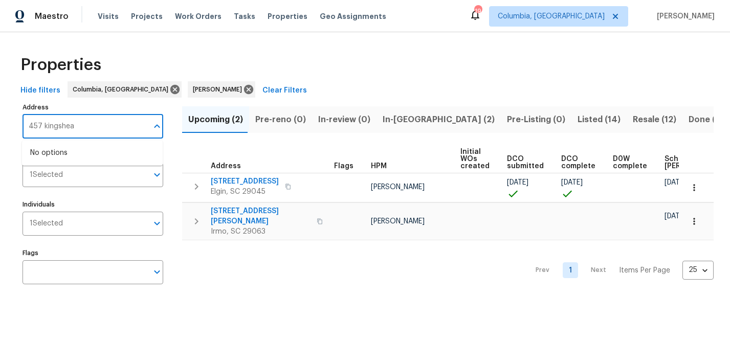
type input "457 kingshead"
click at [101, 149] on li "[STREET_ADDRESS]" at bounding box center [92, 153] width 141 height 17
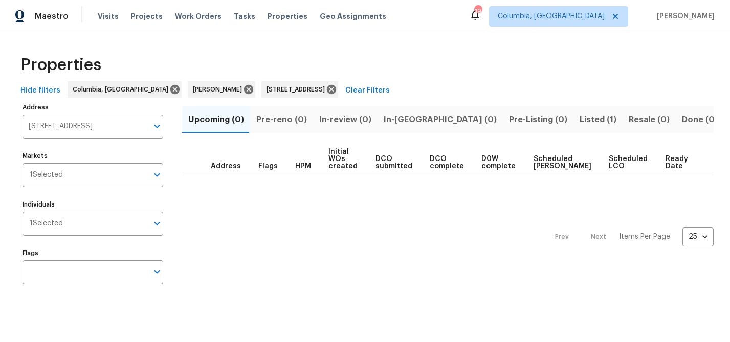
click at [580, 120] on span "Listed (1)" at bounding box center [598, 120] width 37 height 14
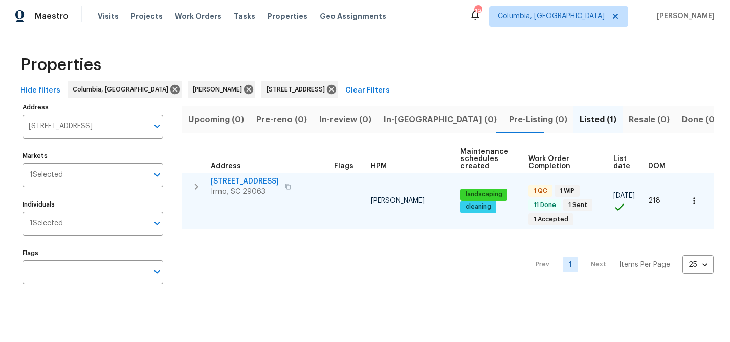
click at [243, 191] on span "Irmo, SC 29063" at bounding box center [245, 192] width 68 height 10
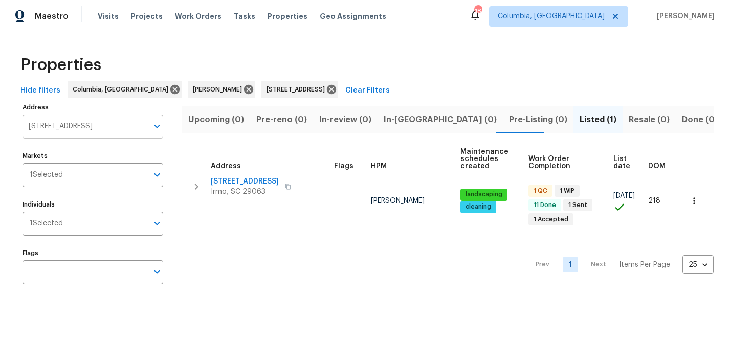
click at [89, 117] on input "[STREET_ADDRESS]" at bounding box center [85, 127] width 125 height 24
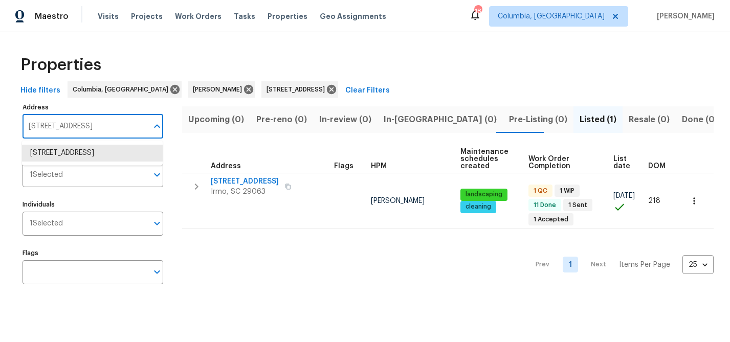
click at [89, 117] on input "[STREET_ADDRESS]" at bounding box center [85, 127] width 125 height 24
type input "873 sunseeker"
click at [87, 149] on li "873 Sunseeker [PERSON_NAME] SC 29036" at bounding box center [92, 159] width 141 height 28
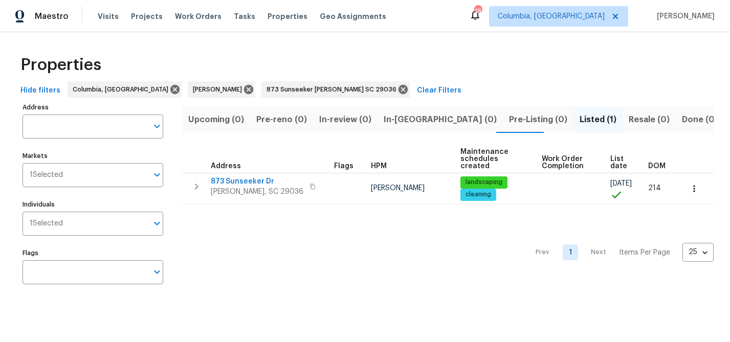
type input "873 Sunseeker [PERSON_NAME] SC 29036"
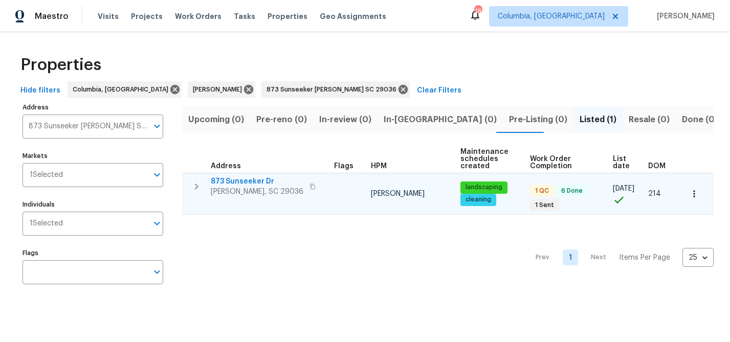
click at [250, 181] on span "873 Sunseeker Dr" at bounding box center [257, 182] width 93 height 10
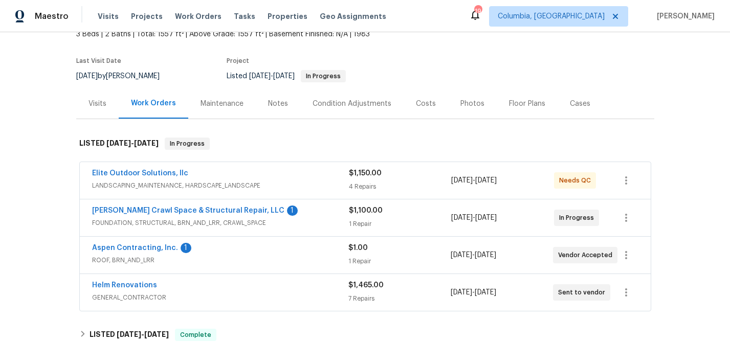
scroll to position [177, 0]
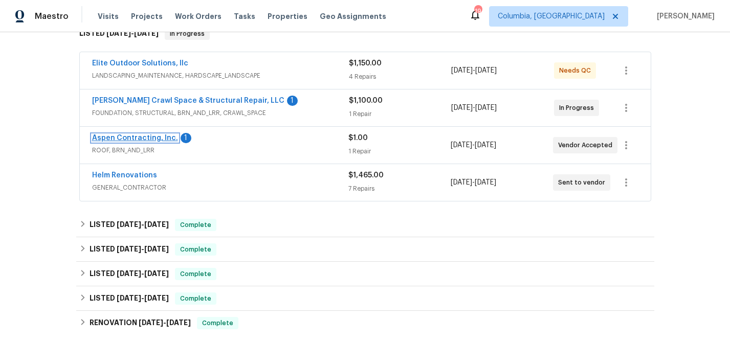
click at [139, 139] on link "Aspen Contracting, Inc." at bounding box center [135, 138] width 86 height 7
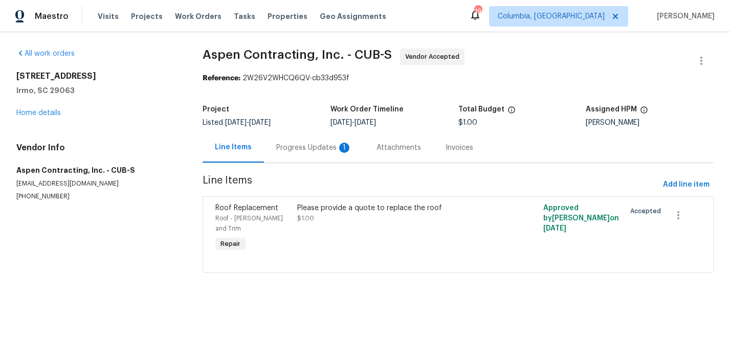
click at [289, 157] on div "Progress Updates 1" at bounding box center [314, 148] width 100 height 30
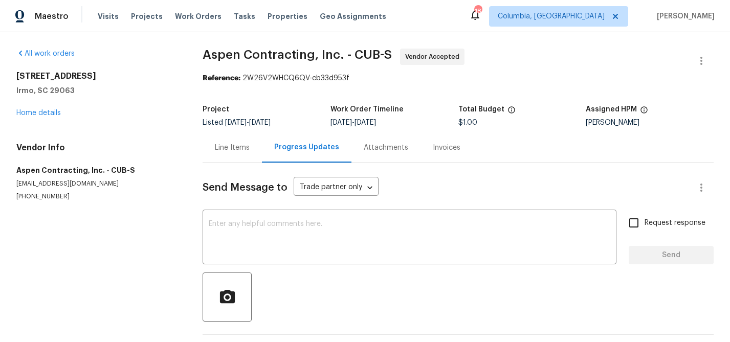
scroll to position [26, 0]
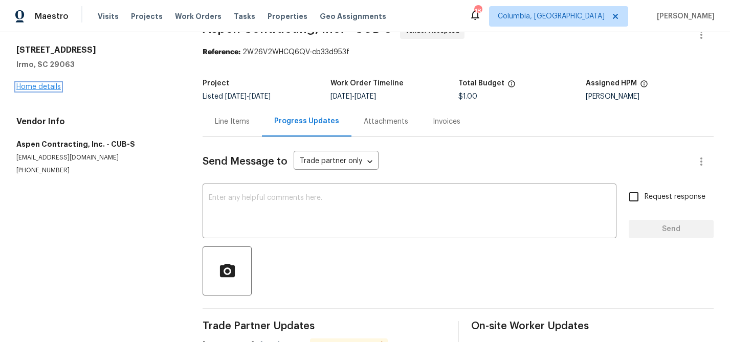
click at [40, 90] on link "Home details" at bounding box center [38, 86] width 45 height 7
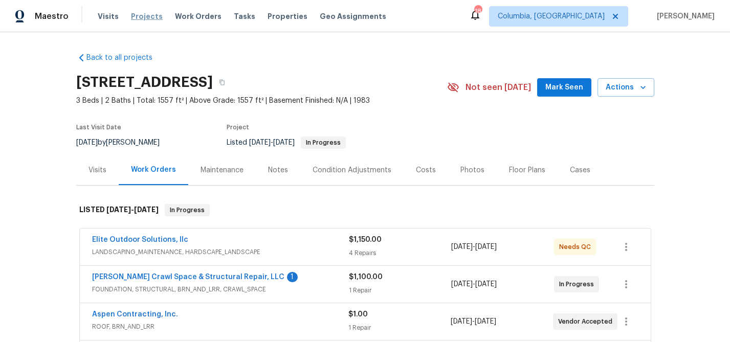
click at [142, 13] on span "Projects" at bounding box center [147, 16] width 32 height 10
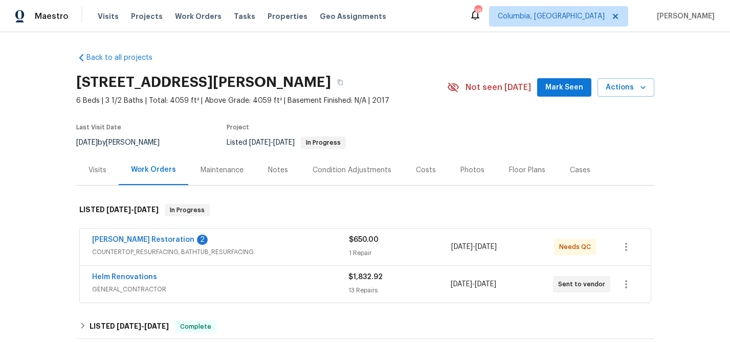
scroll to position [69, 0]
